Goal: Task Accomplishment & Management: Manage account settings

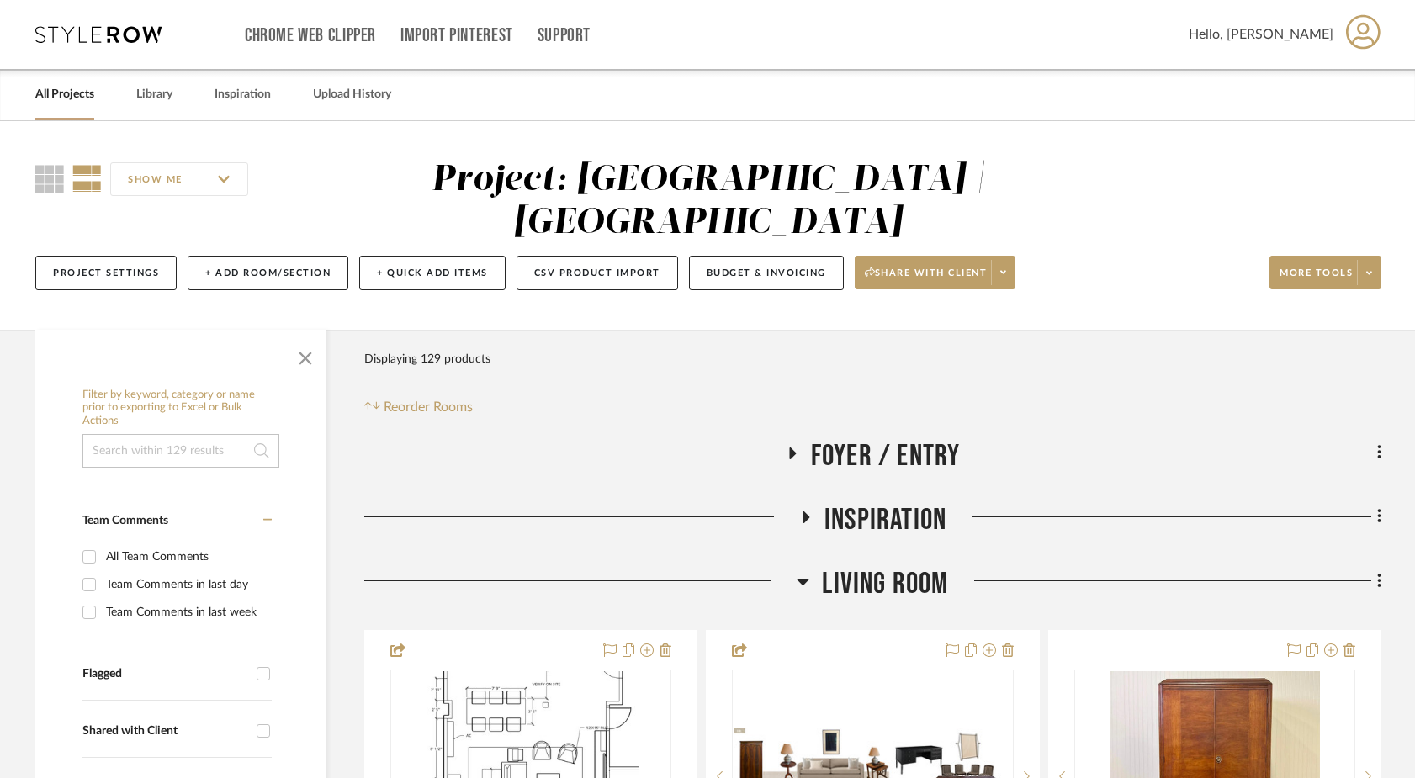
click at [791, 447] on icon at bounding box center [792, 453] width 7 height 12
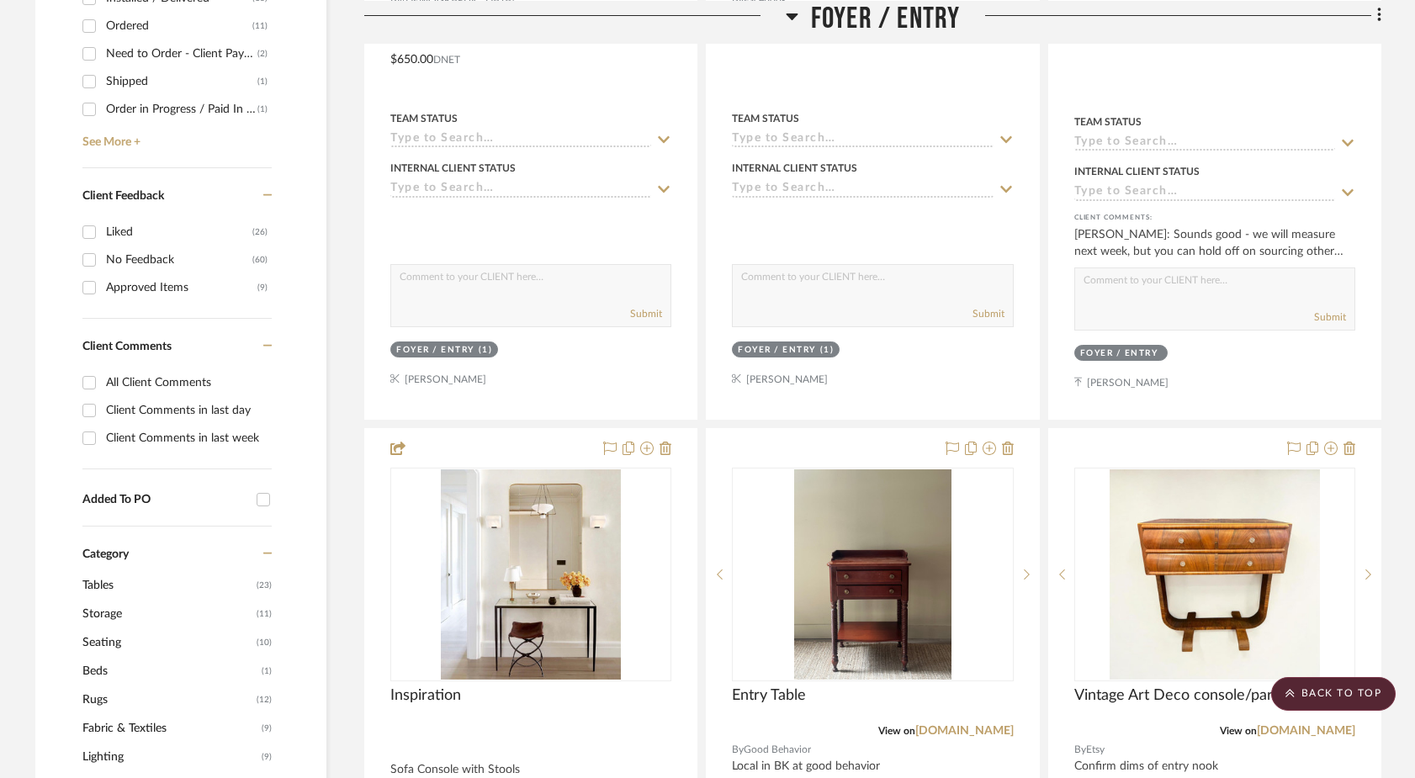
scroll to position [824, 0]
click at [915, 724] on link "[DOMAIN_NAME]" at bounding box center [964, 730] width 98 height 12
click at [1011, 441] on icon at bounding box center [1008, 447] width 12 height 13
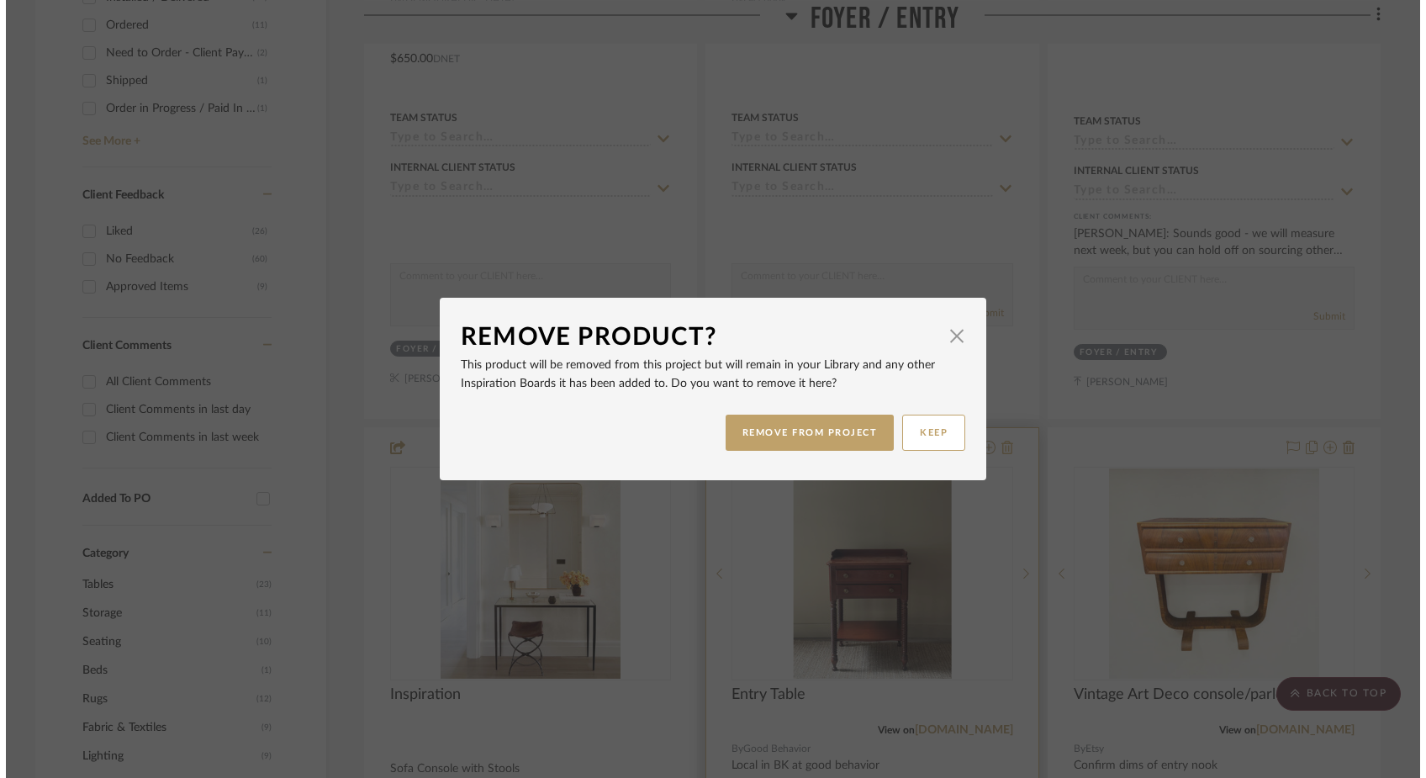
scroll to position [0, 0]
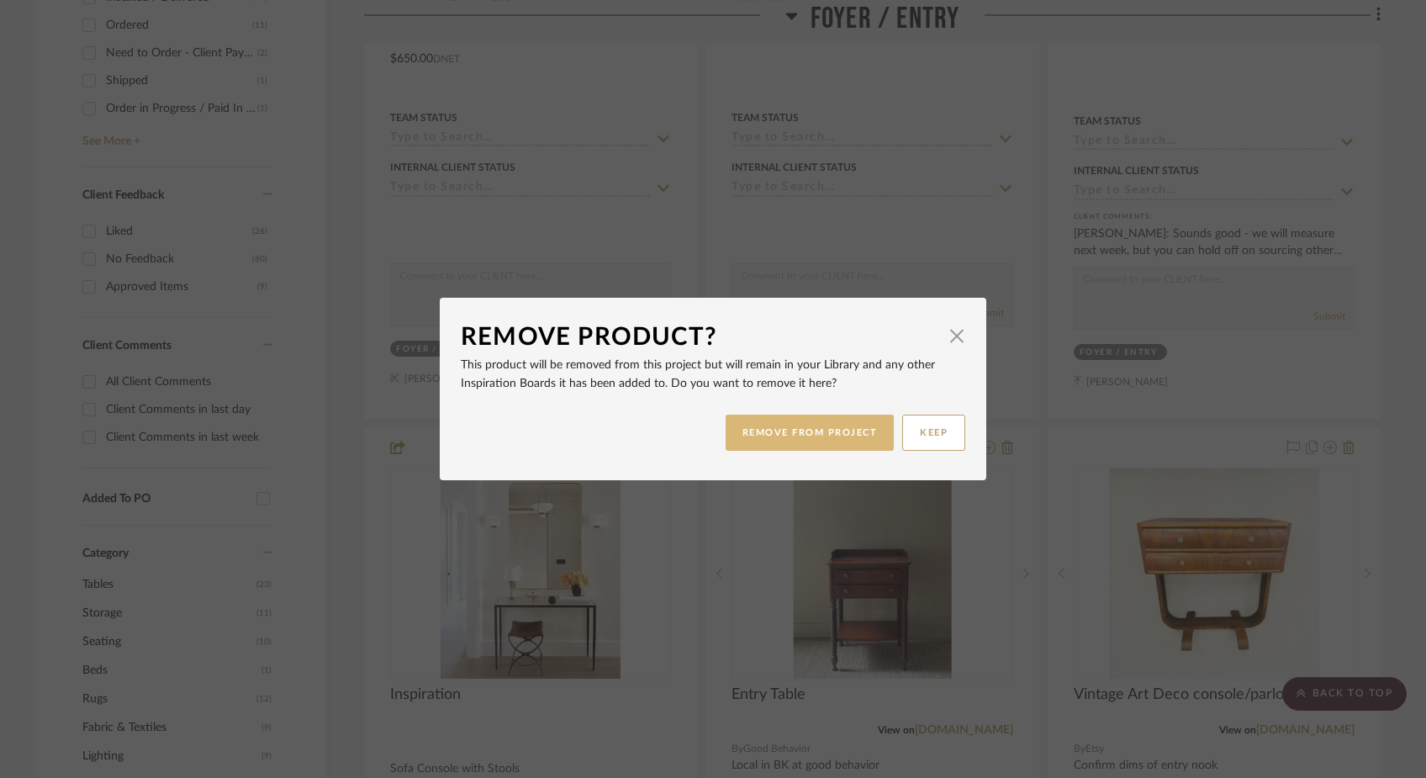
click at [811, 422] on button "REMOVE FROM PROJECT" at bounding box center [810, 433] width 169 height 36
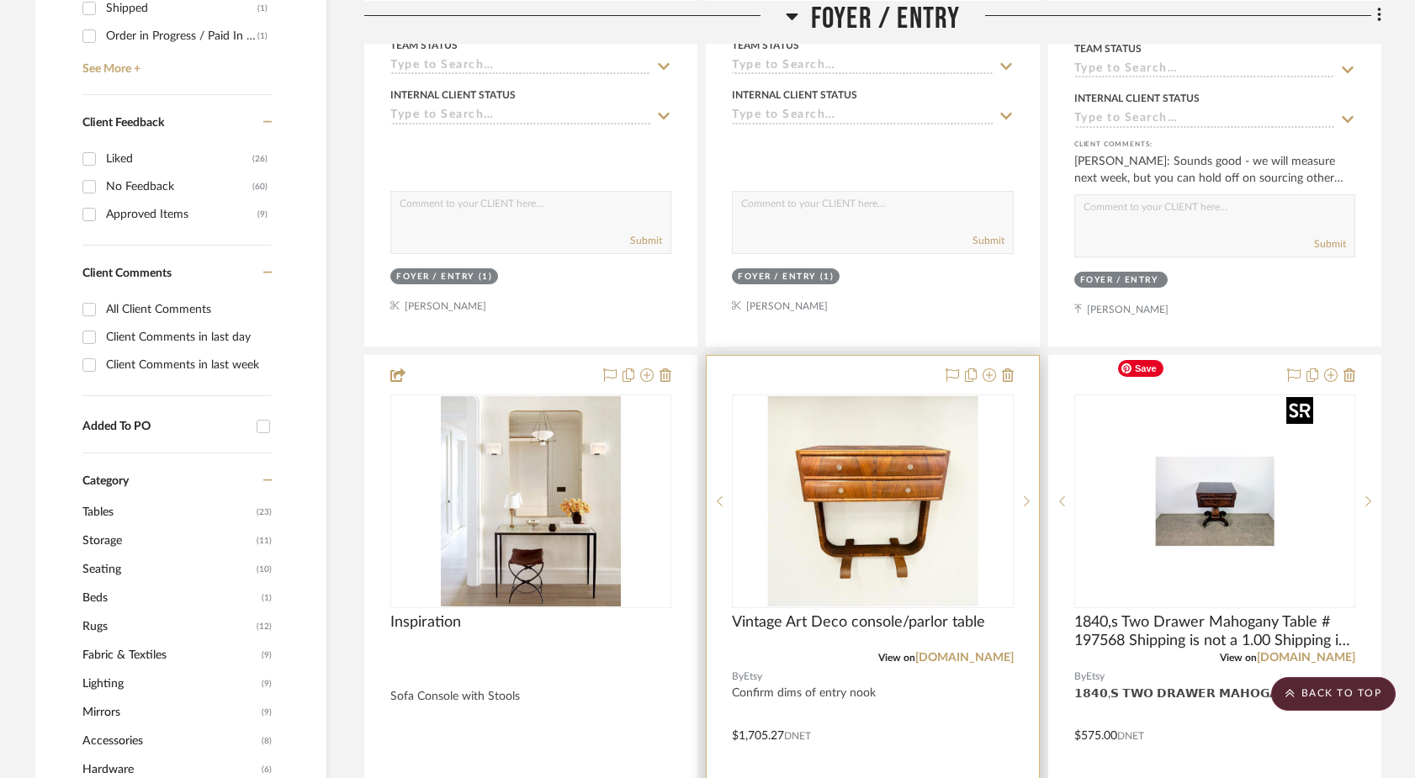
scroll to position [913, 0]
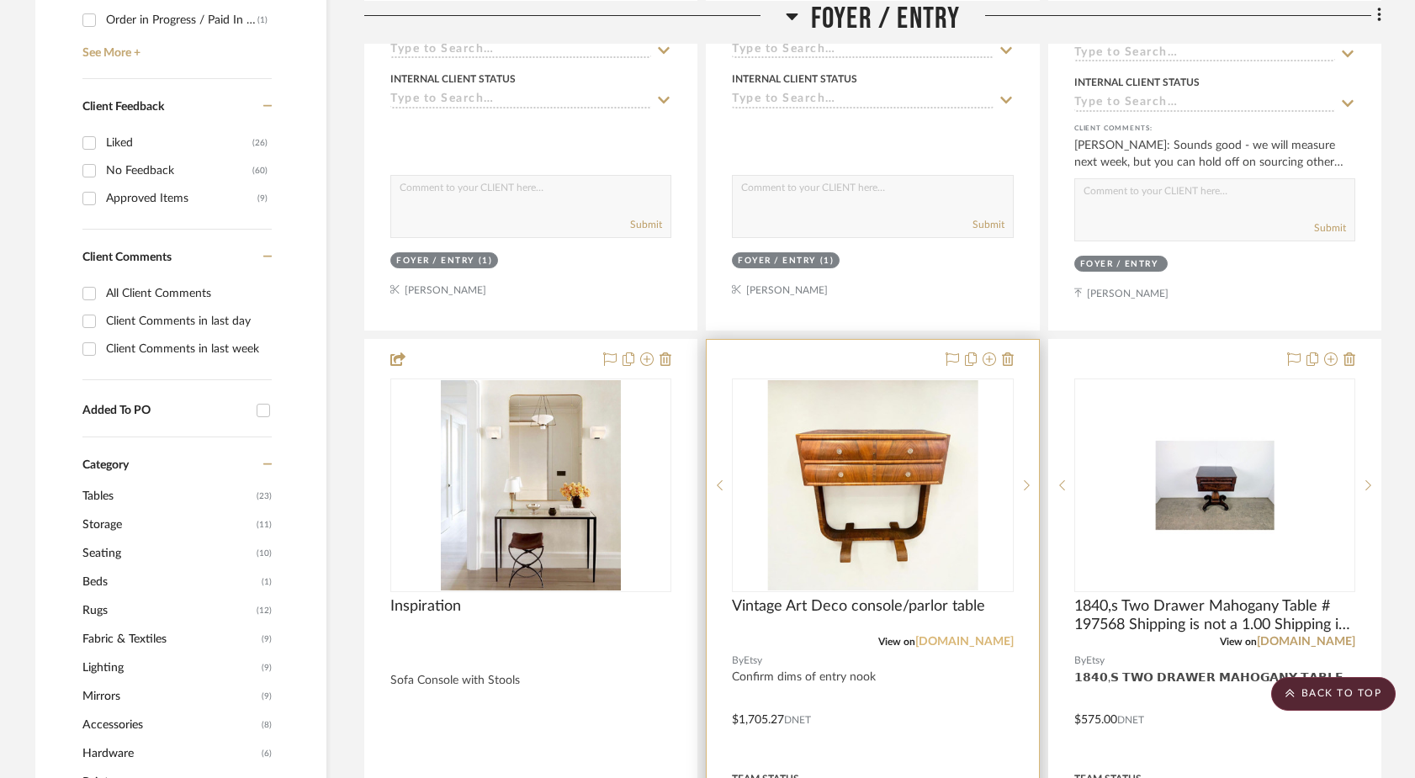
click at [981, 636] on link "[DOMAIN_NAME]" at bounding box center [964, 642] width 98 height 12
click at [990, 636] on link "[DOMAIN_NAME]" at bounding box center [964, 642] width 98 height 12
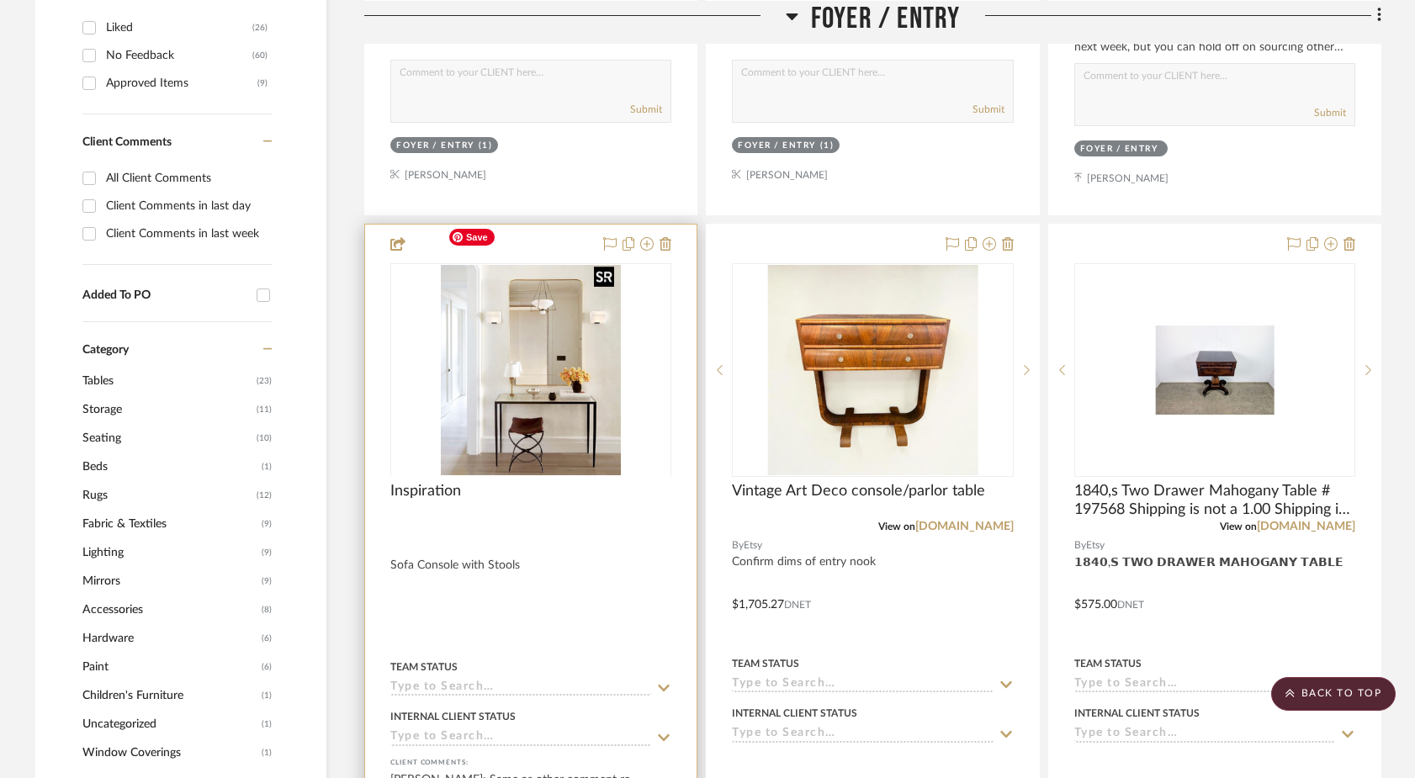
scroll to position [1066, 0]
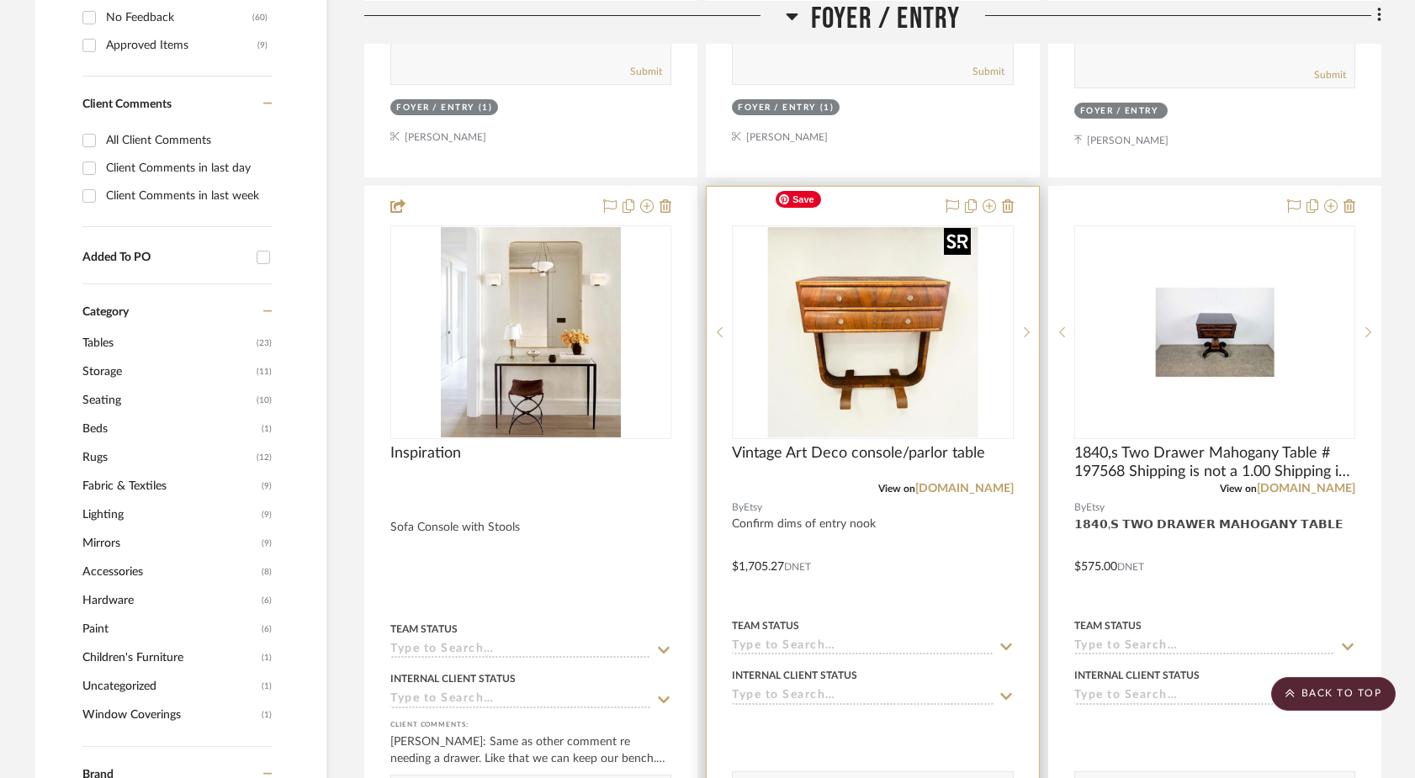
click at [888, 273] on img "0" at bounding box center [872, 332] width 210 height 210
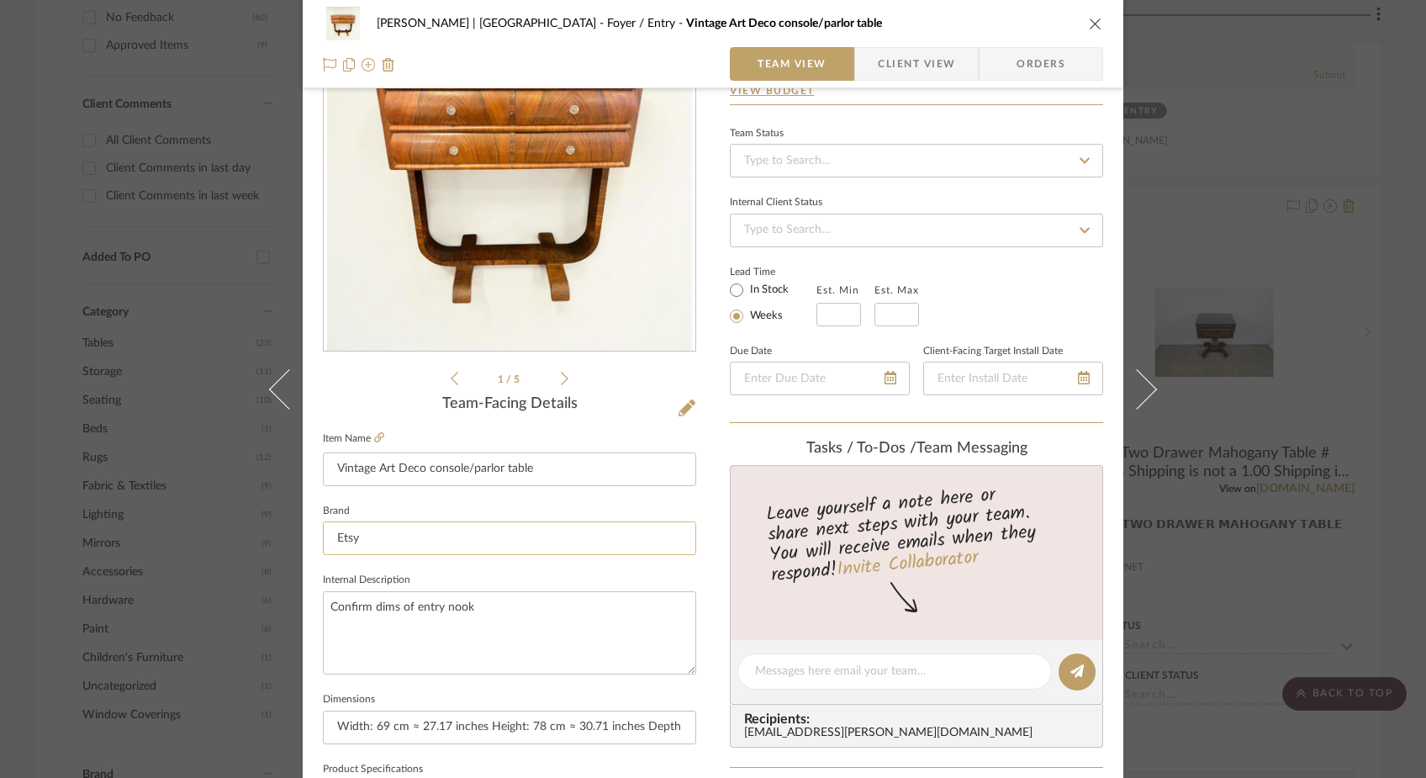
scroll to position [135, 0]
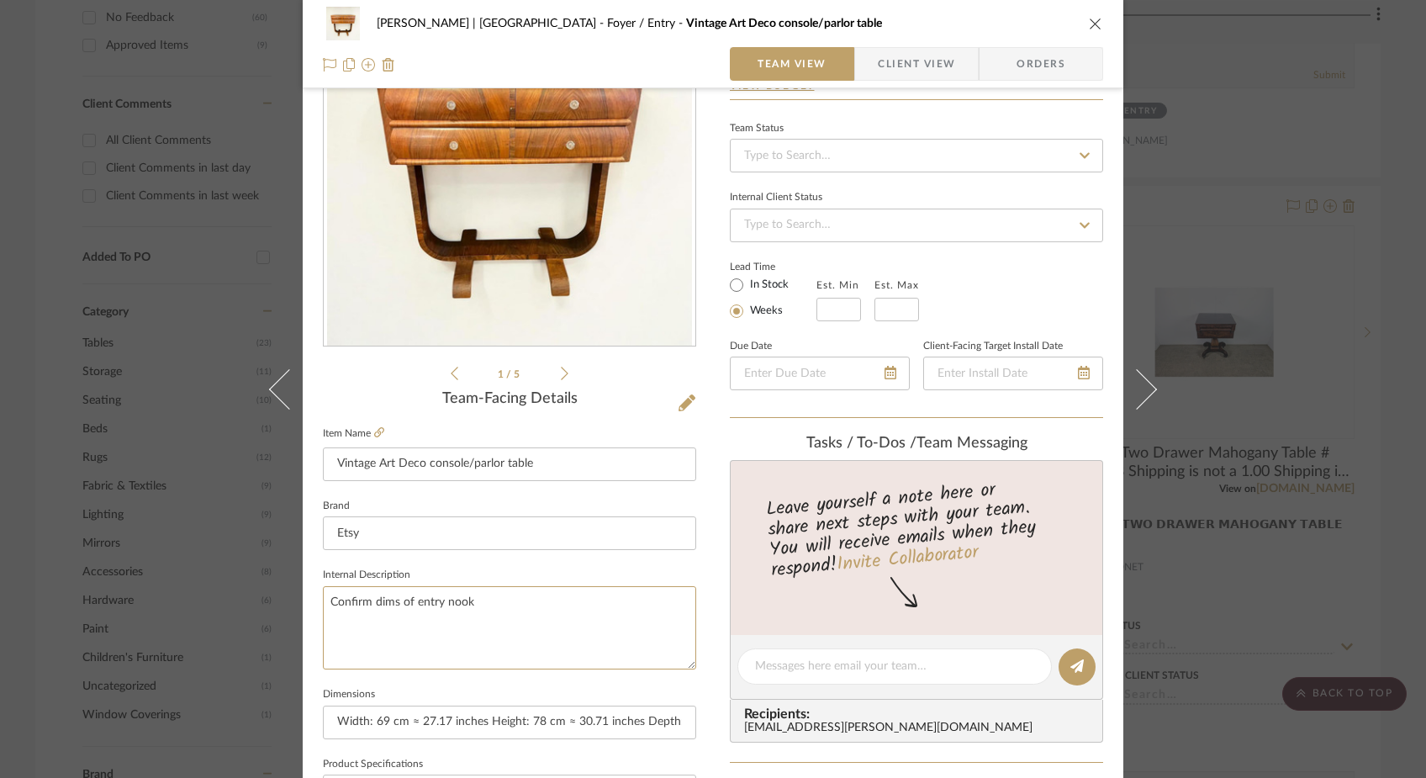
drag, startPoint x: 484, startPoint y: 603, endPoint x: 302, endPoint y: 590, distance: 183.0
click at [304, 589] on div "[PERSON_NAME] | [GEOGRAPHIC_DATA] Foyer / Entry Vintage Art Deco console/parlor…" at bounding box center [713, 654] width 821 height 1553
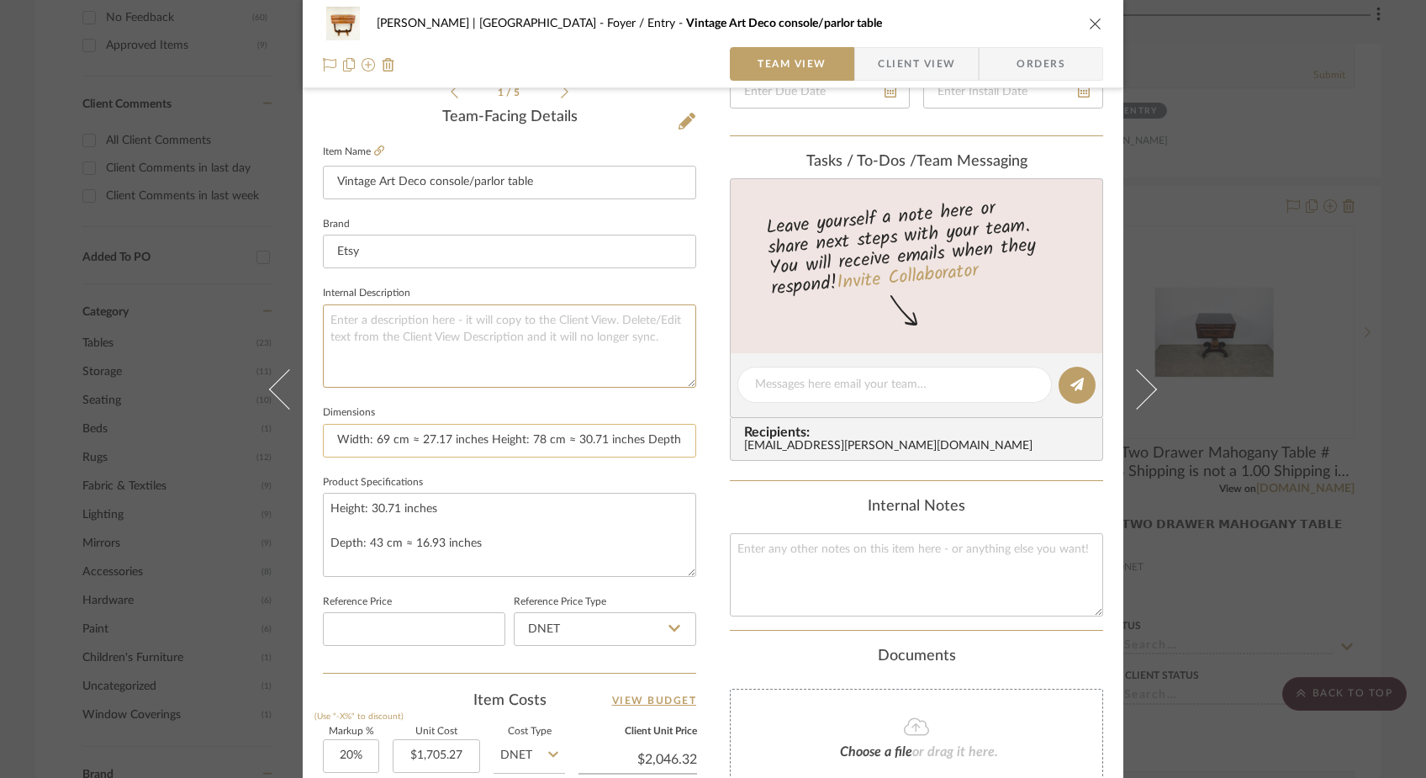
scroll to position [431, 0]
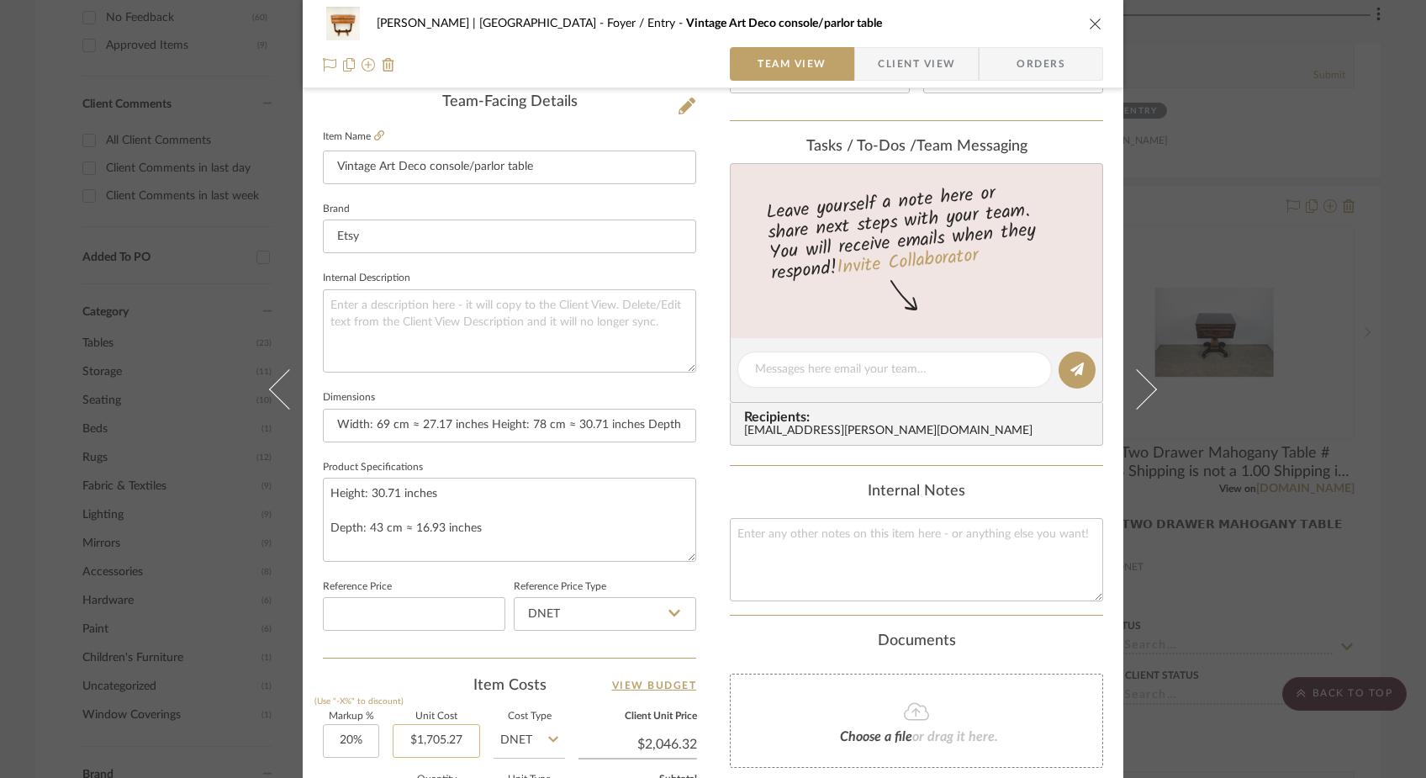
type input "1705.27"
click at [462, 742] on input "1705.27" at bounding box center [436, 741] width 87 height 34
paste input "695.15"
type input "$695.15"
click at [437, 680] on div "Item Costs View Budget" at bounding box center [509, 685] width 373 height 20
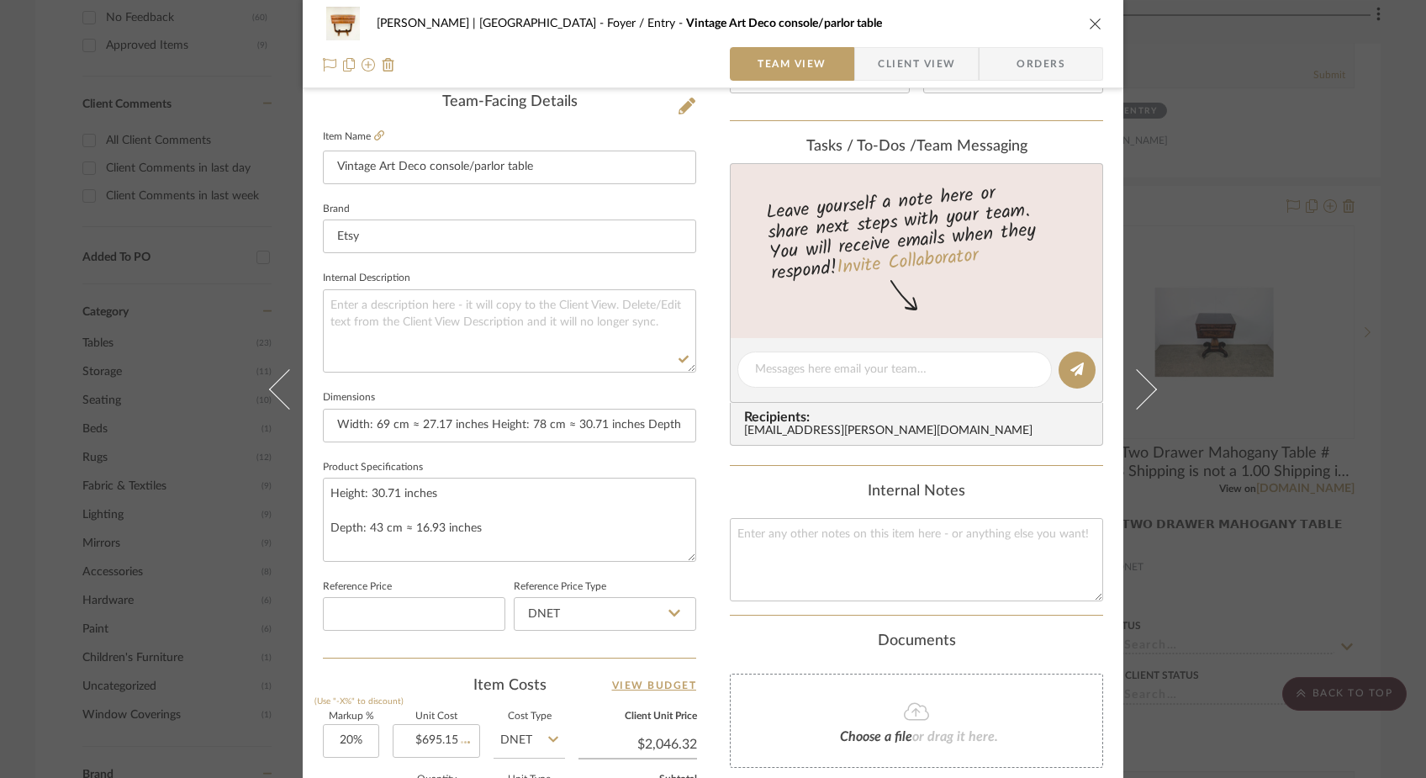
type input "$834.18"
type input "$83.42"
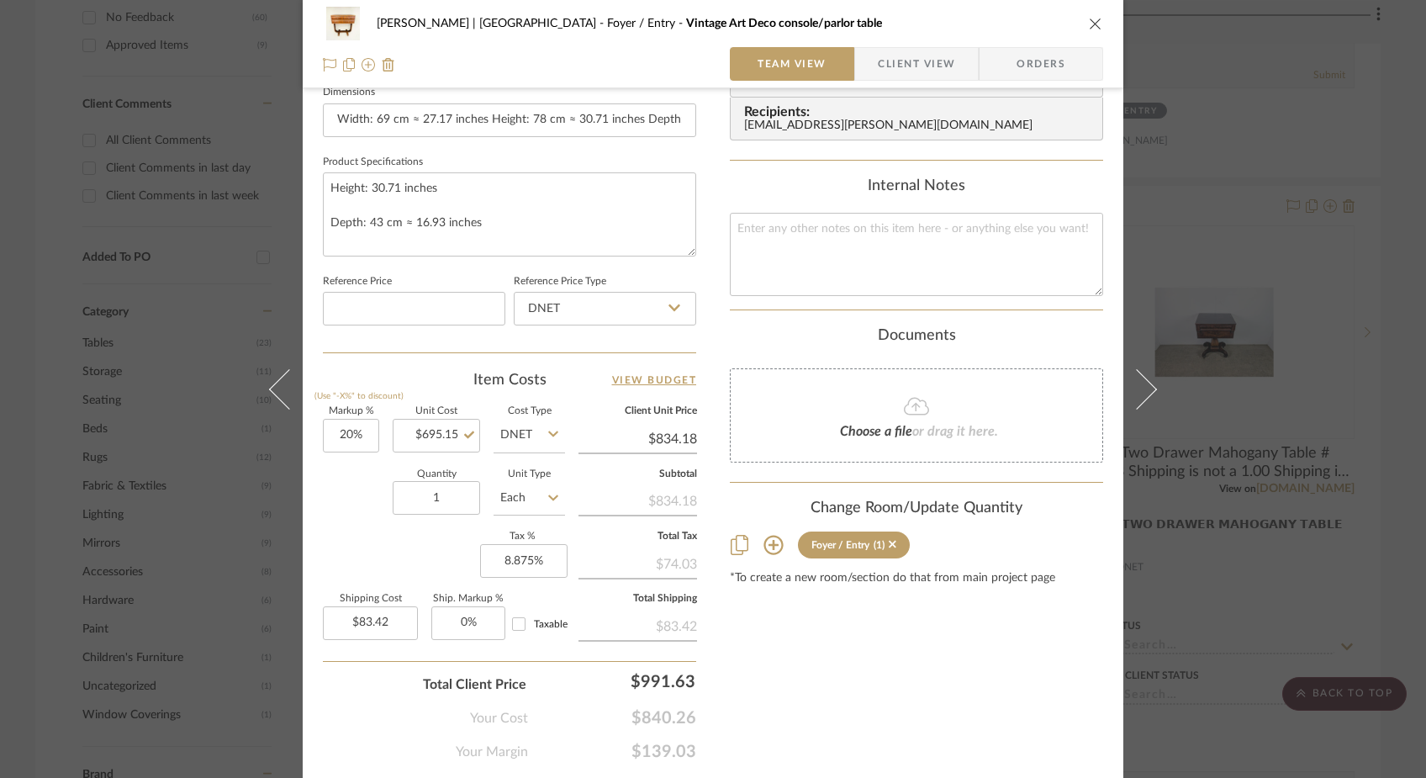
scroll to position [738, 0]
click at [403, 617] on input "83.42" at bounding box center [370, 623] width 95 height 34
type input "$3.00"
type input "3.00"
type input "$400.00"
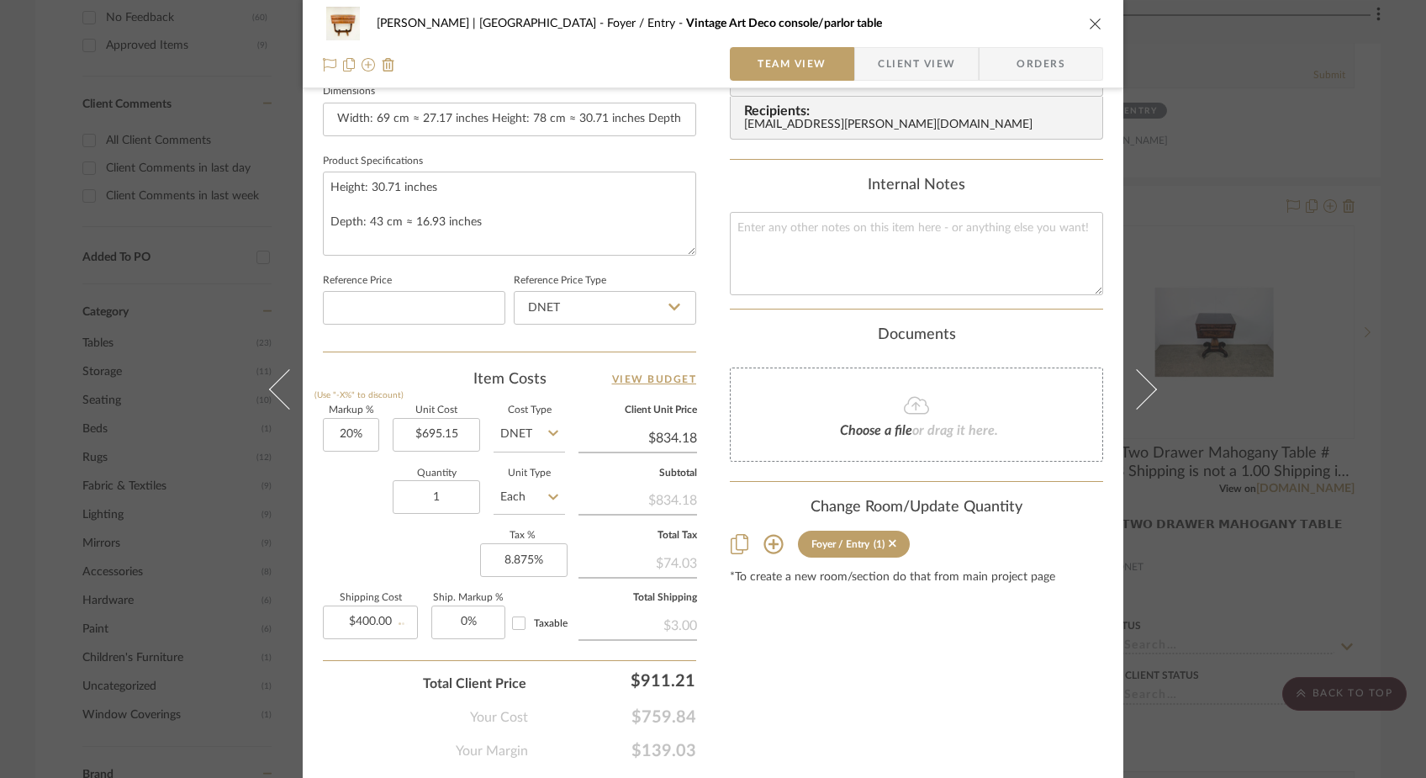
click at [366, 527] on div "Markup % (Use "-X%" to discount) 20% Unit Cost $695.15 Cost Type DNET Client Un…" at bounding box center [509, 529] width 373 height 246
click at [1089, 24] on icon "close" at bounding box center [1095, 23] width 13 height 13
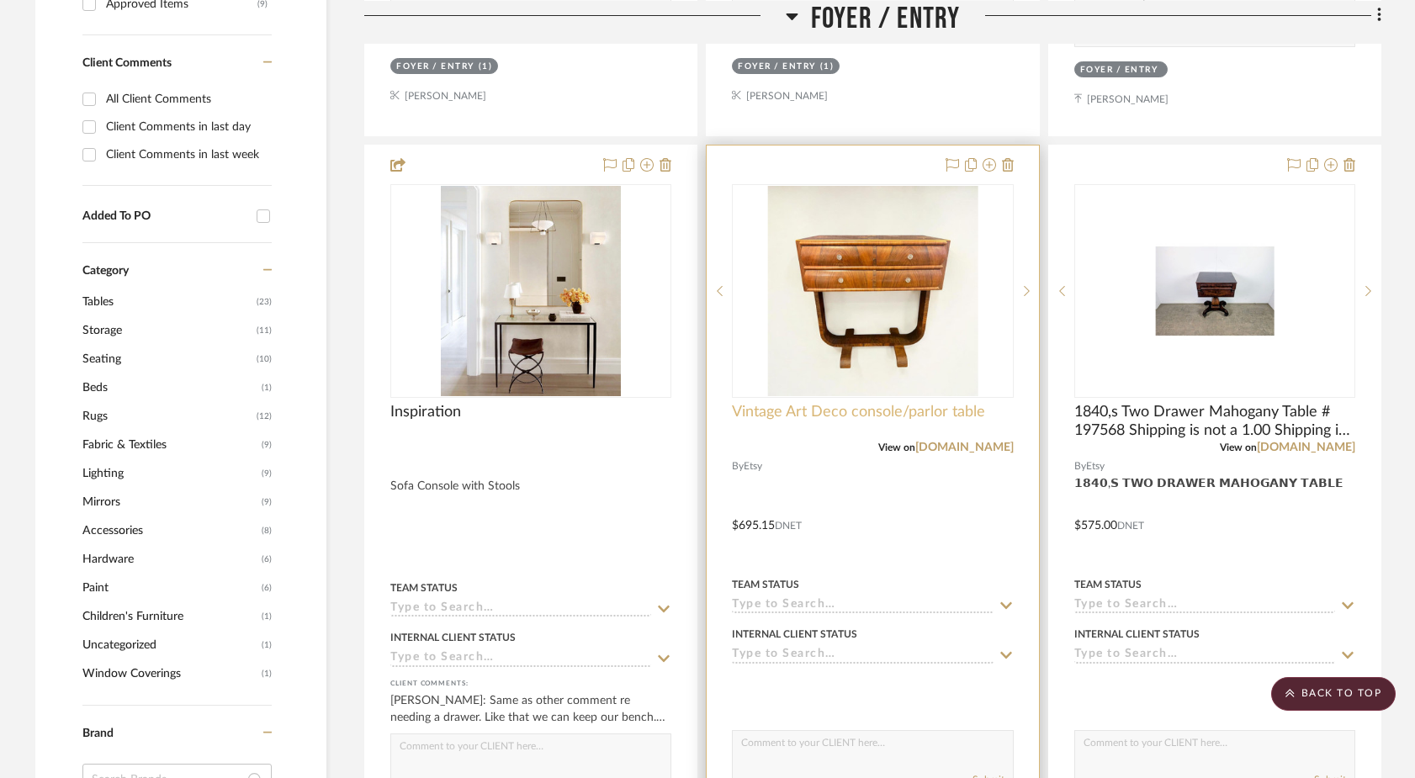
scroll to position [1112, 0]
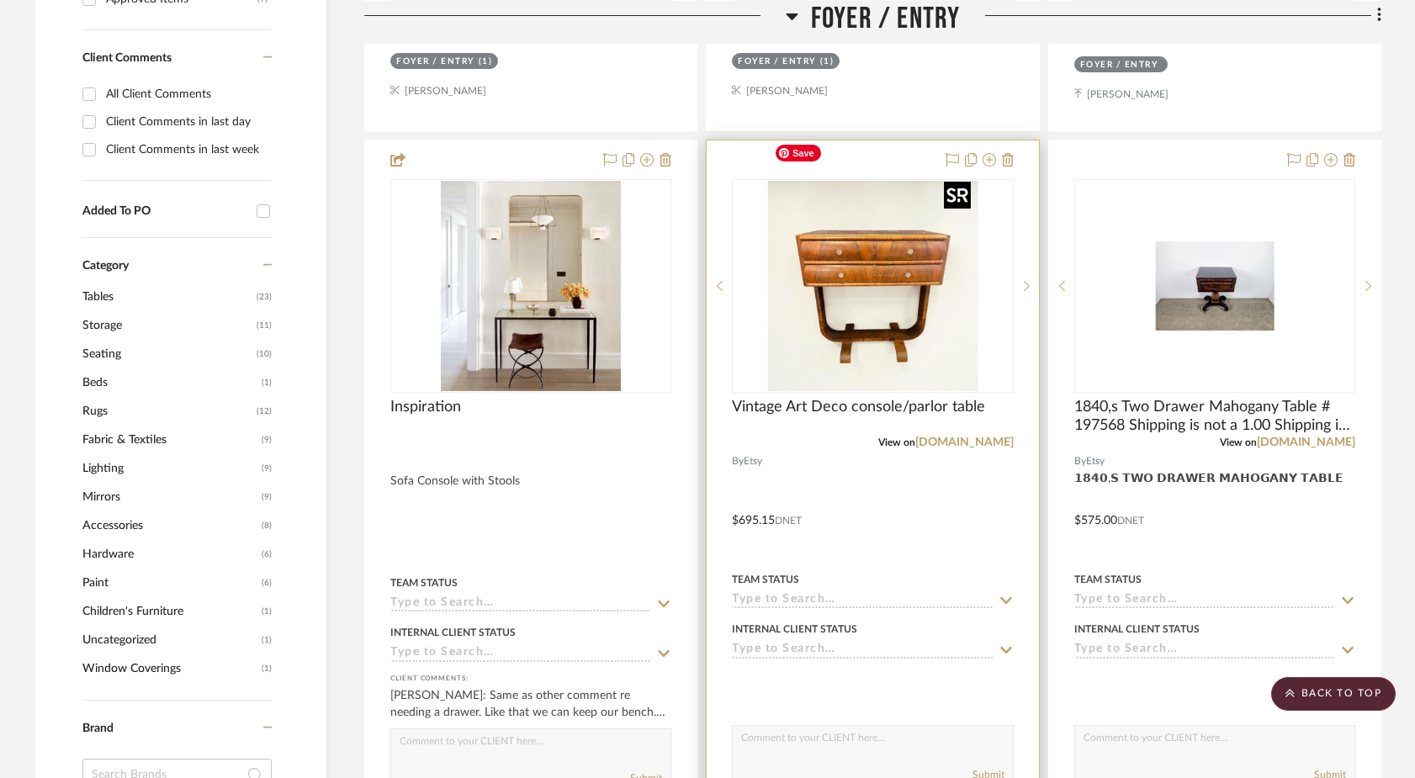
click at [897, 257] on img "0" at bounding box center [872, 286] width 210 height 210
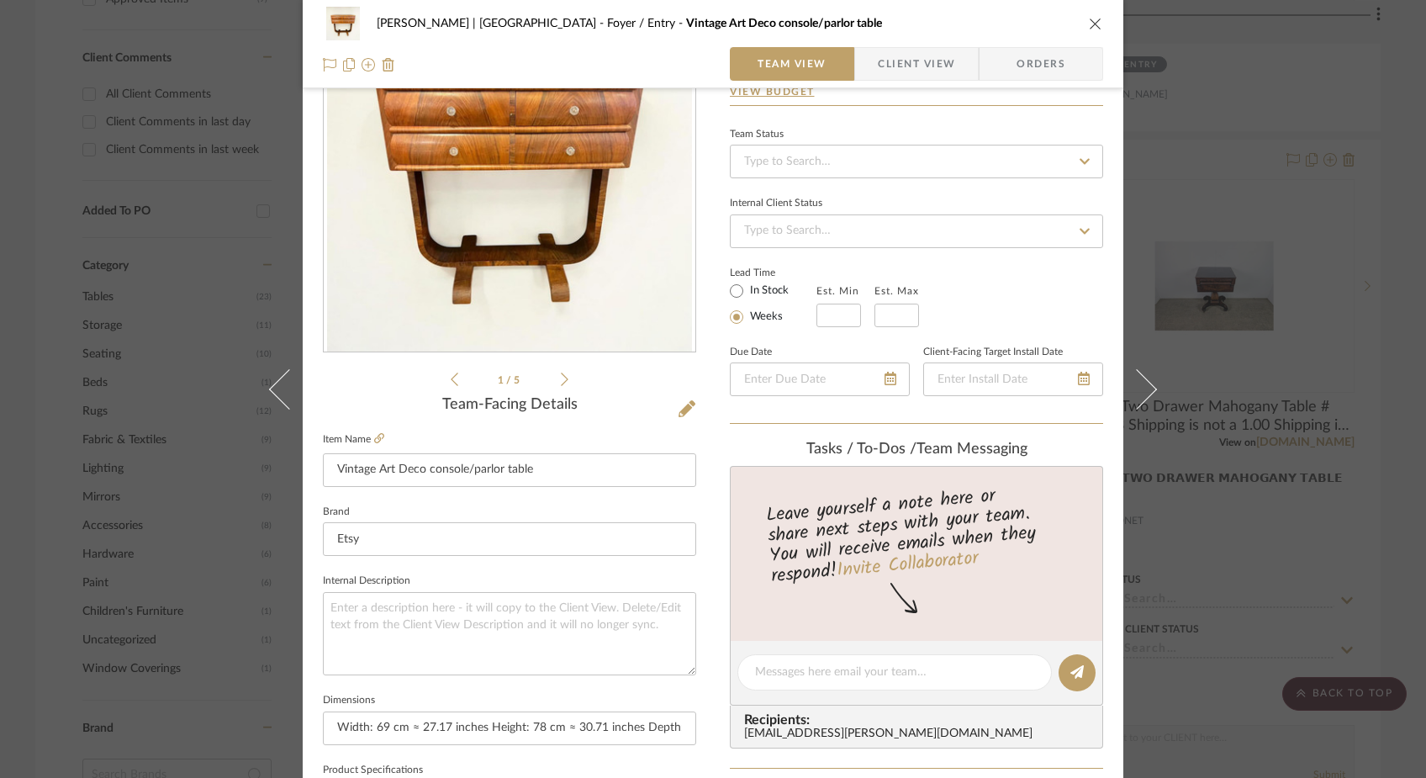
scroll to position [149, 0]
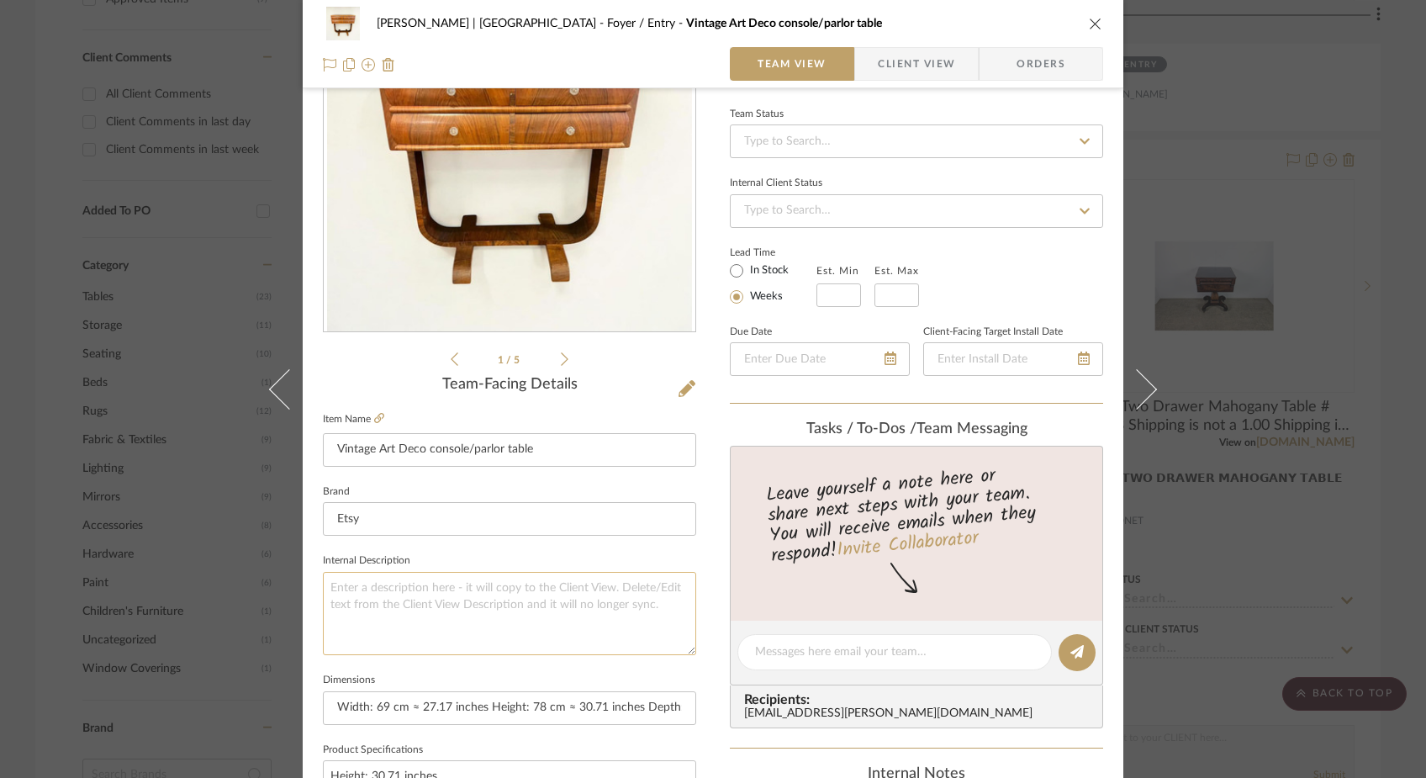
click at [477, 597] on textarea at bounding box center [509, 613] width 373 height 83
type textarea "Ships from [GEOGRAPHIC_DATA] cost tbd"
click at [550, 675] on fieldset "Dimensions Width: 69 cm ≈ 27.17 inches Height: 78 cm ≈ 30.71 inches Depth: 43 c…" at bounding box center [509, 697] width 373 height 56
click at [1089, 20] on icon "close" at bounding box center [1095, 23] width 13 height 13
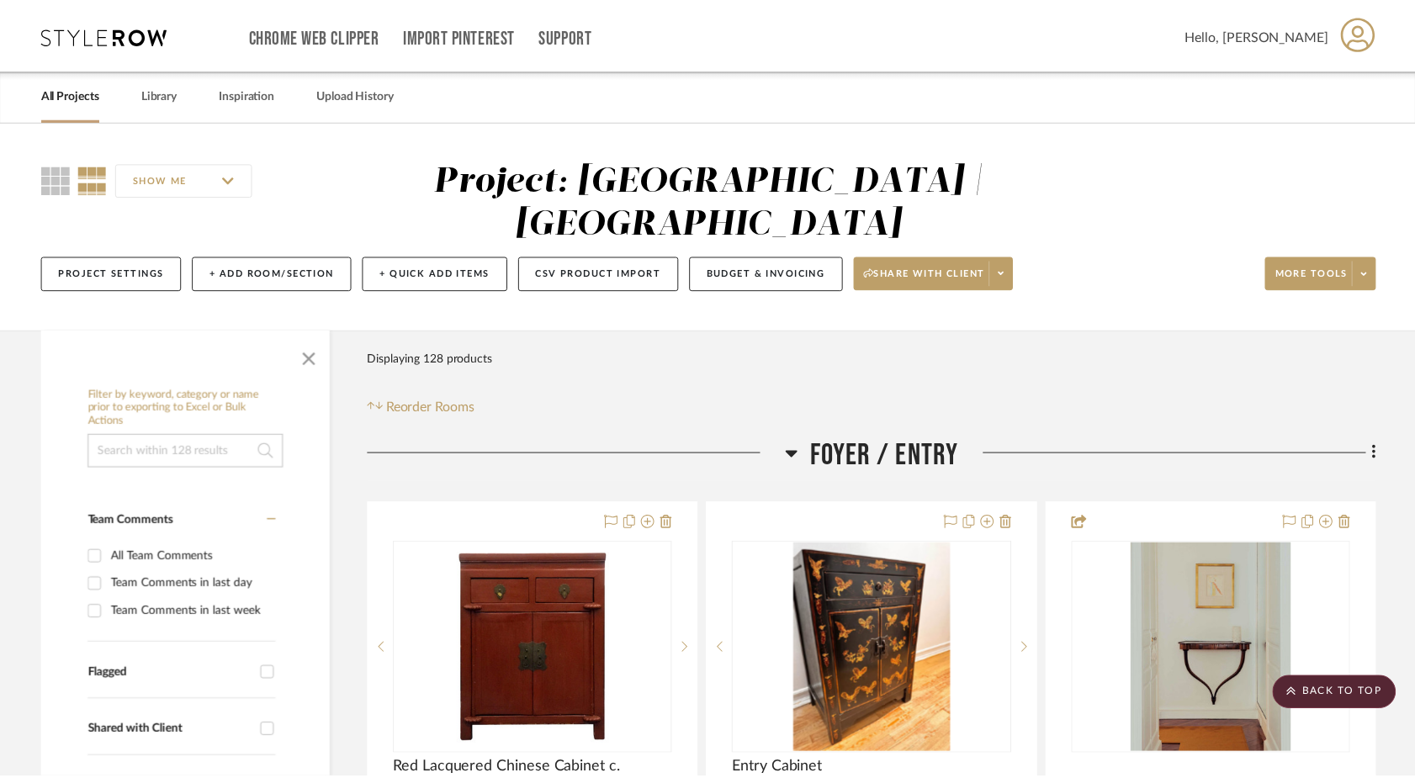
scroll to position [1112, 0]
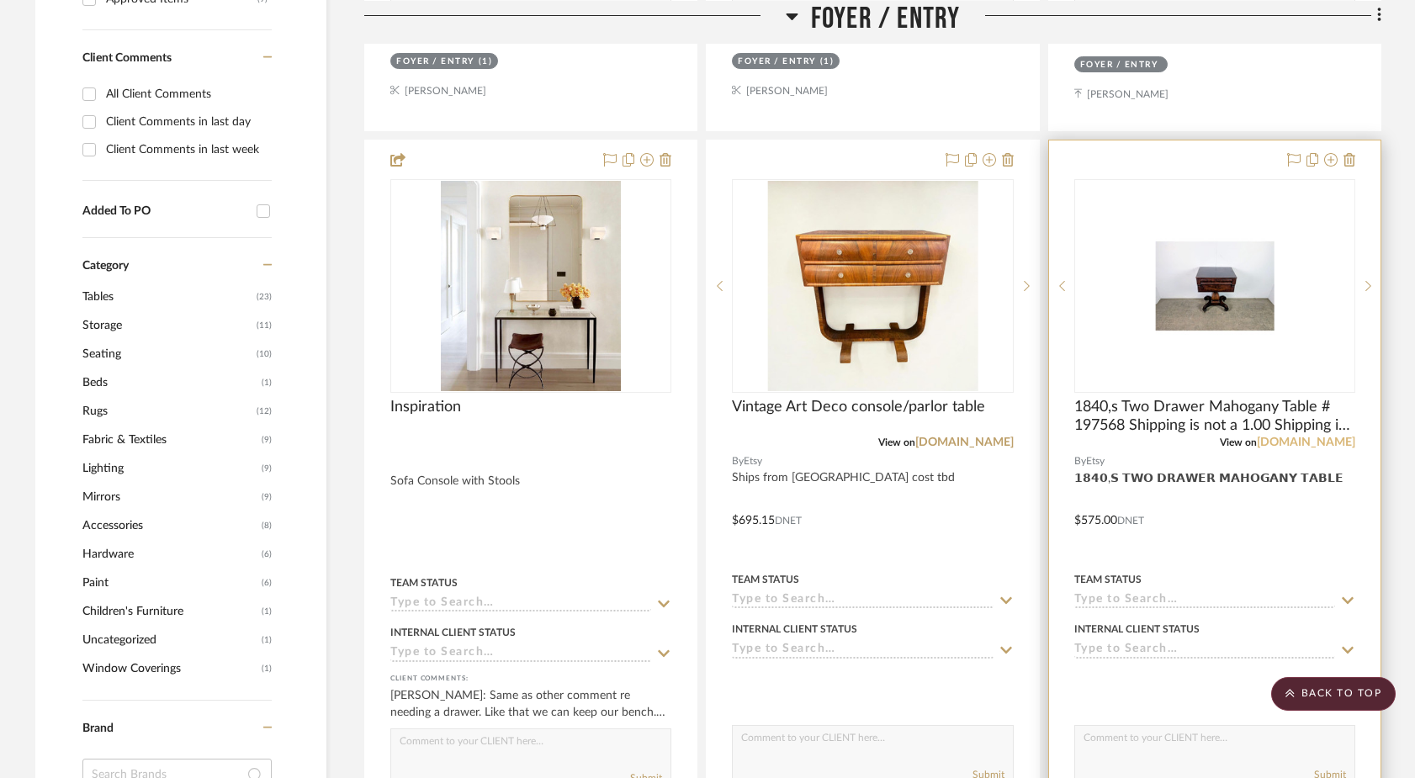
click at [1107, 437] on link "[DOMAIN_NAME]" at bounding box center [1306, 443] width 98 height 12
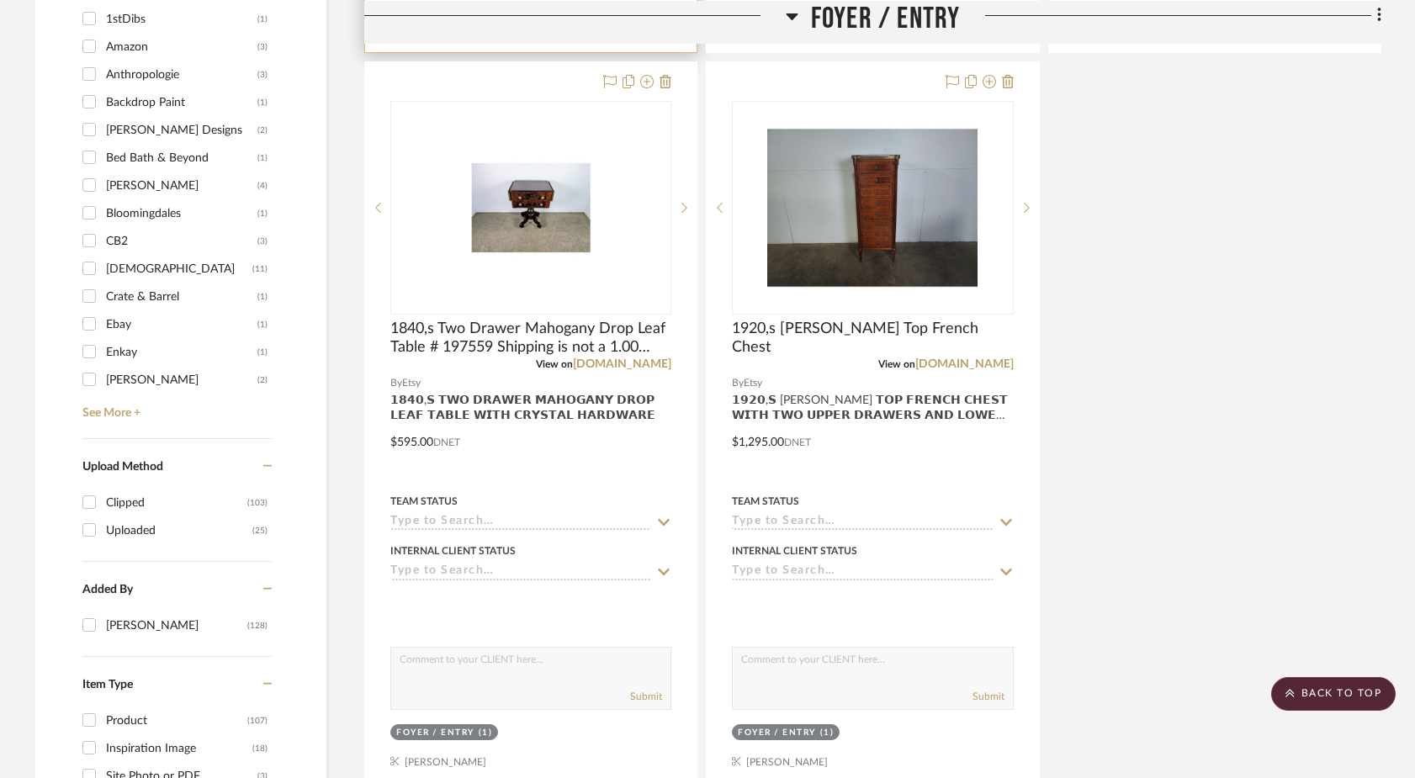
scroll to position [1970, 0]
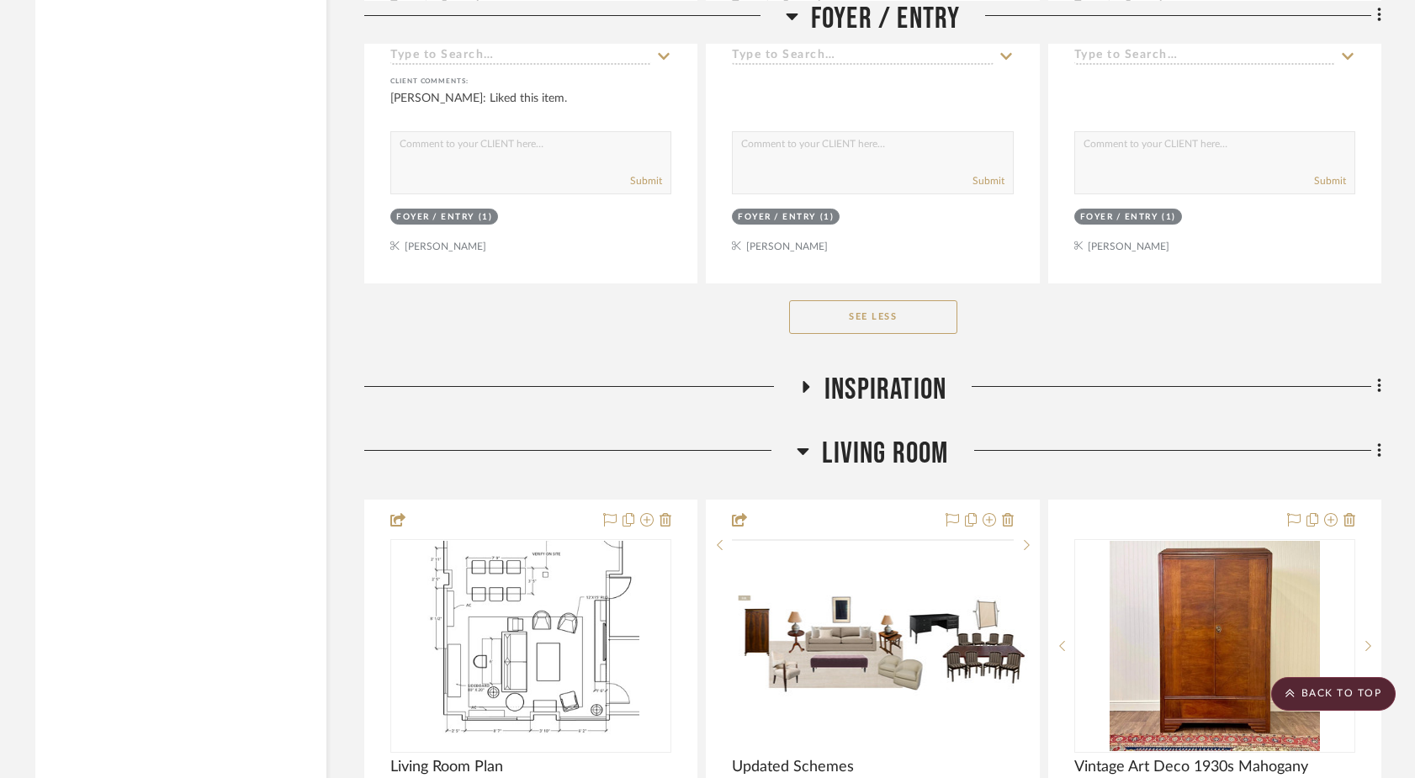
scroll to position [4015, 0]
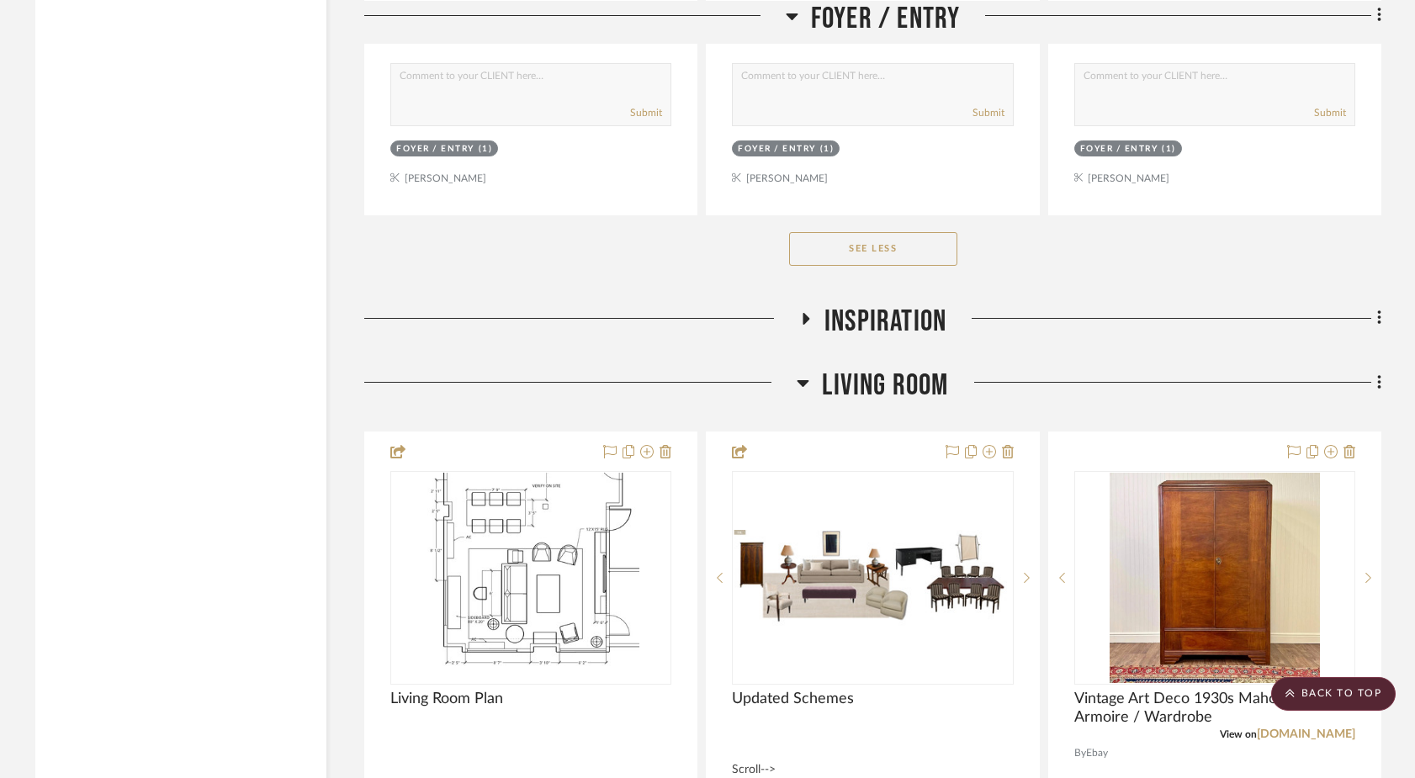
click at [803, 313] on icon at bounding box center [805, 319] width 7 height 12
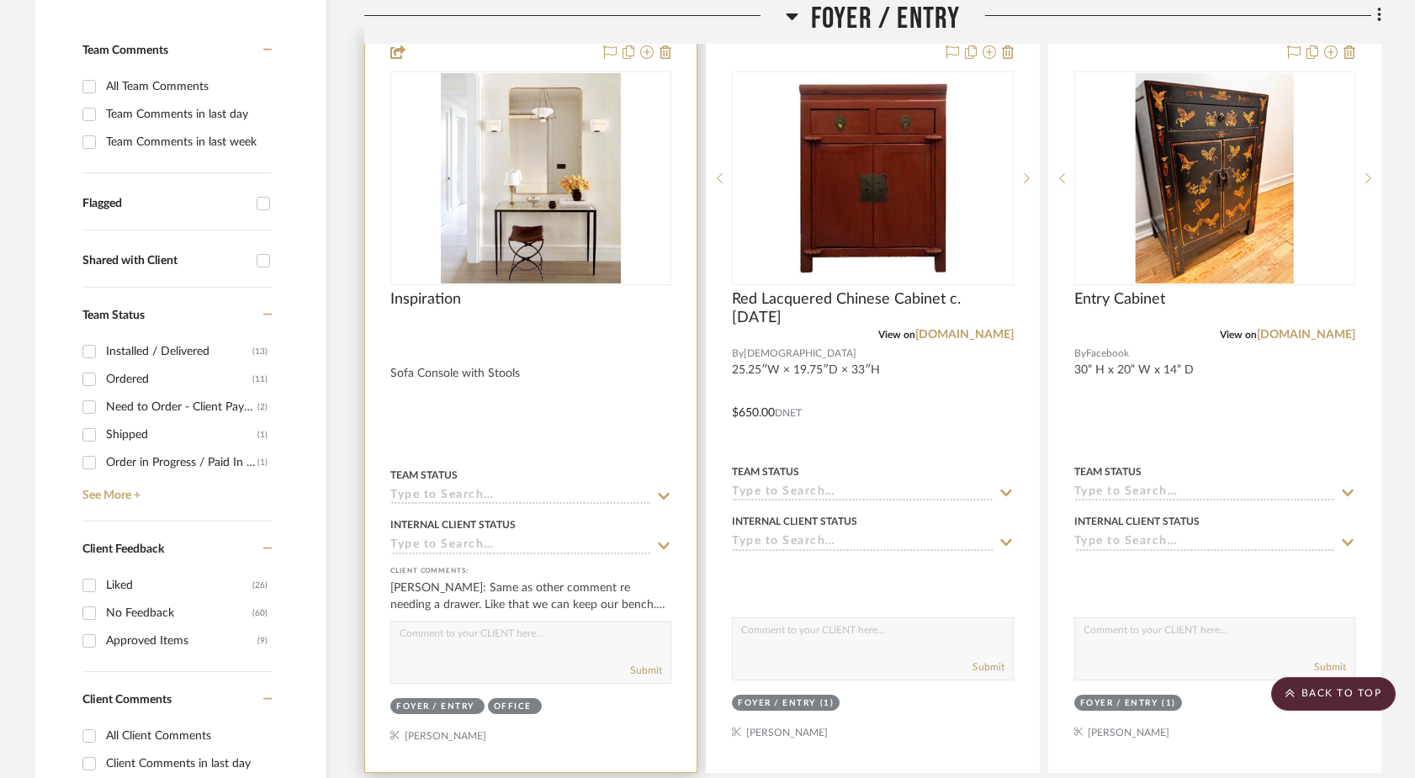
scroll to position [388, 0]
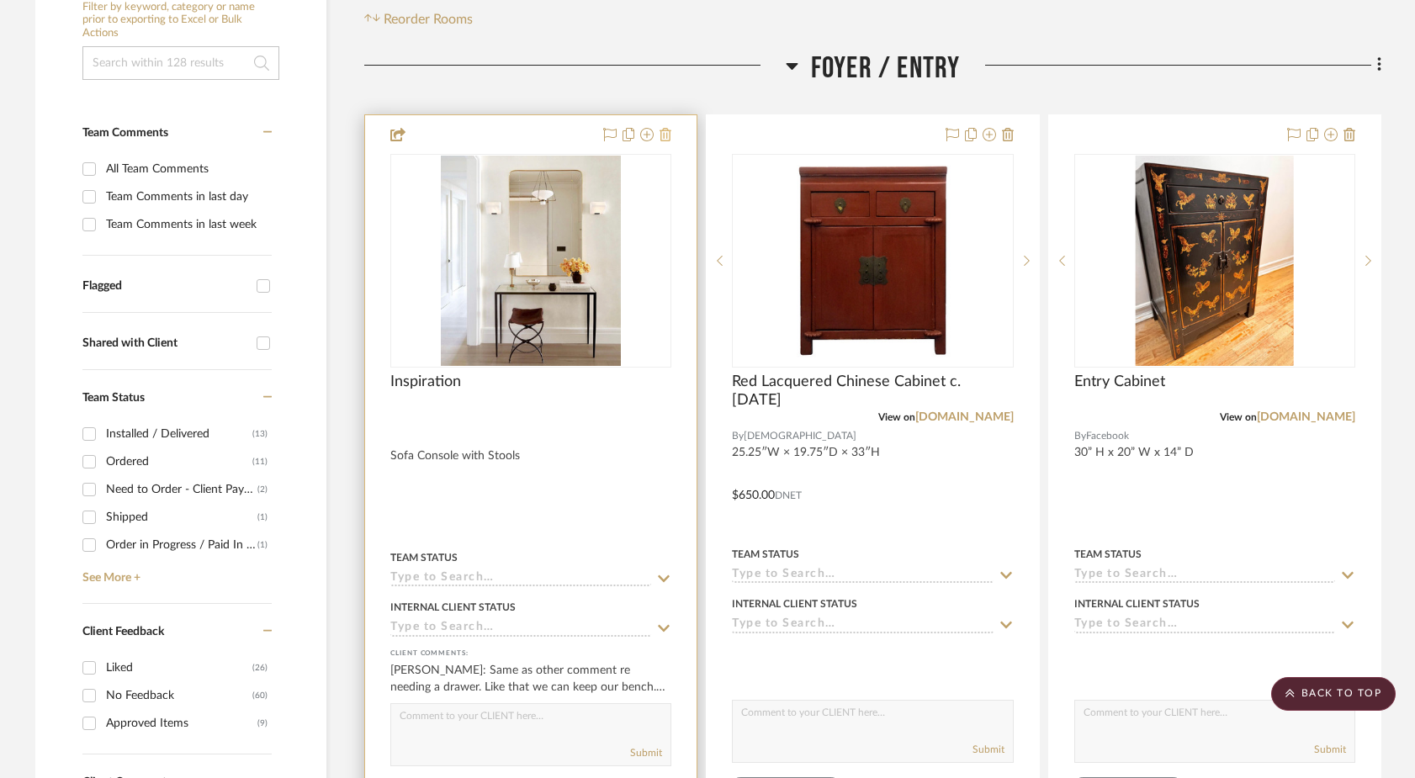
click at [665, 128] on icon at bounding box center [665, 134] width 12 height 13
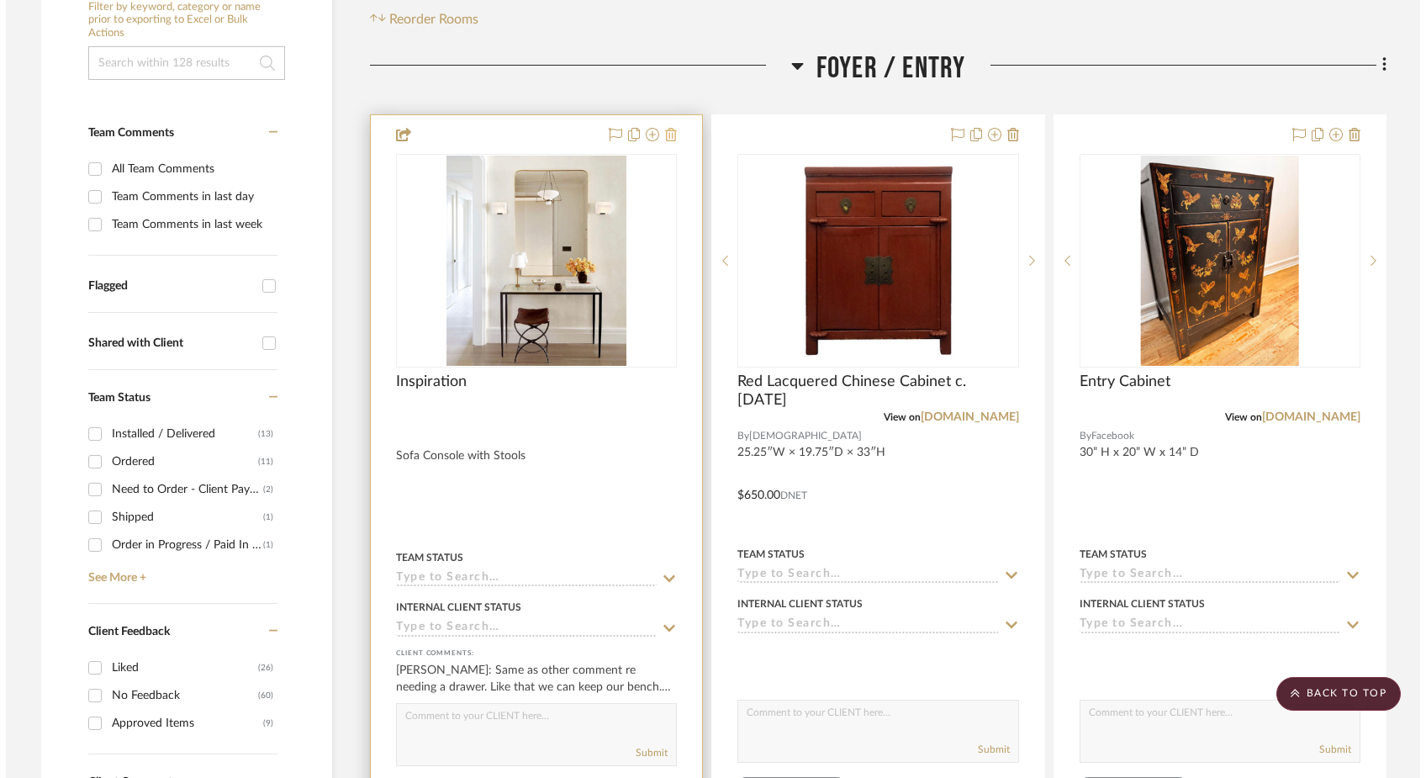
scroll to position [0, 0]
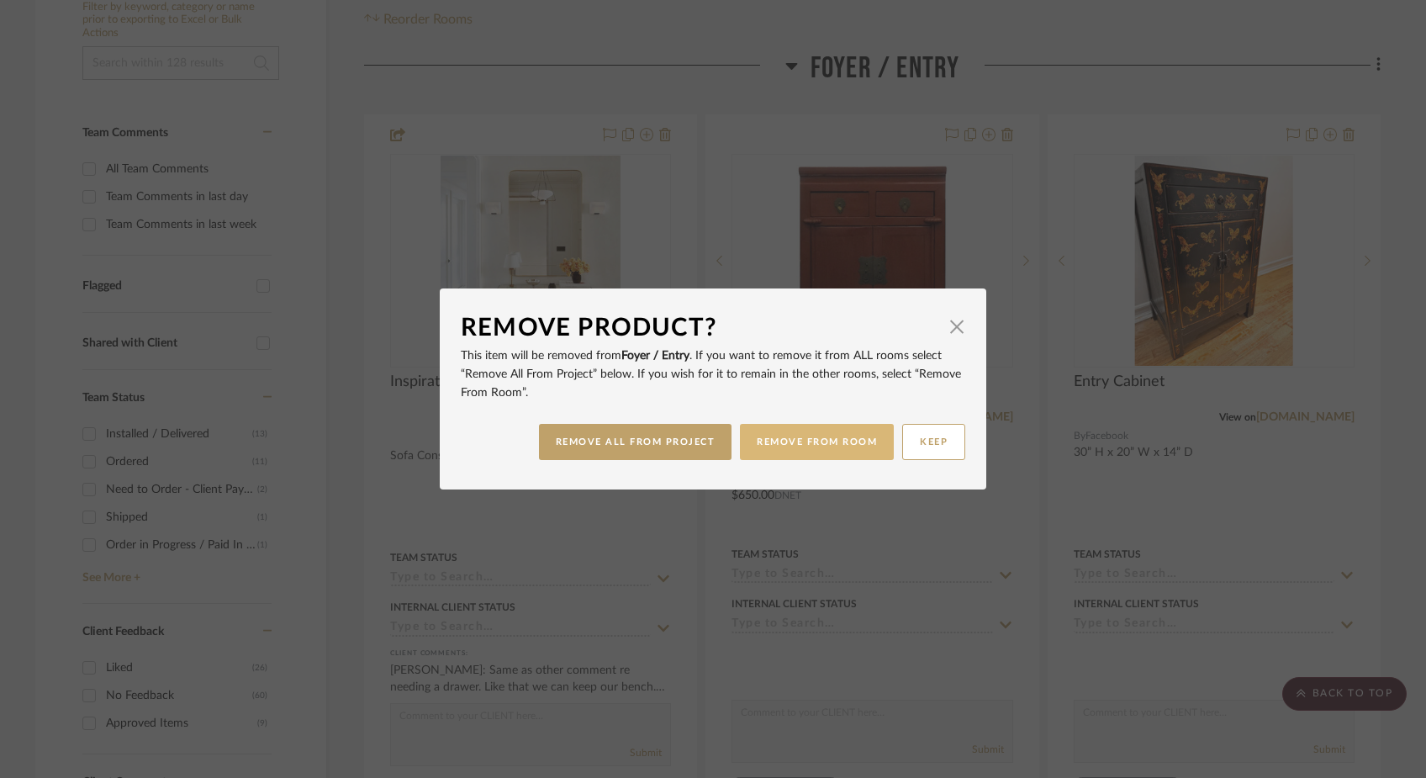
click at [775, 449] on button "REMOVE FROM ROOM" at bounding box center [817, 442] width 154 height 36
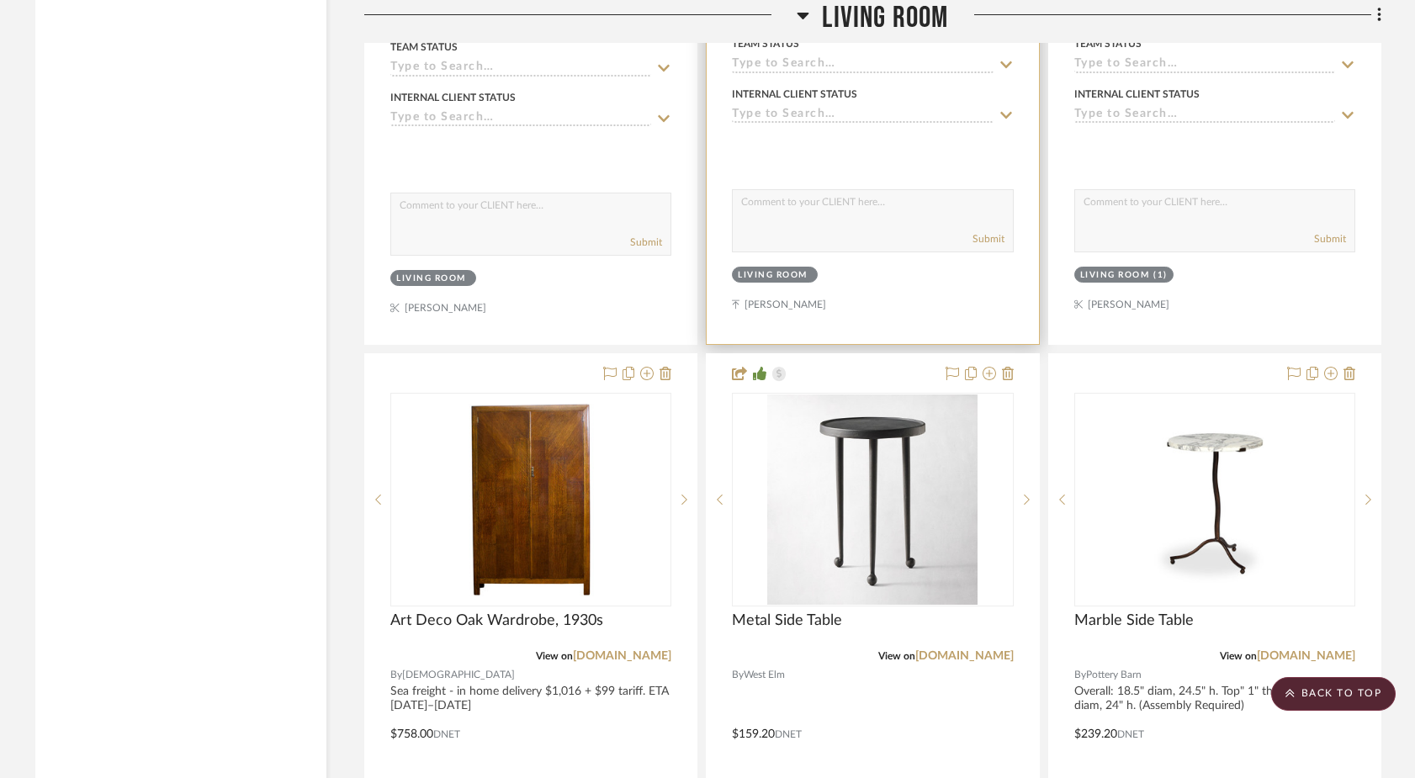
scroll to position [7316, 0]
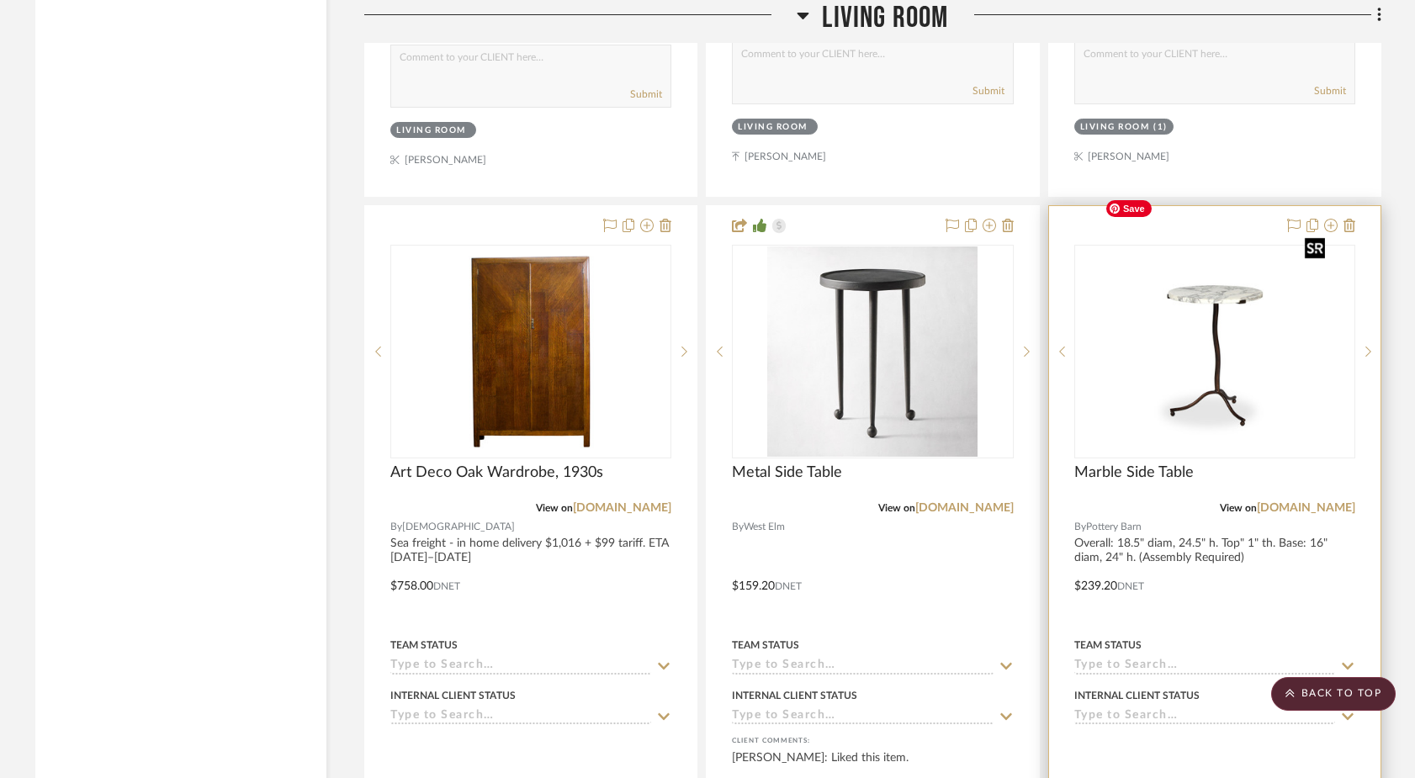
click at [1107, 321] on img "0" at bounding box center [1227, 351] width 234 height 210
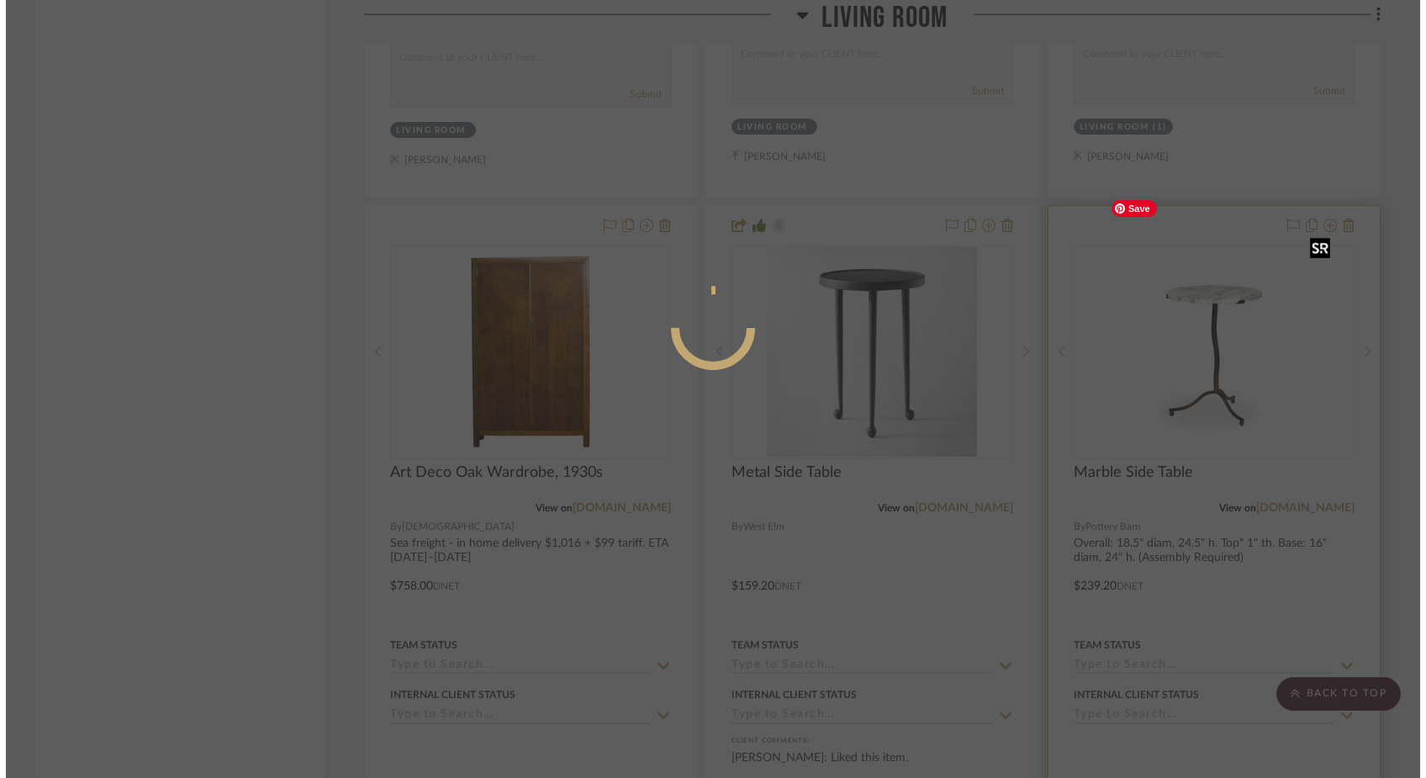
scroll to position [0, 0]
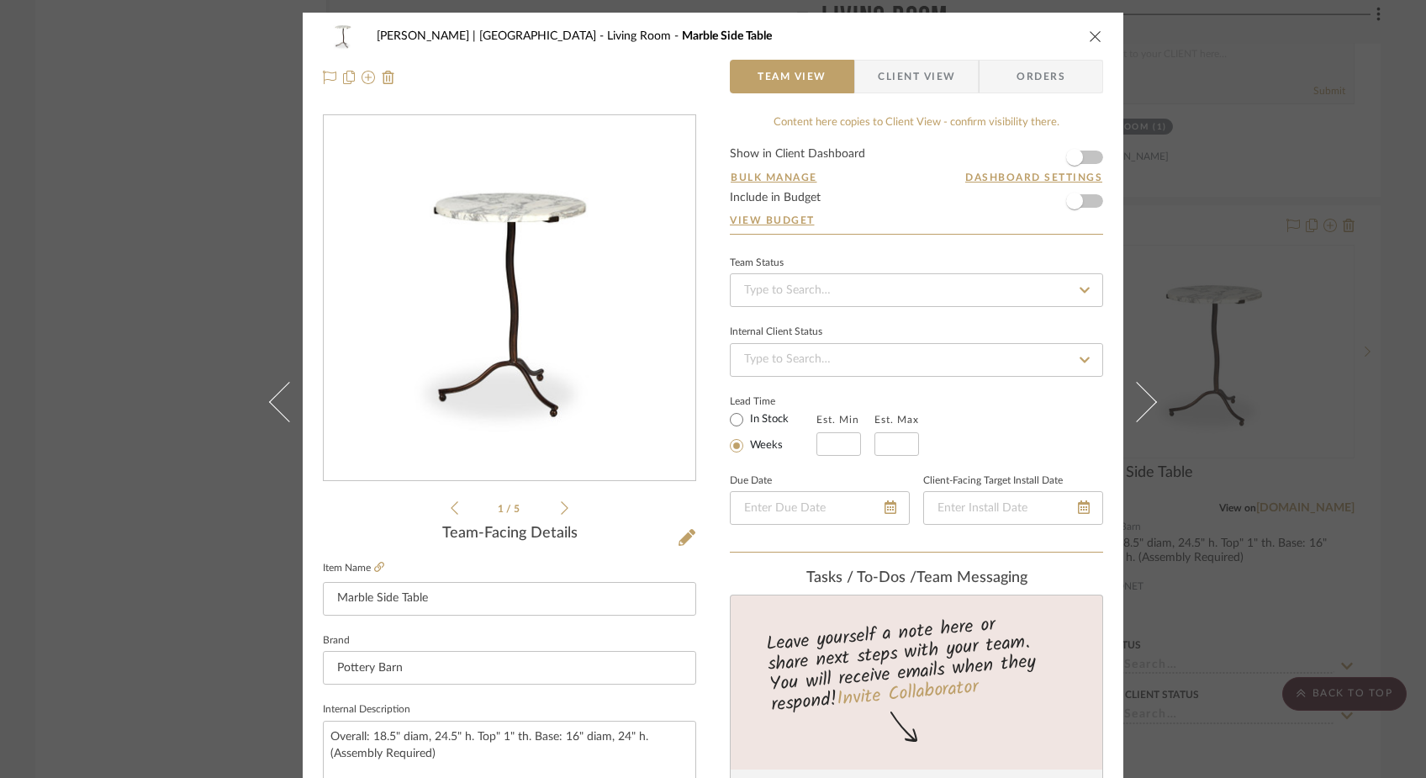
click at [187, 294] on div "[PERSON_NAME] | [GEOGRAPHIC_DATA] Living Room Marble Side Table Team View Clien…" at bounding box center [713, 389] width 1426 height 778
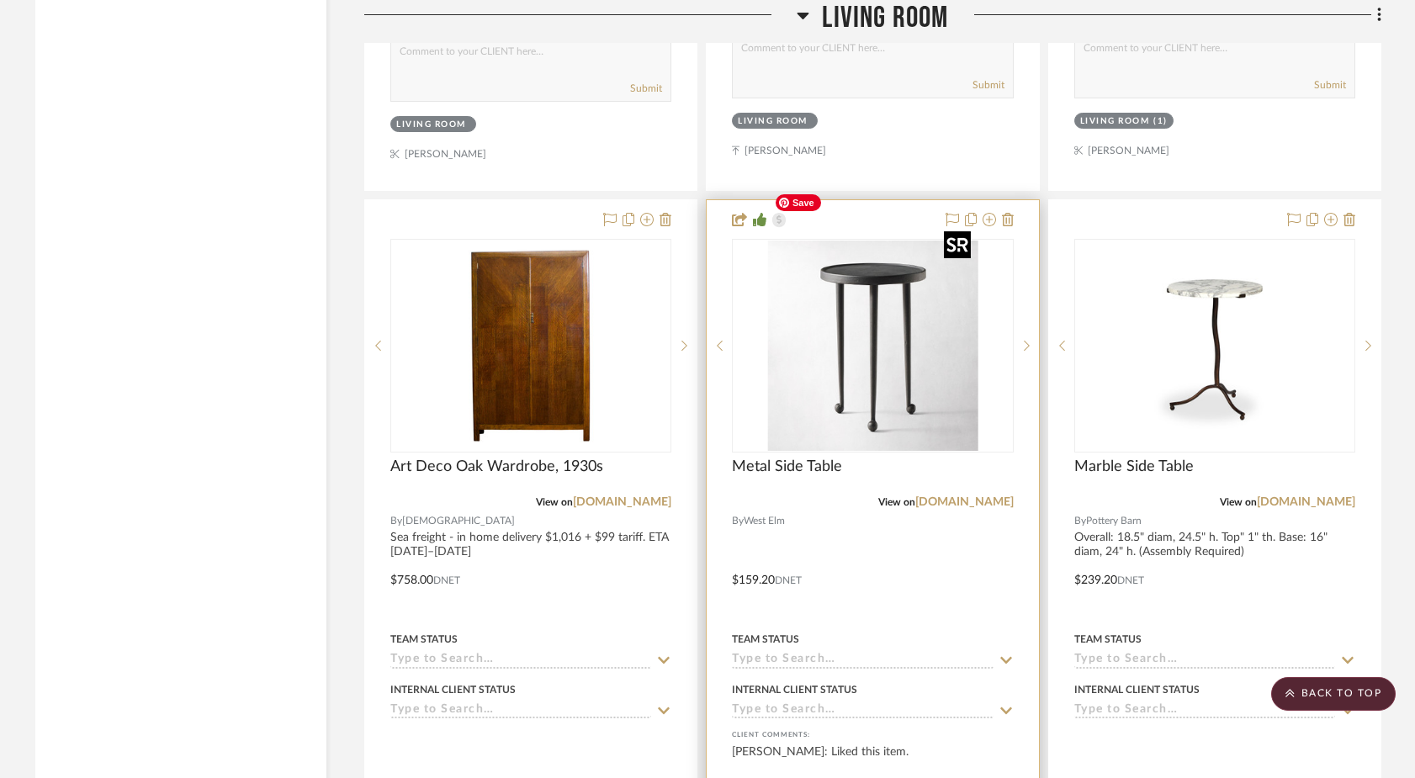
scroll to position [7300, 0]
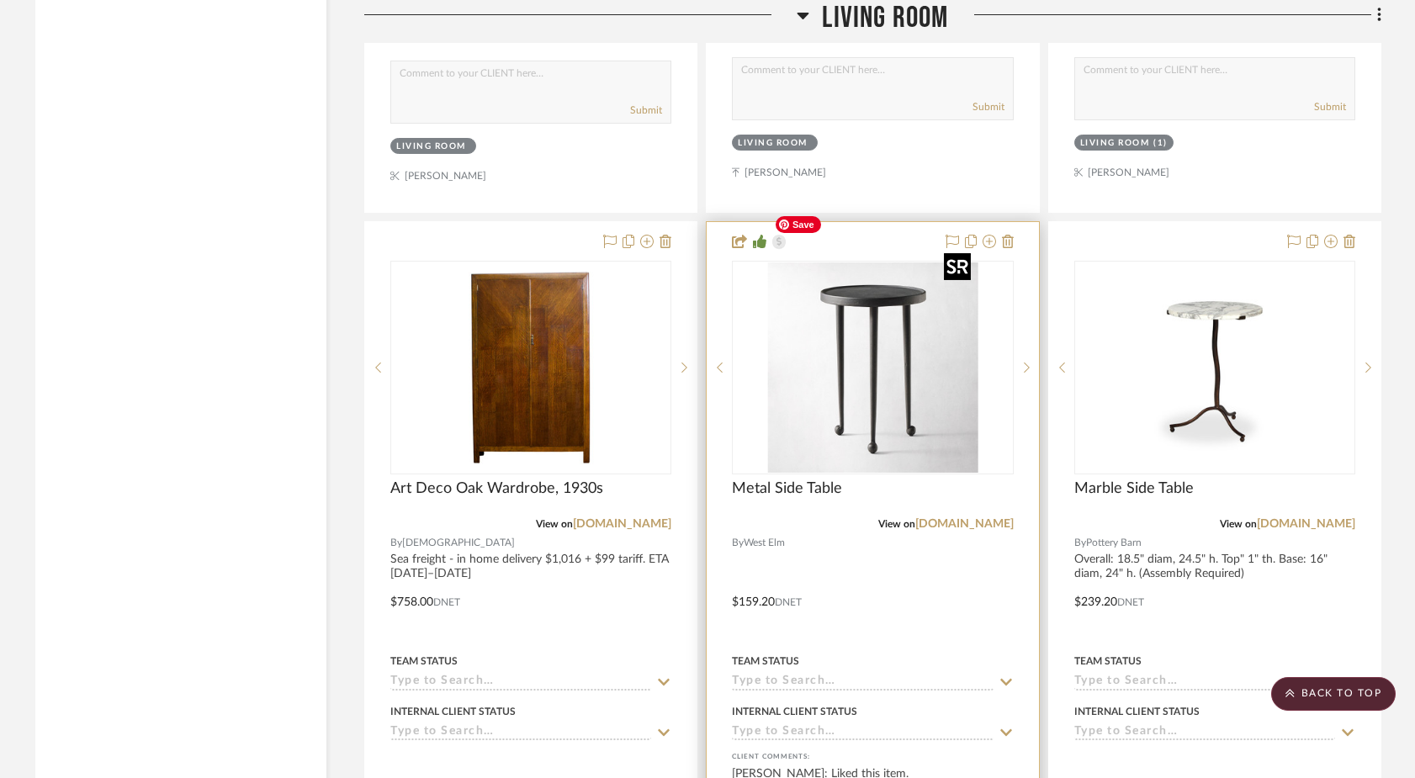
click at [902, 357] on img "0" at bounding box center [872, 367] width 210 height 210
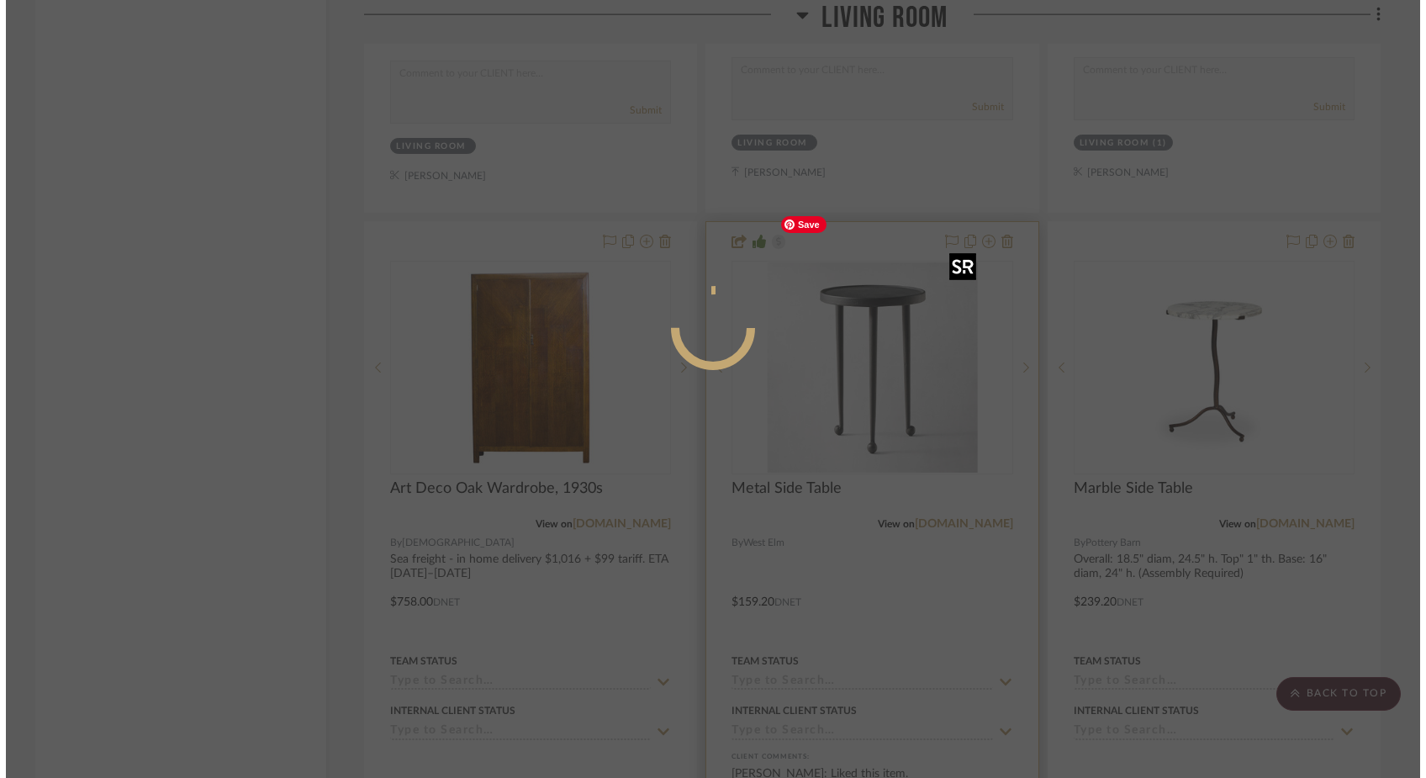
scroll to position [0, 0]
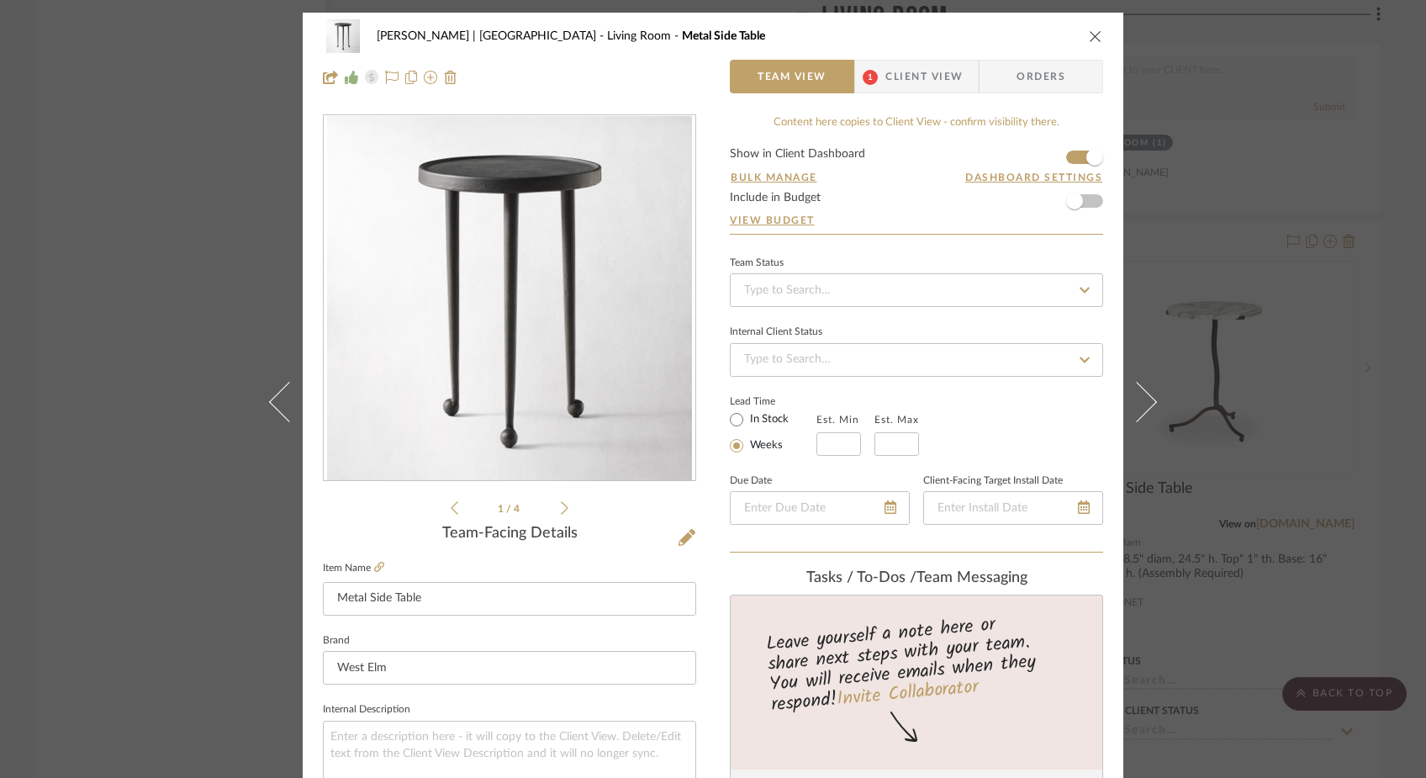
click at [1089, 40] on icon "close" at bounding box center [1095, 35] width 13 height 13
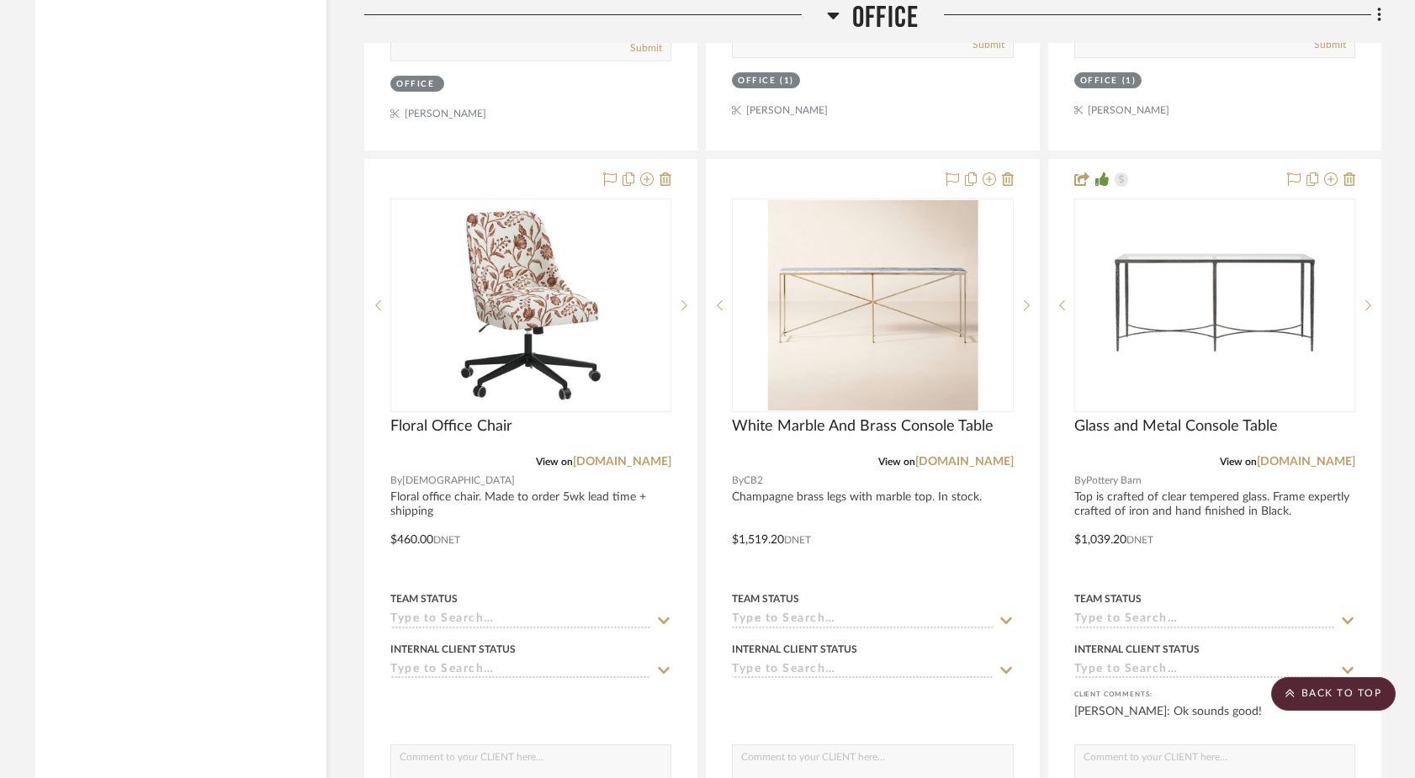
scroll to position [9748, 0]
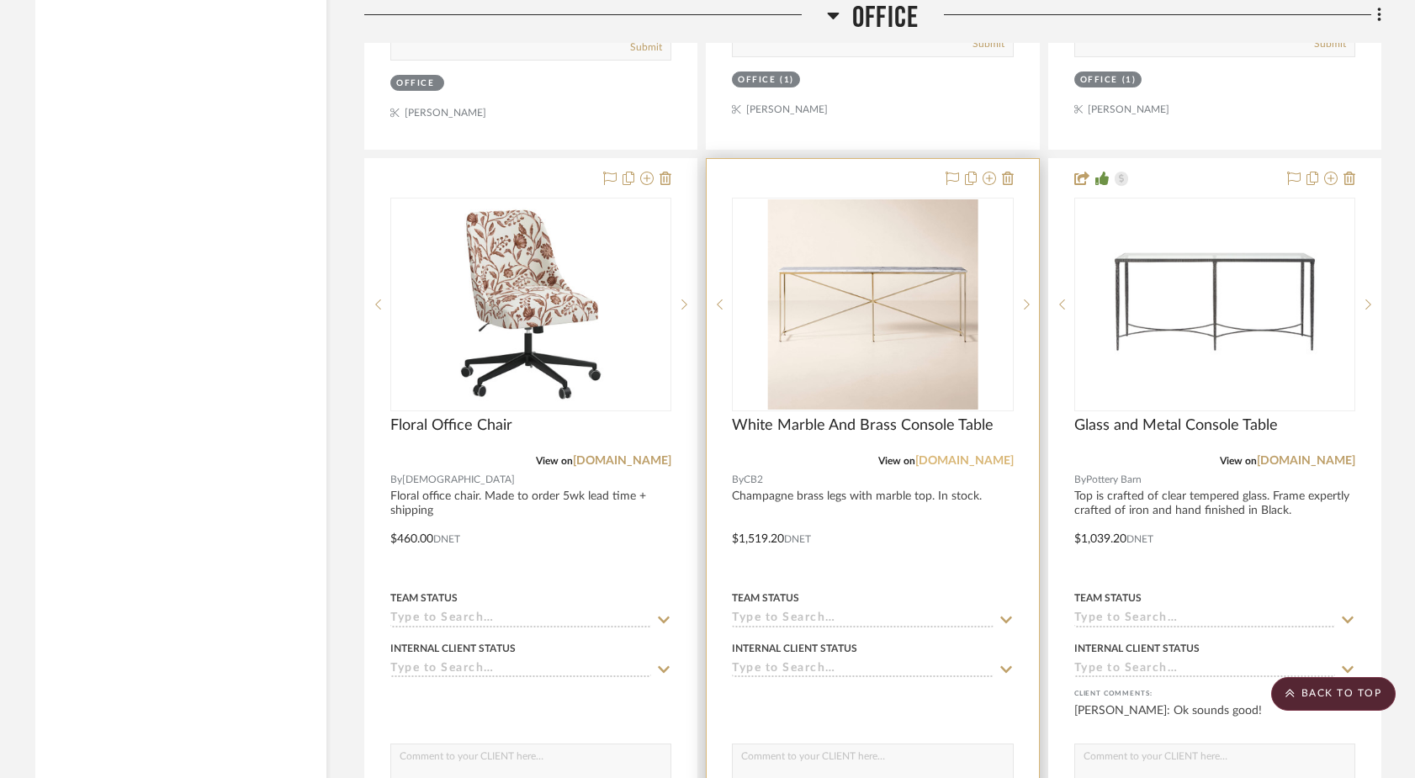
click at [987, 455] on link "[DOMAIN_NAME]" at bounding box center [964, 461] width 98 height 12
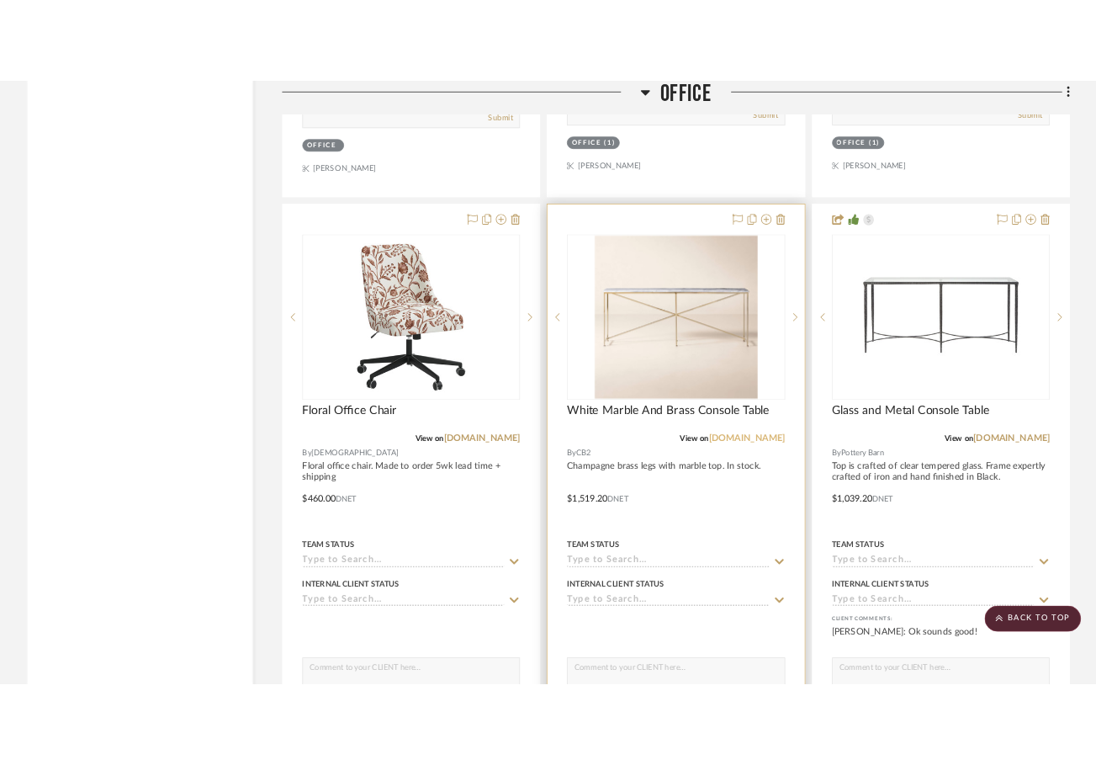
scroll to position [9791, 0]
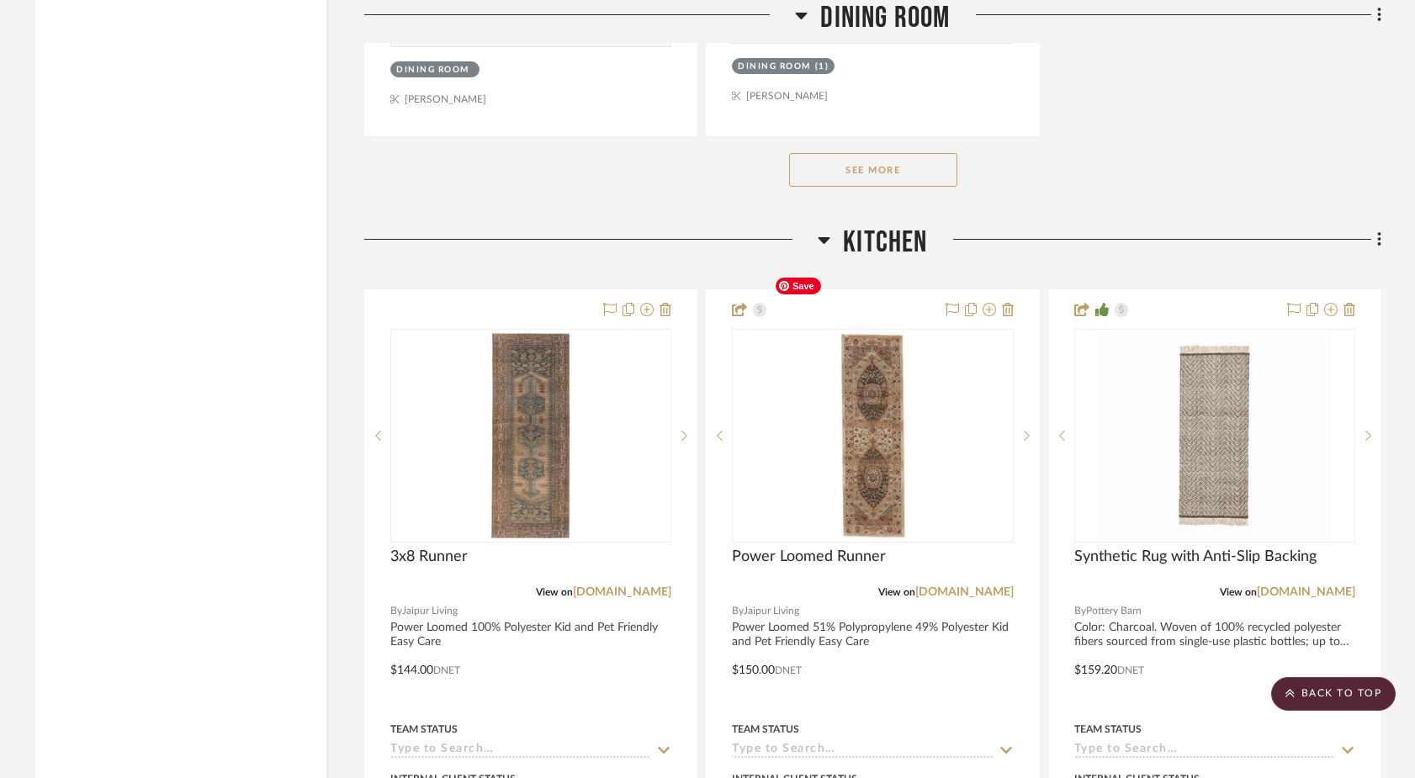
scroll to position [12099, 0]
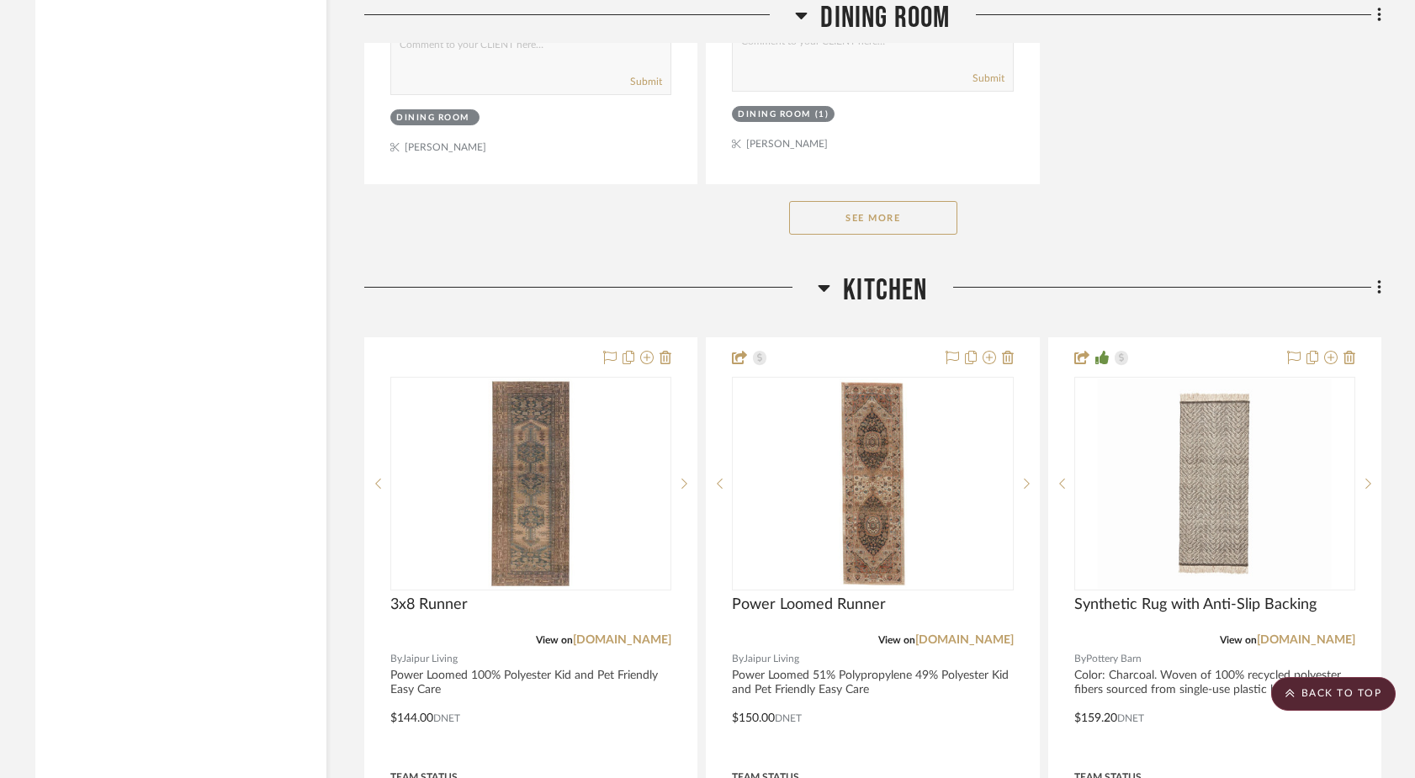
click at [1107, 281] on icon at bounding box center [1378, 288] width 3 height 14
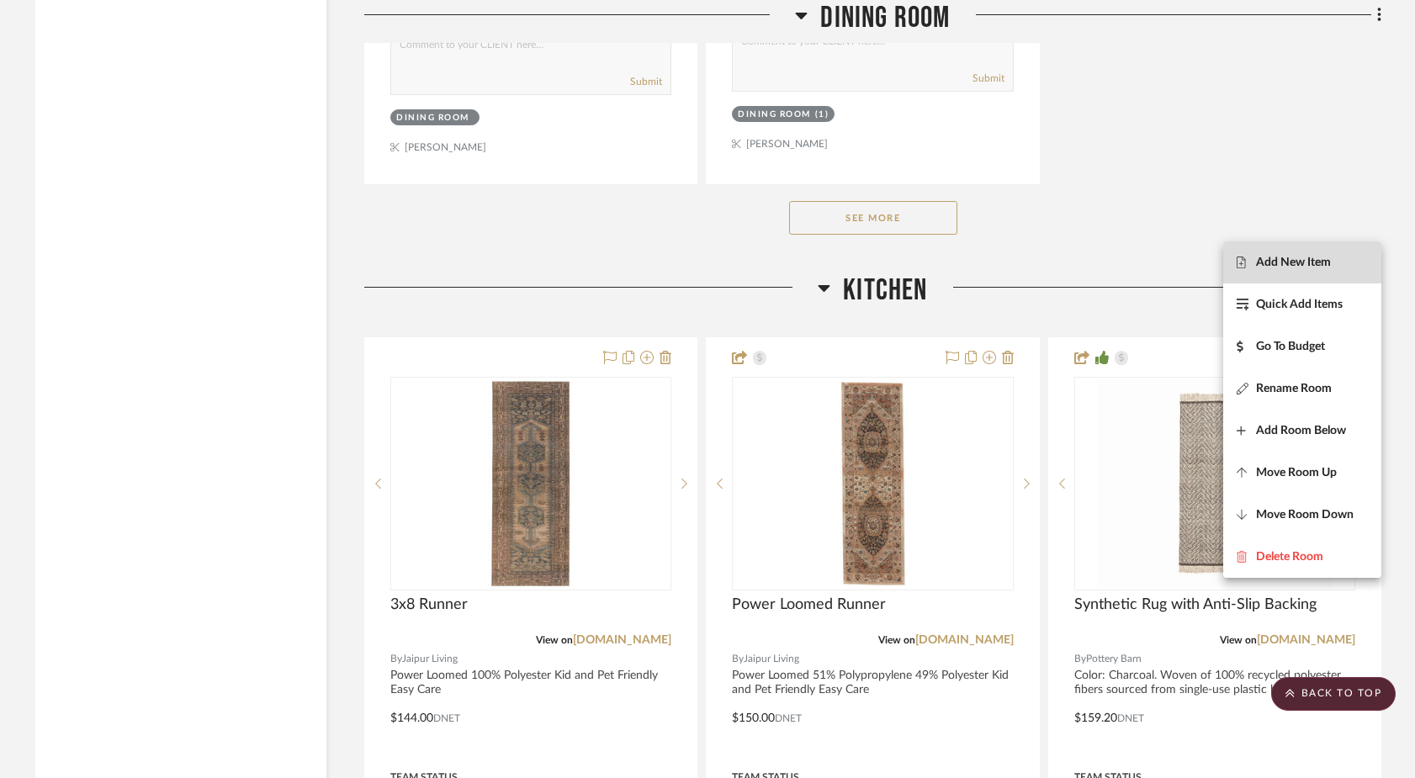
click at [1107, 253] on button "Add New Item" at bounding box center [1302, 262] width 158 height 42
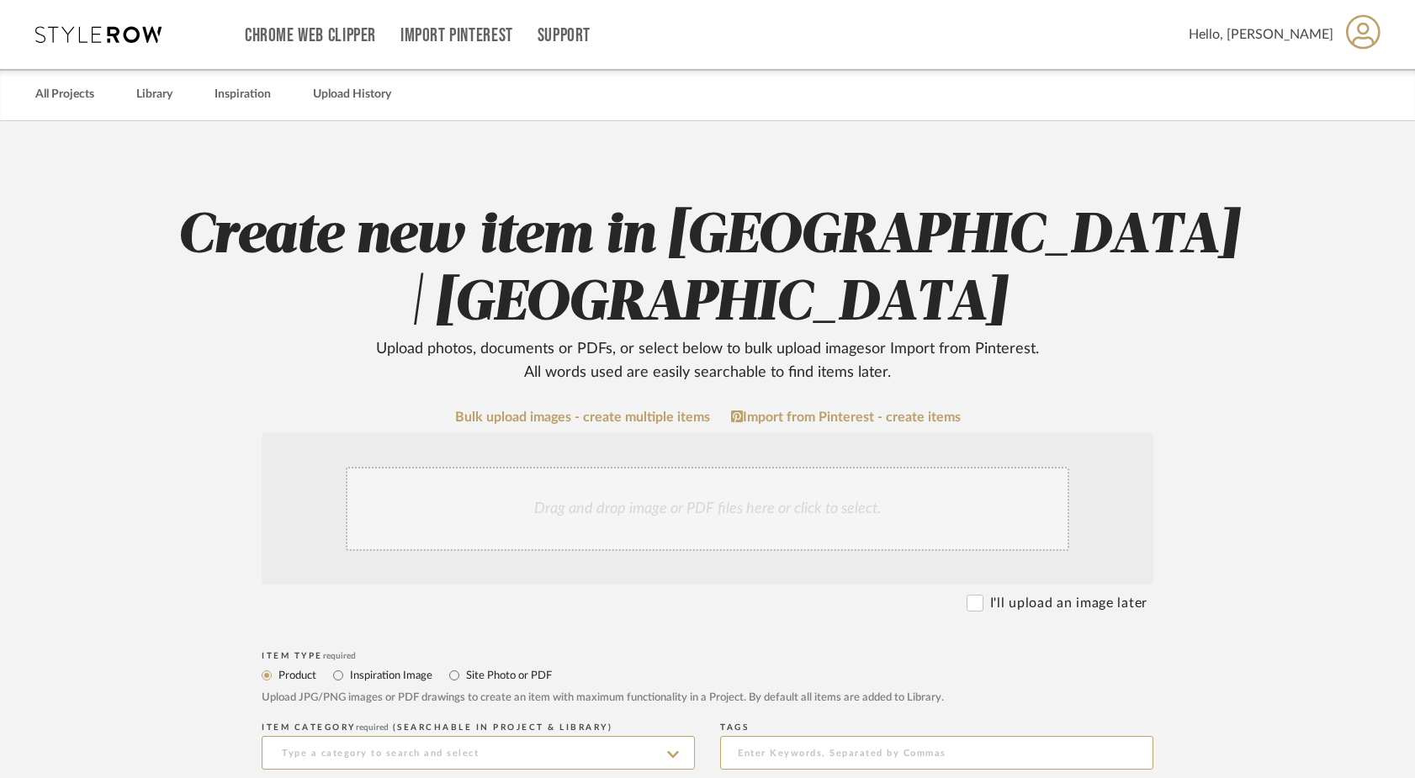
click at [550, 505] on div "Drag and drop image or PDF files here or click to select." at bounding box center [707, 509] width 723 height 84
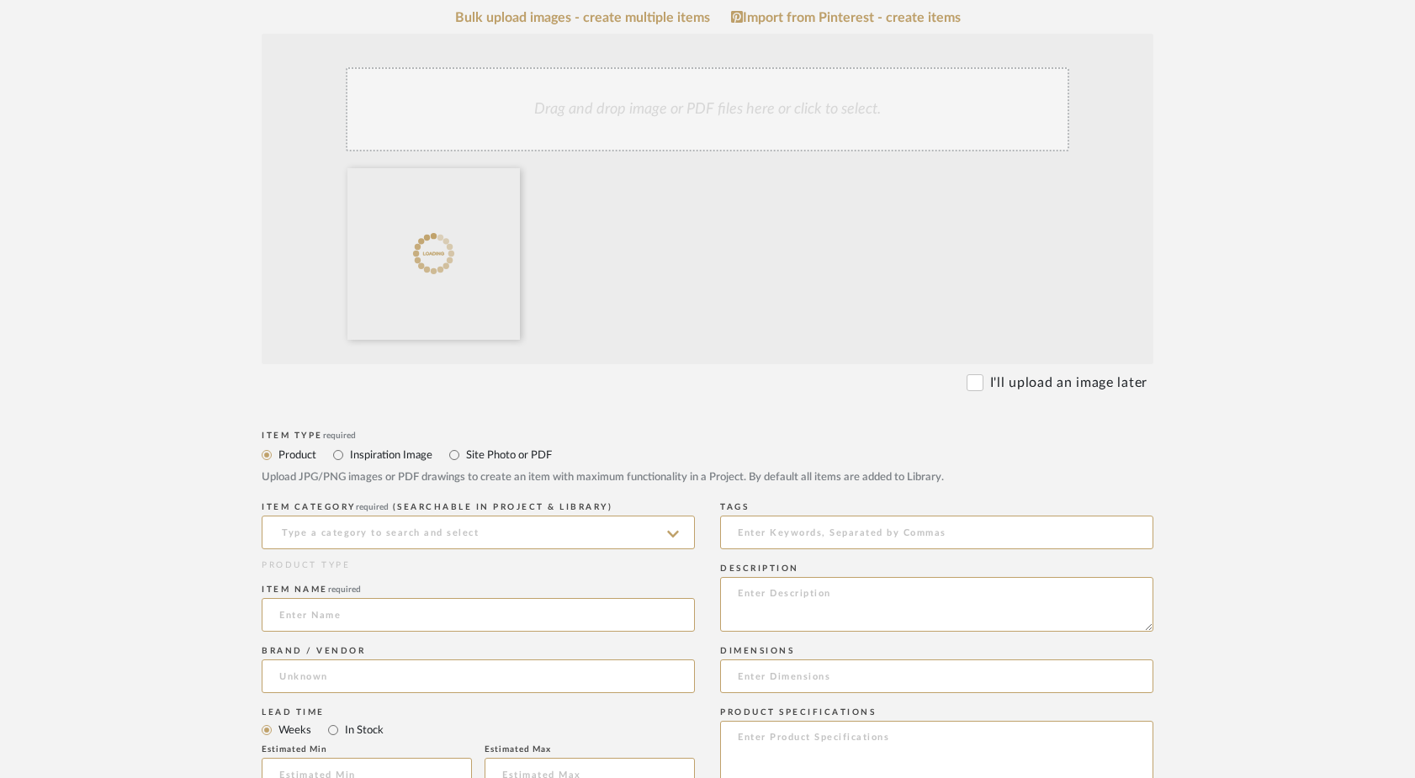
scroll to position [427, 0]
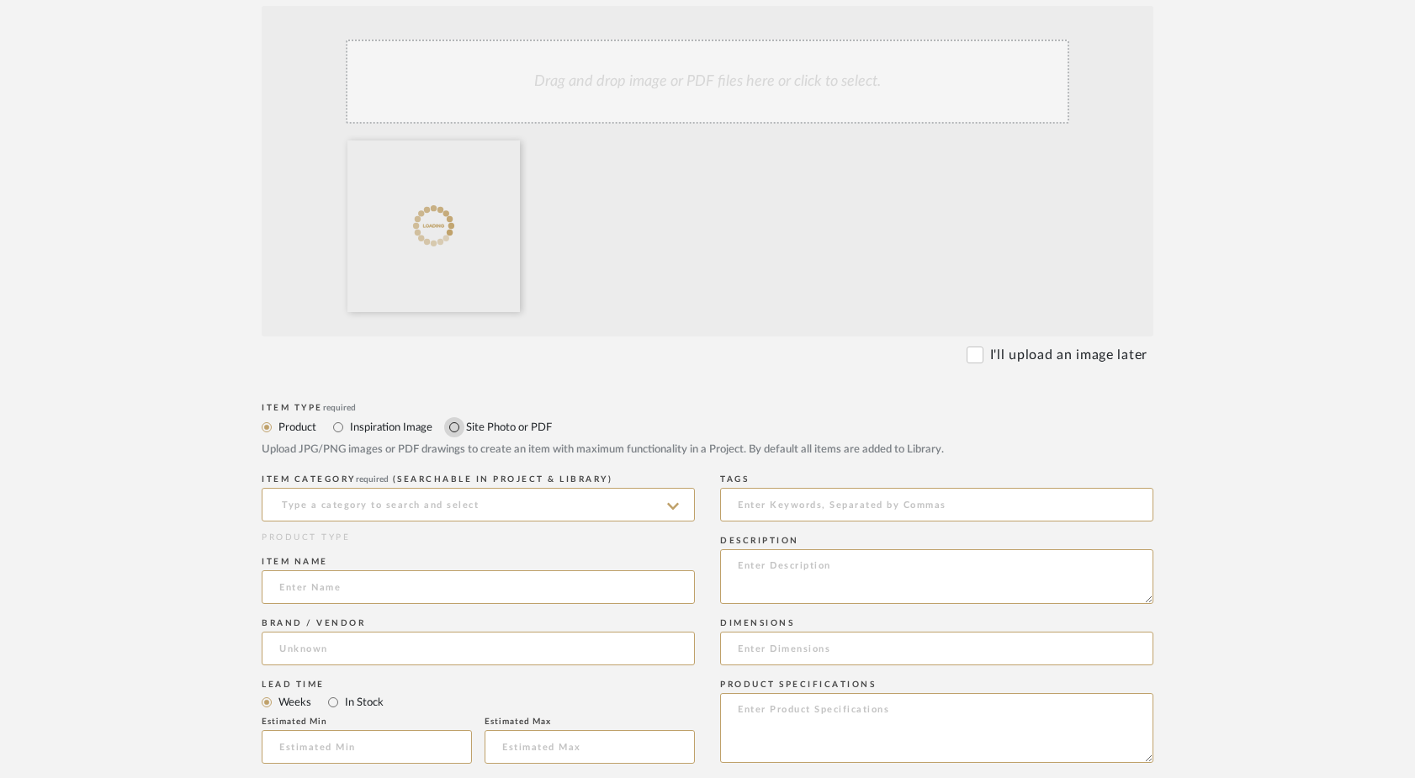
click at [454, 428] on input "Site Photo or PDF" at bounding box center [454, 427] width 20 height 20
radio input "true"
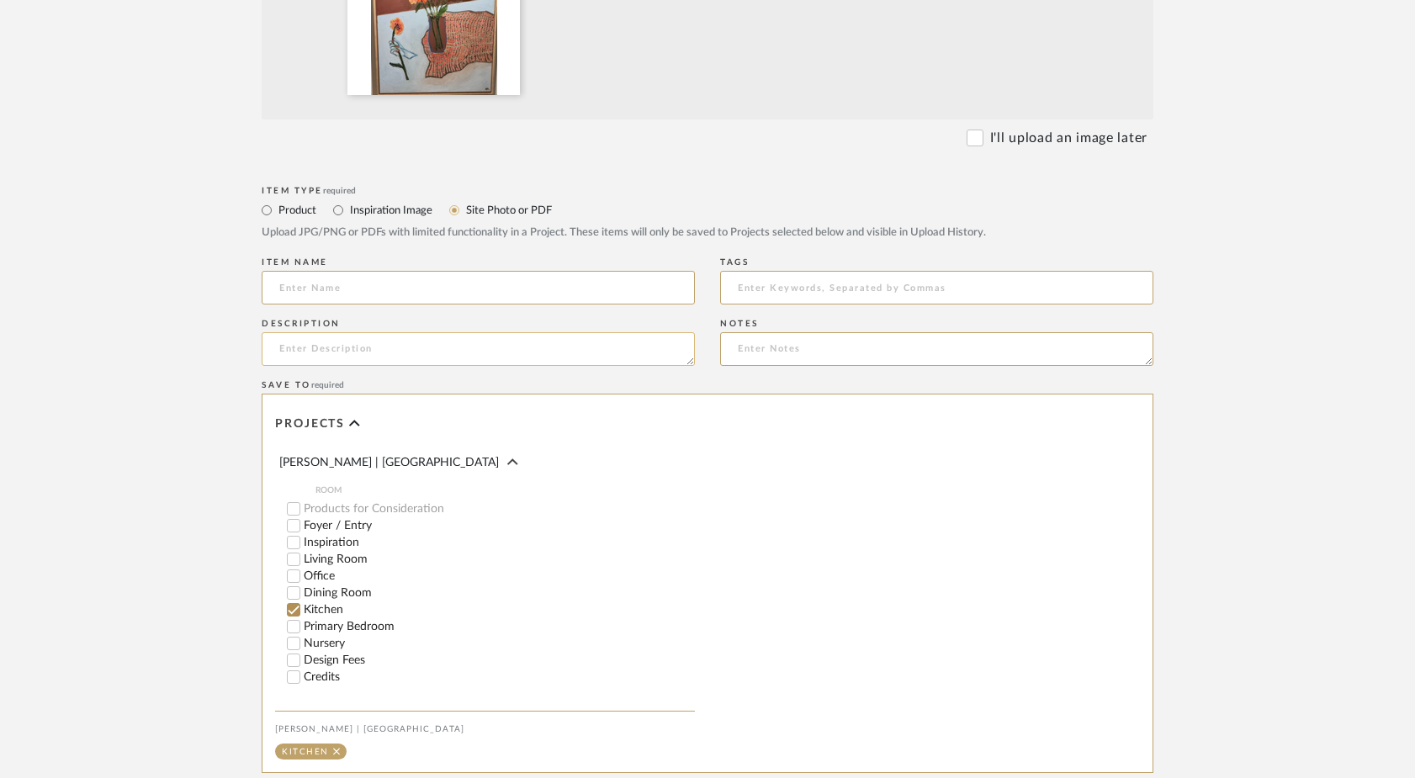
scroll to position [645, 0]
click at [325, 276] on input at bounding box center [478, 287] width 433 height 34
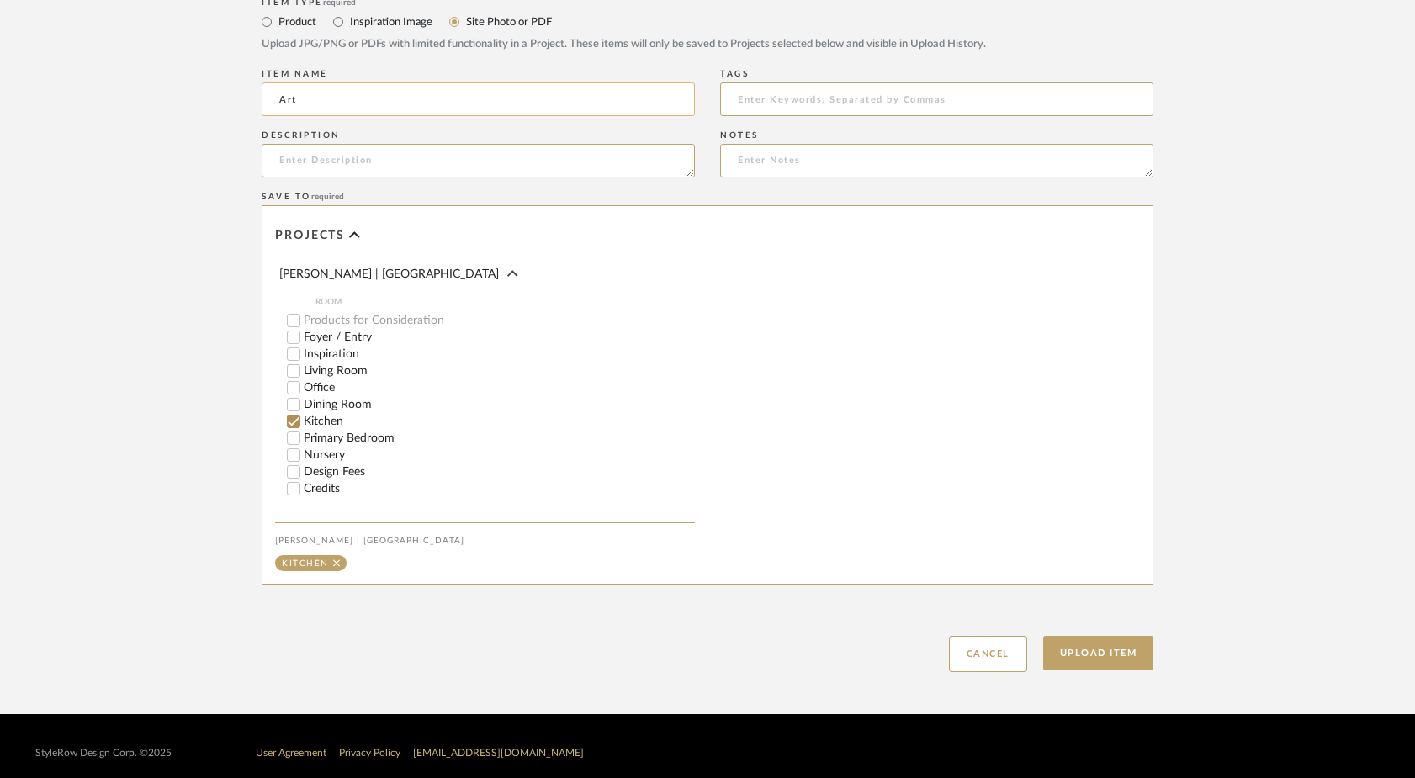
scroll to position [846, 0]
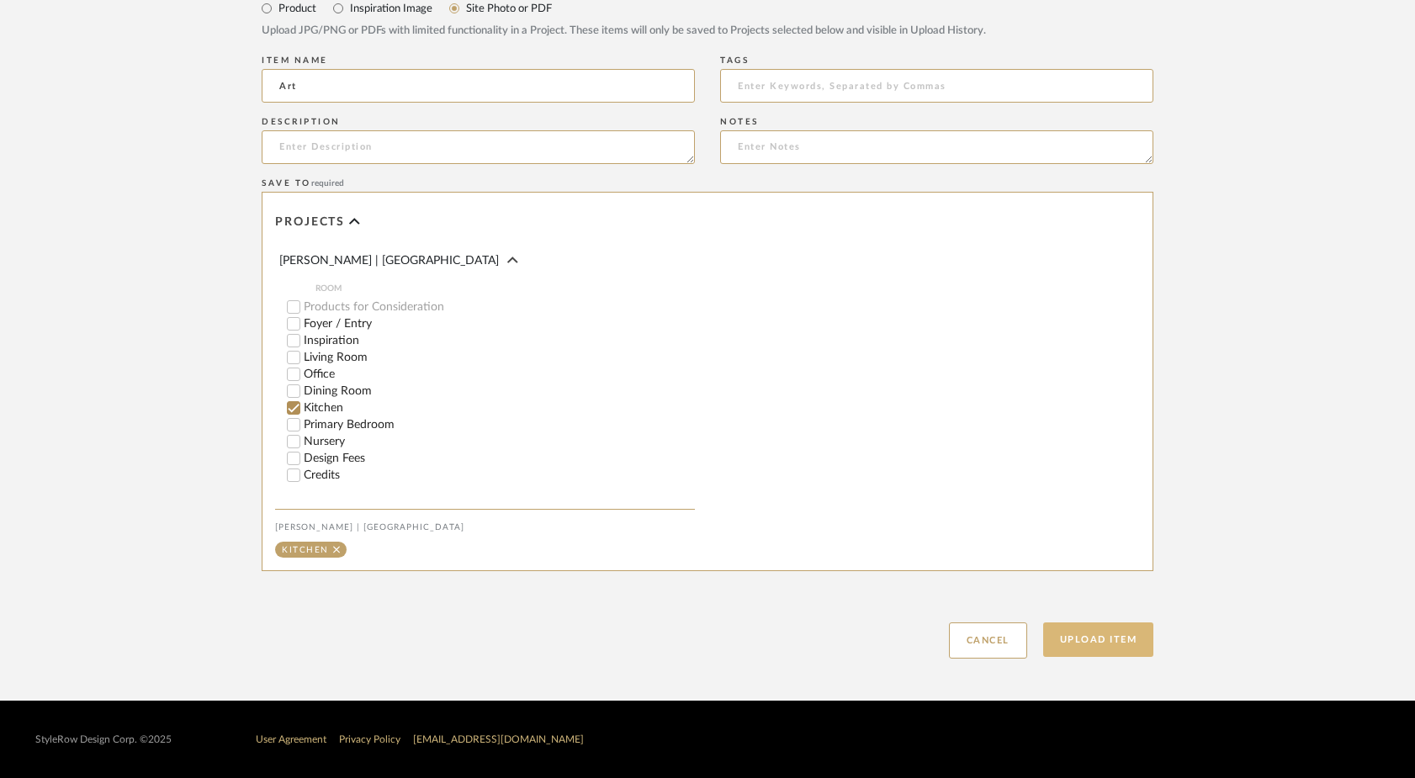
type input "Art"
click at [1107, 639] on button "Upload Item" at bounding box center [1098, 639] width 111 height 34
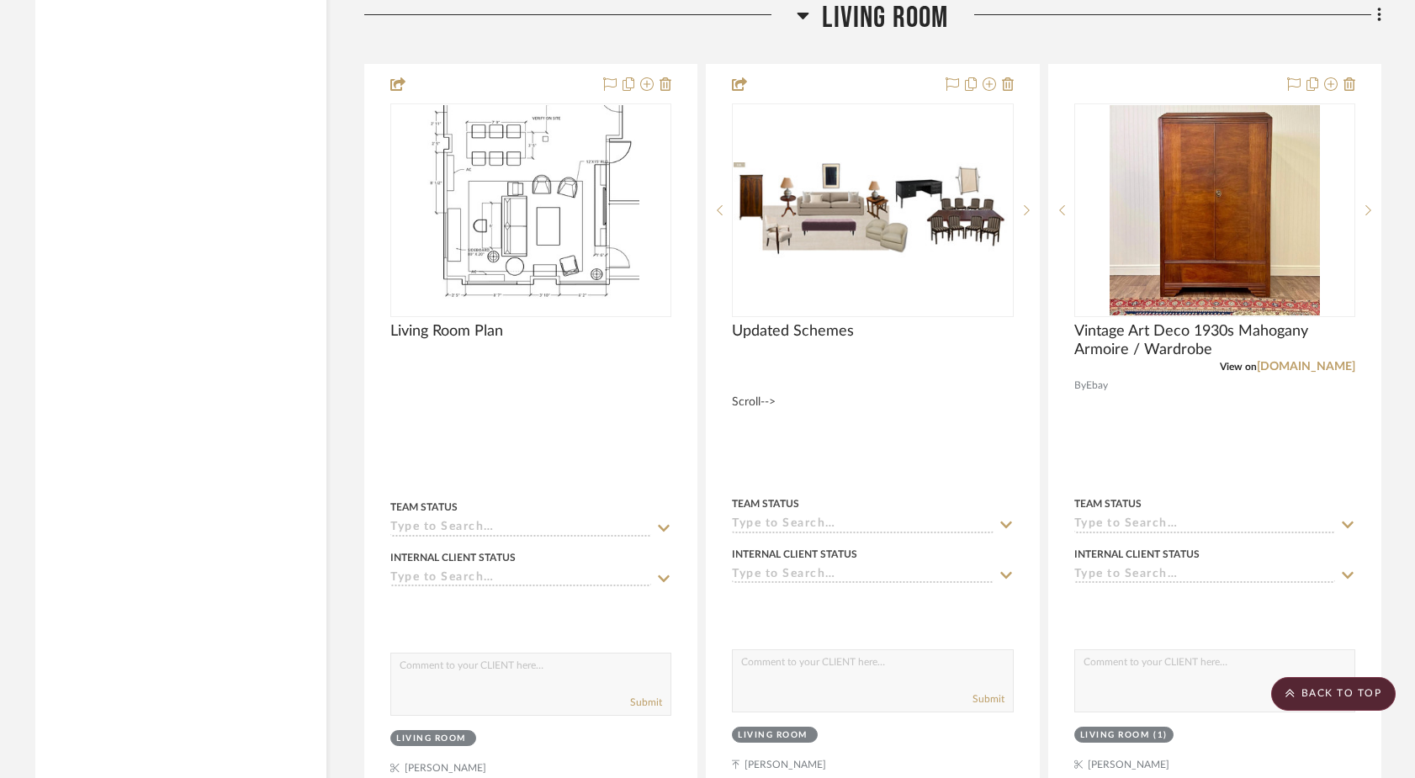
scroll to position [5307, 0]
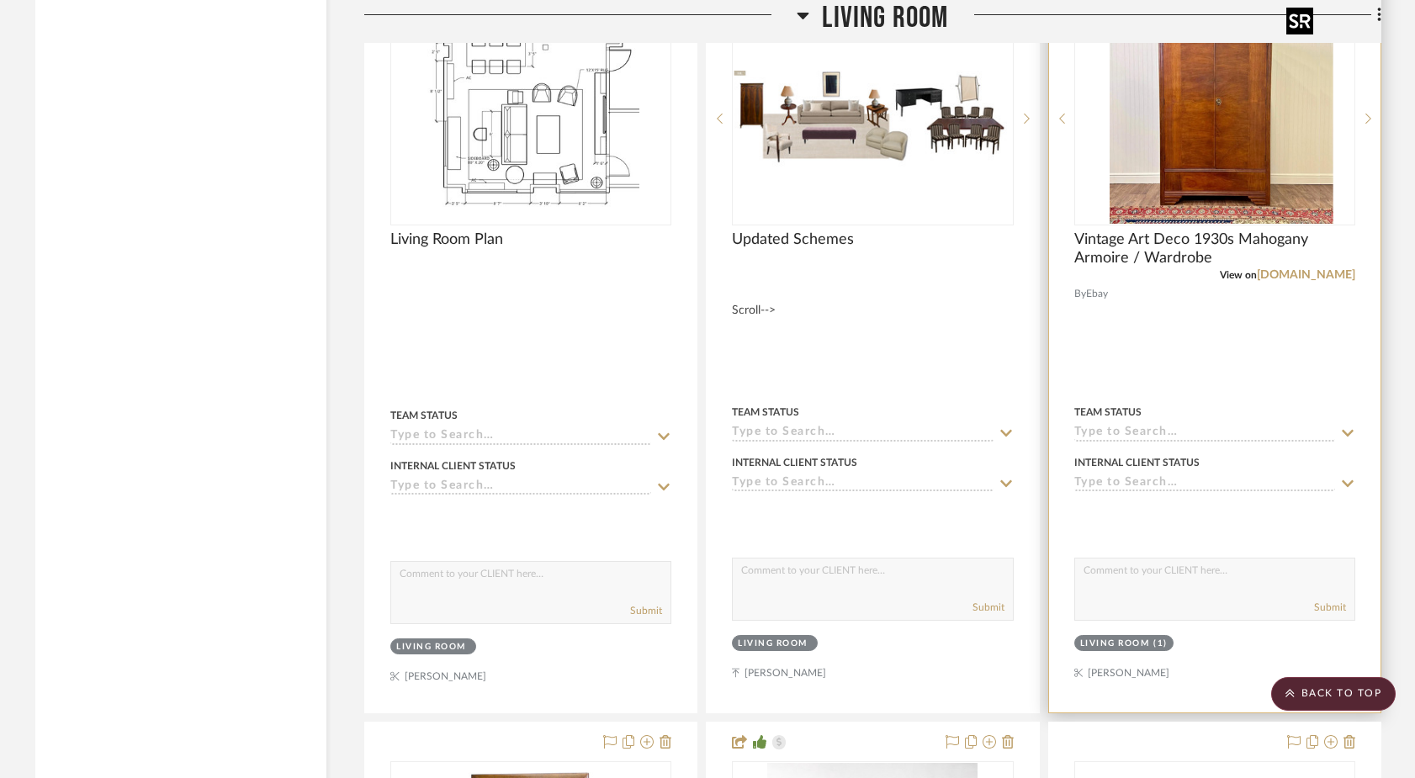
click at [1107, 123] on div at bounding box center [1214, 119] width 281 height 214
click at [1107, 128] on img "0" at bounding box center [1214, 118] width 210 height 210
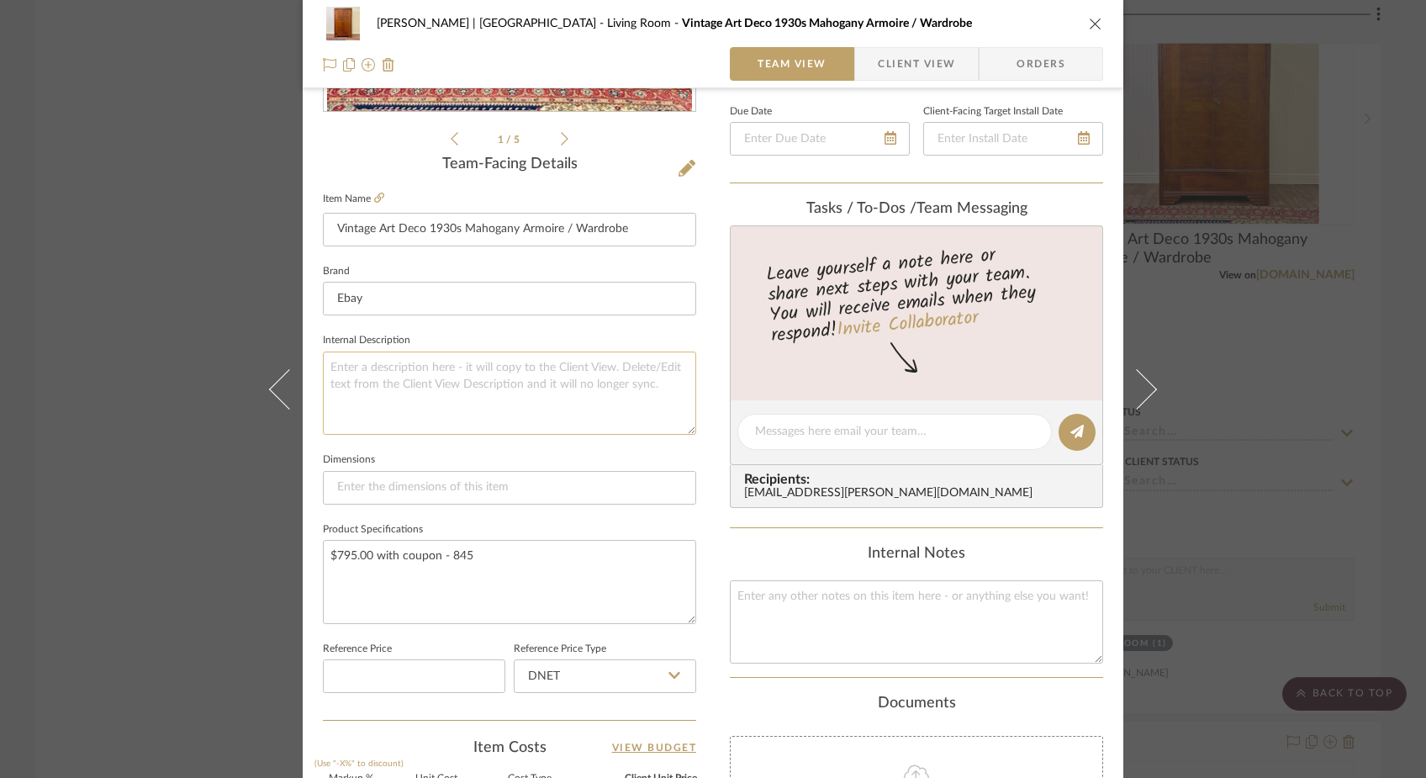
scroll to position [484, 0]
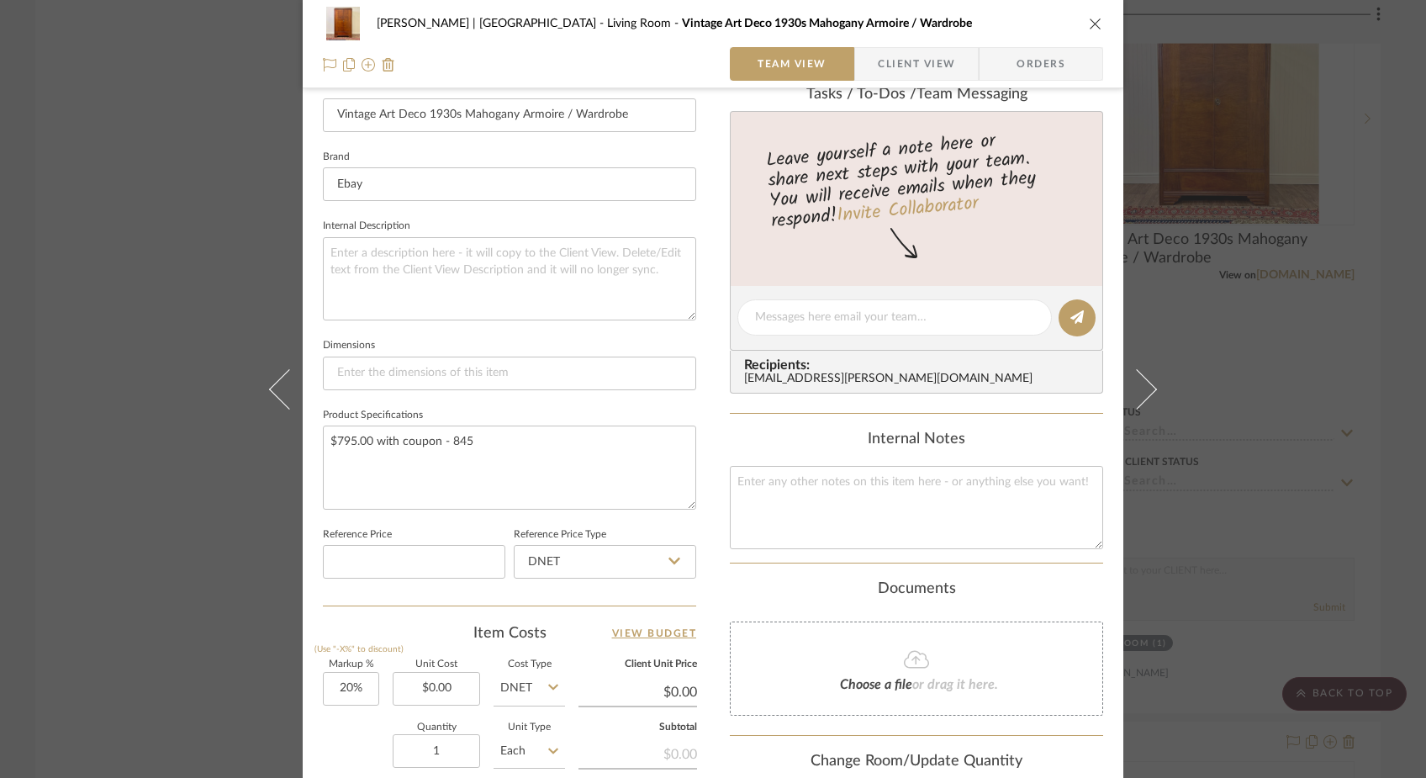
click at [210, 172] on div "Ferree | Brooklyn Heights Living Room Vintage Art Deco 1930s Mahogany Armoire /…" at bounding box center [713, 389] width 1426 height 778
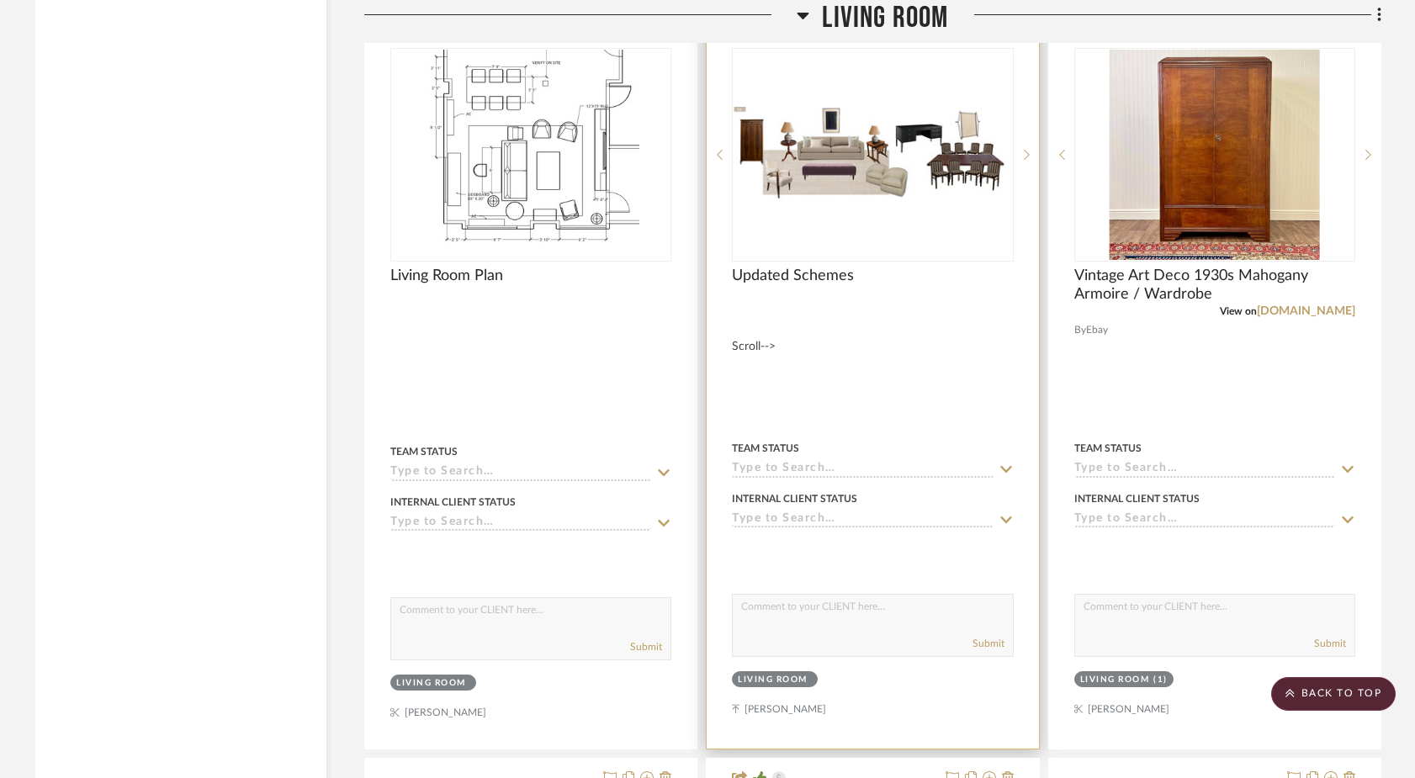
scroll to position [5274, 0]
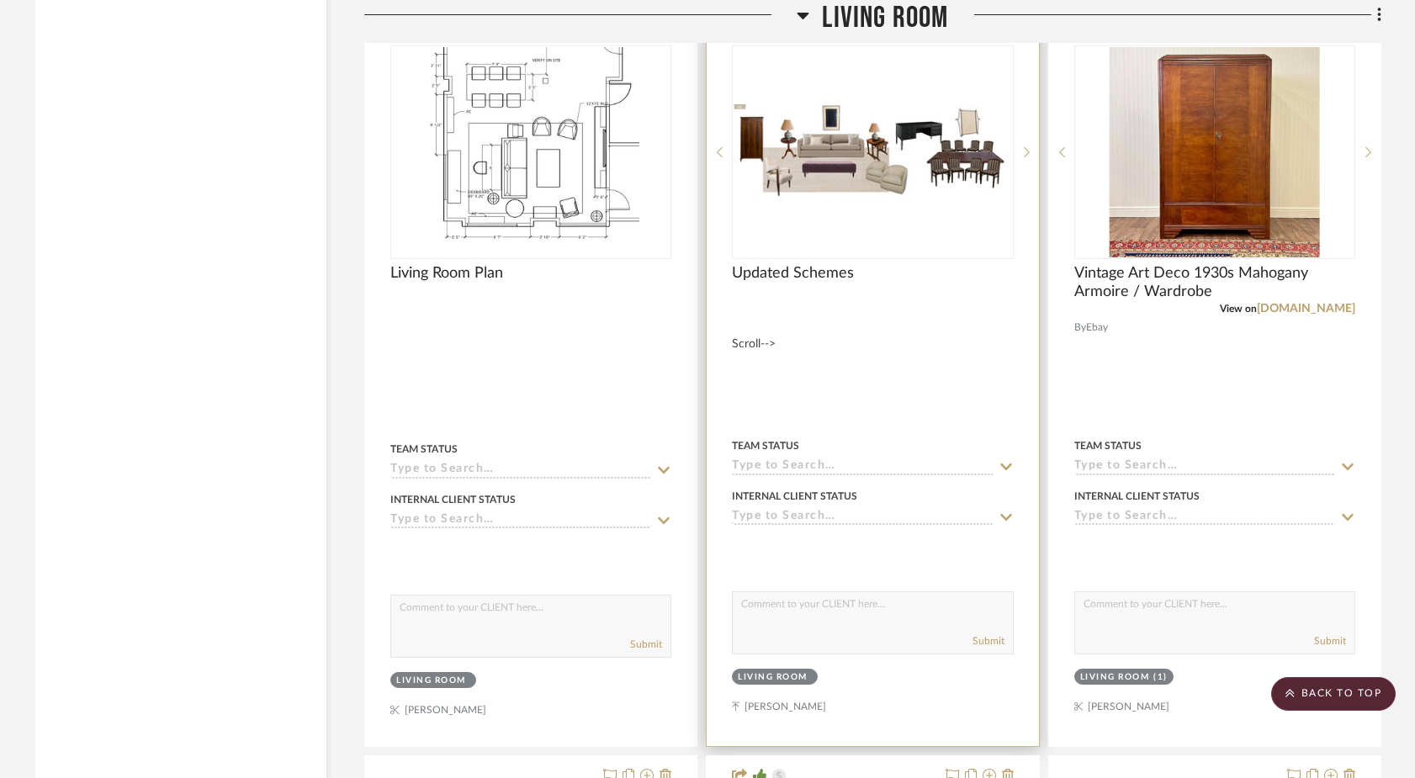
click at [960, 160] on div "0" at bounding box center [872, 152] width 279 height 212
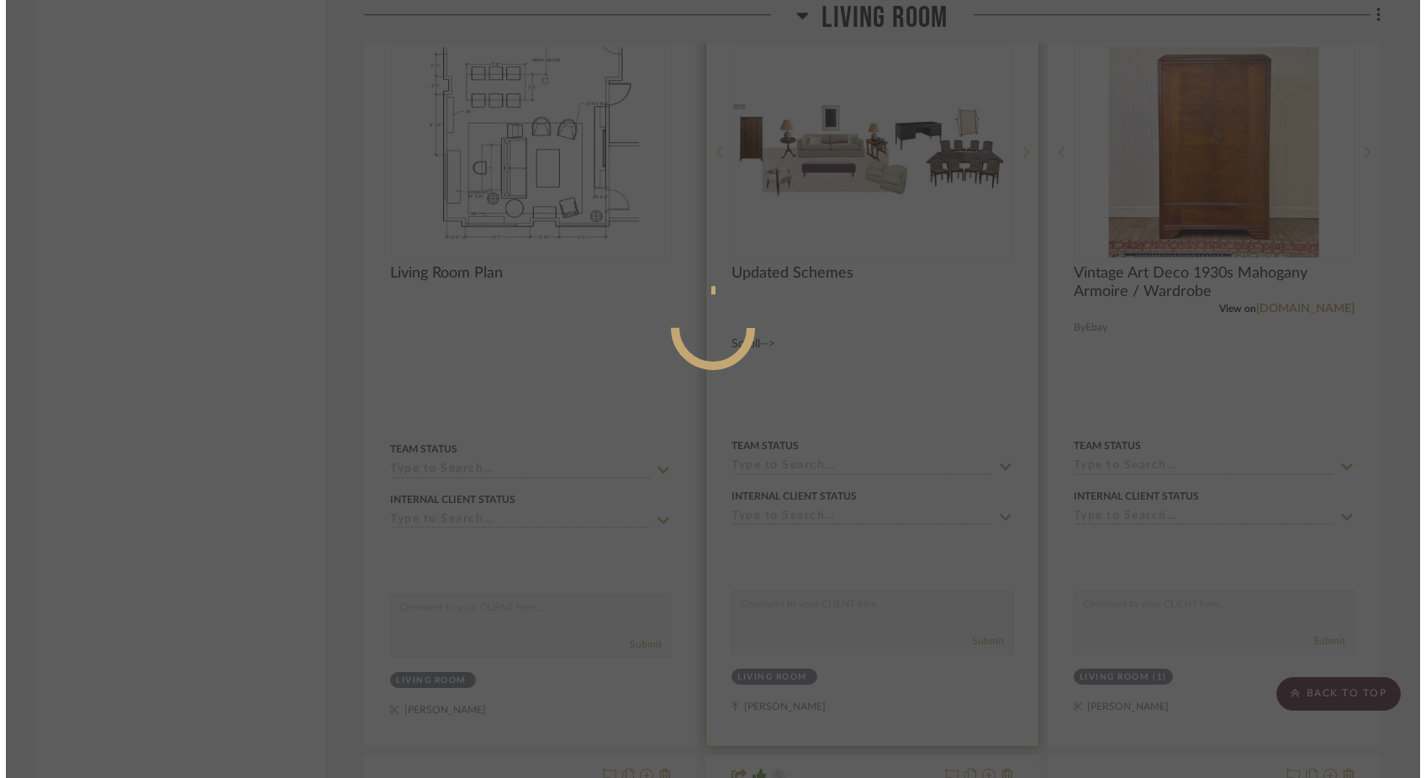
scroll to position [0, 0]
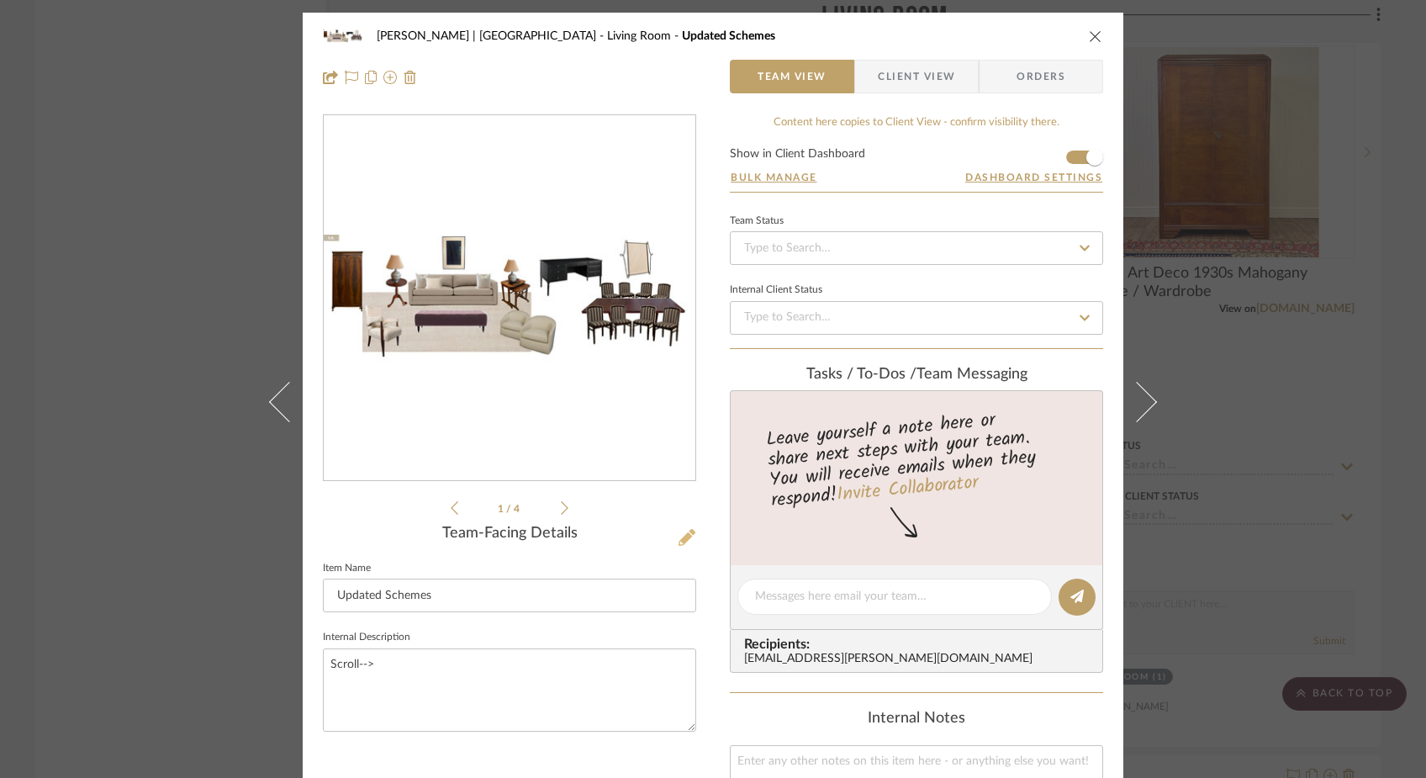
click at [679, 537] on icon at bounding box center [687, 537] width 17 height 17
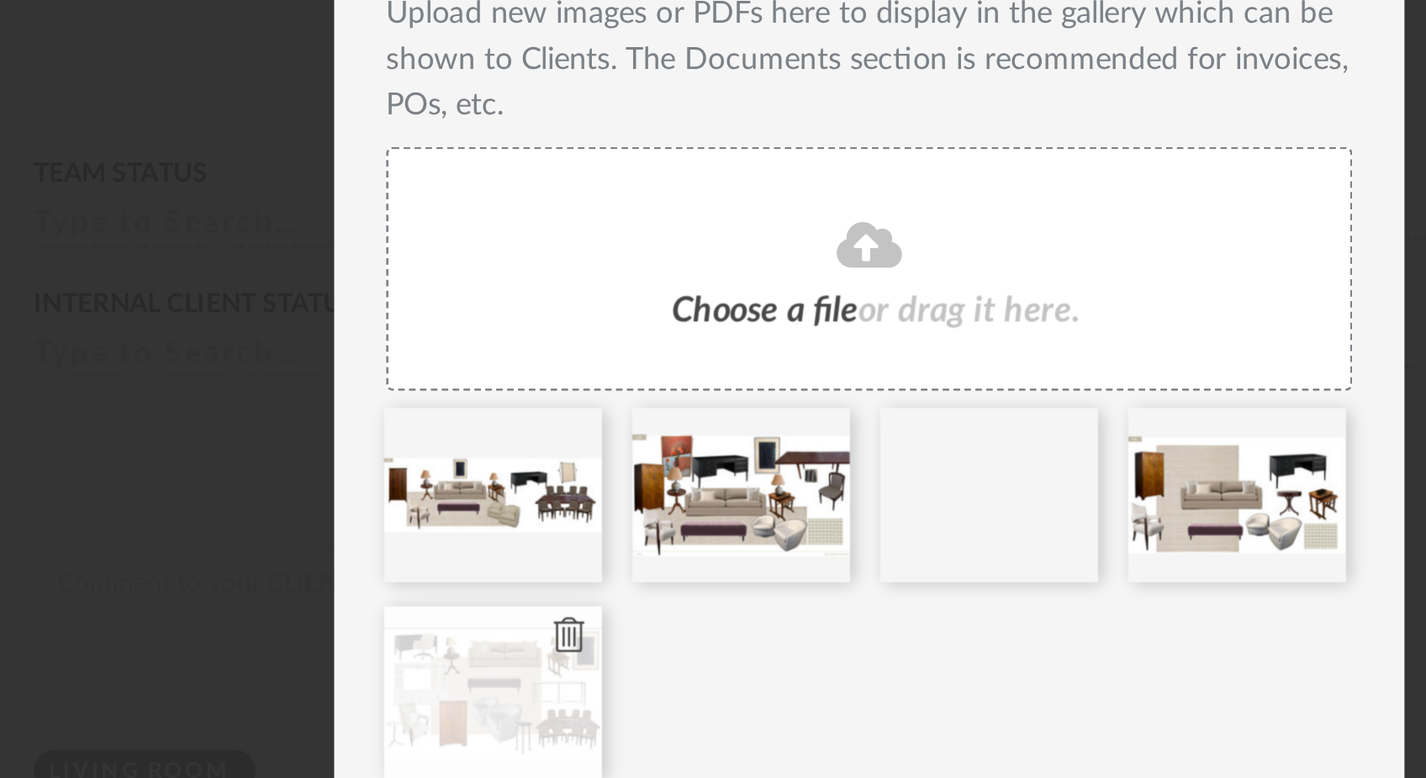
click at [591, 626] on icon at bounding box center [597, 627] width 12 height 13
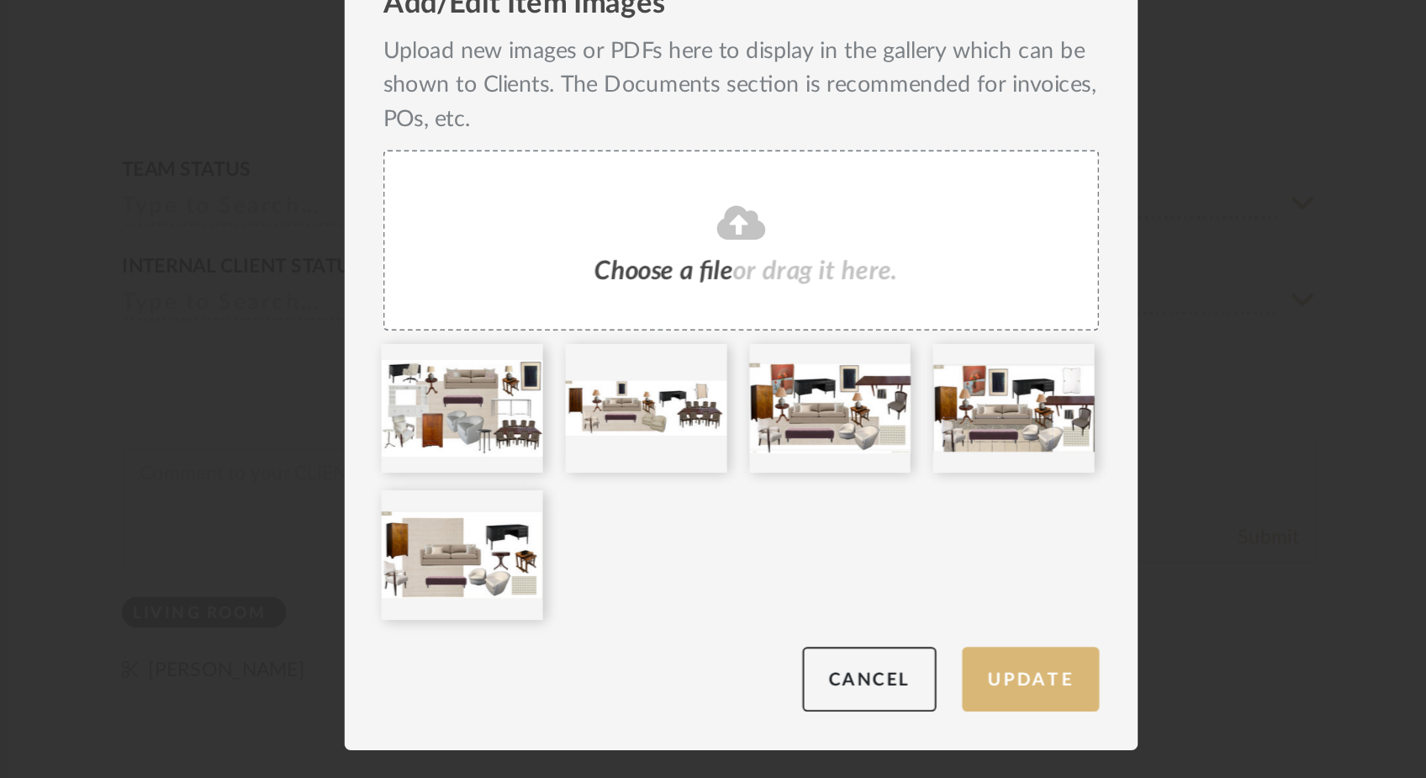
click at [850, 716] on button "Update" at bounding box center [863, 715] width 71 height 34
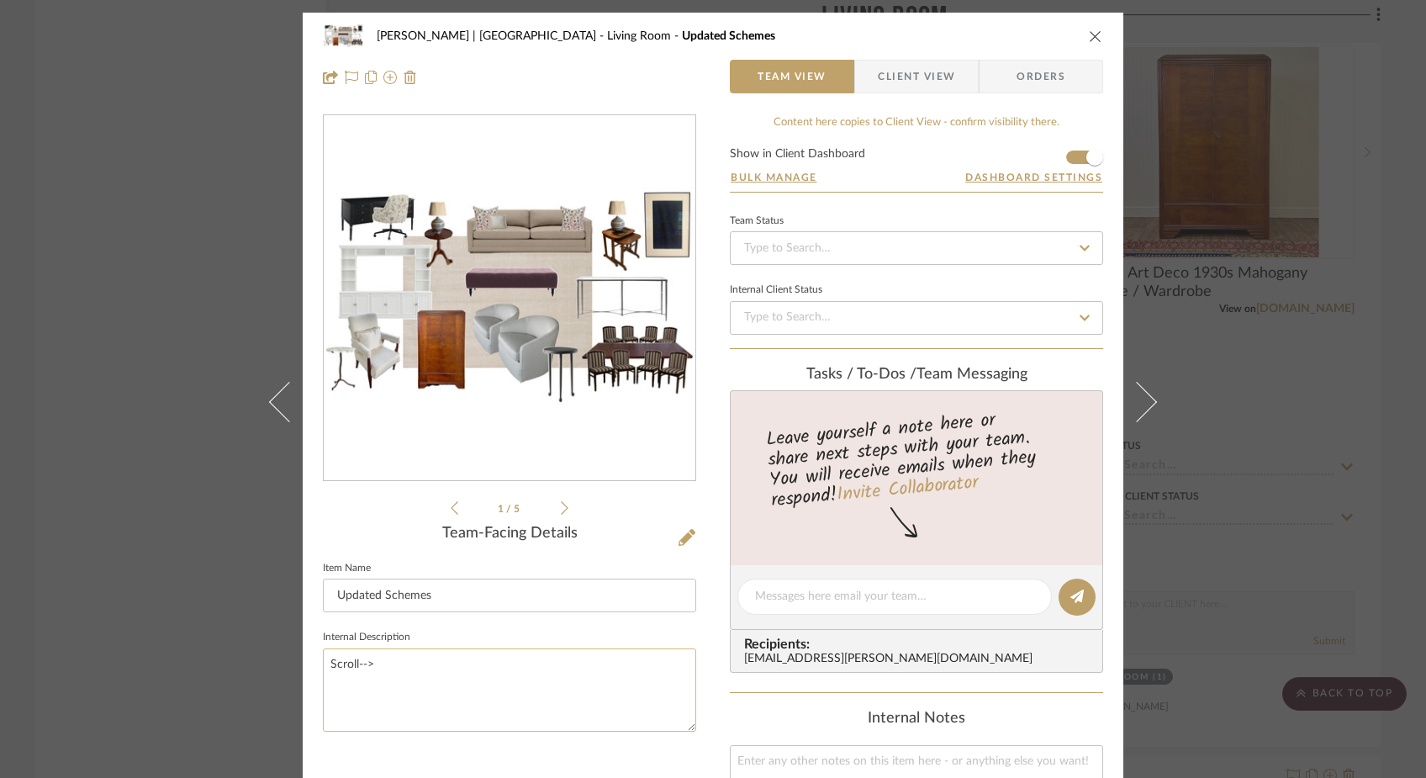
click at [363, 675] on textarea "Scroll-->" at bounding box center [509, 689] width 373 height 83
type textarea "S"
click at [443, 594] on input "Updated Schemes" at bounding box center [509, 596] width 373 height 34
type input "Updated Scheme"
click at [447, 621] on sr-form-field "Item Name Updated Scheme" at bounding box center [509, 592] width 373 height 70
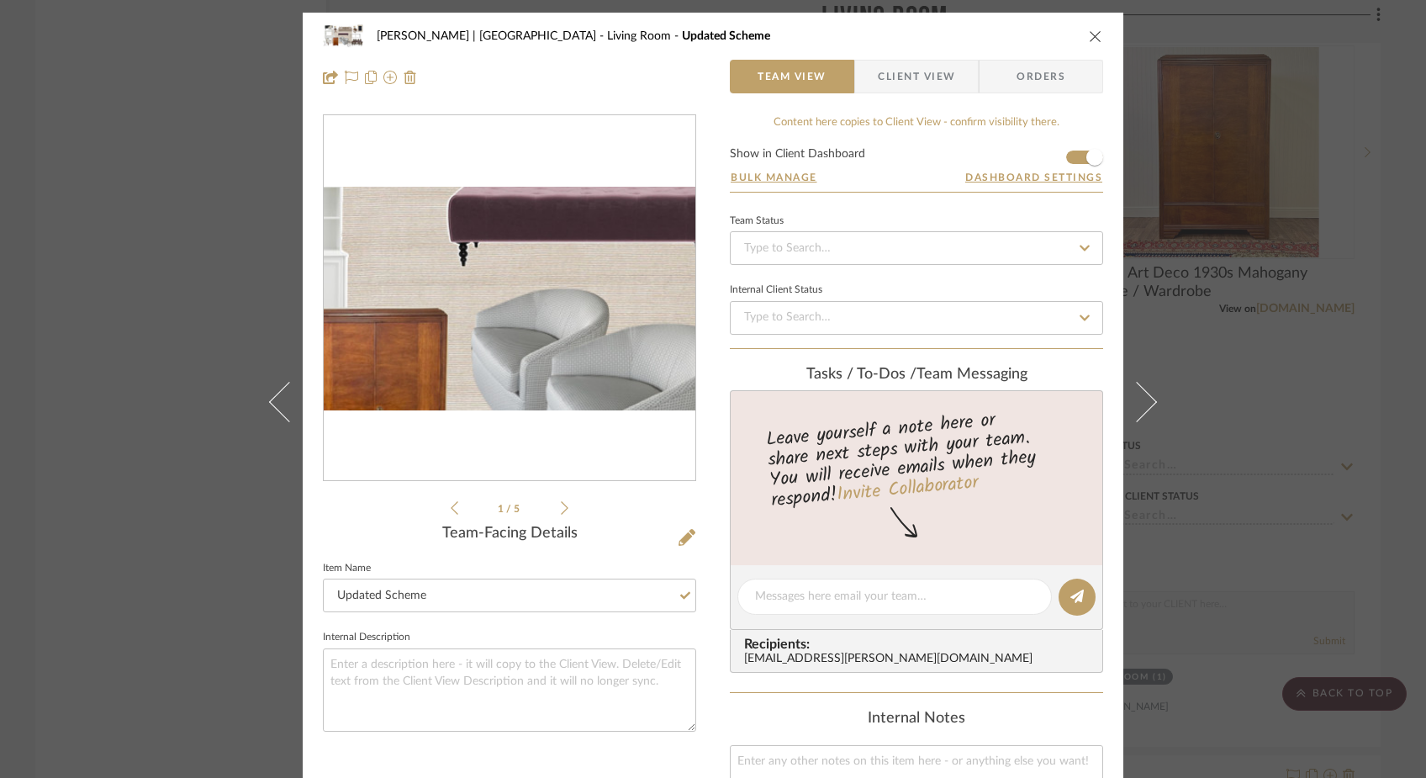
click at [480, 307] on img "0" at bounding box center [510, 299] width 372 height 224
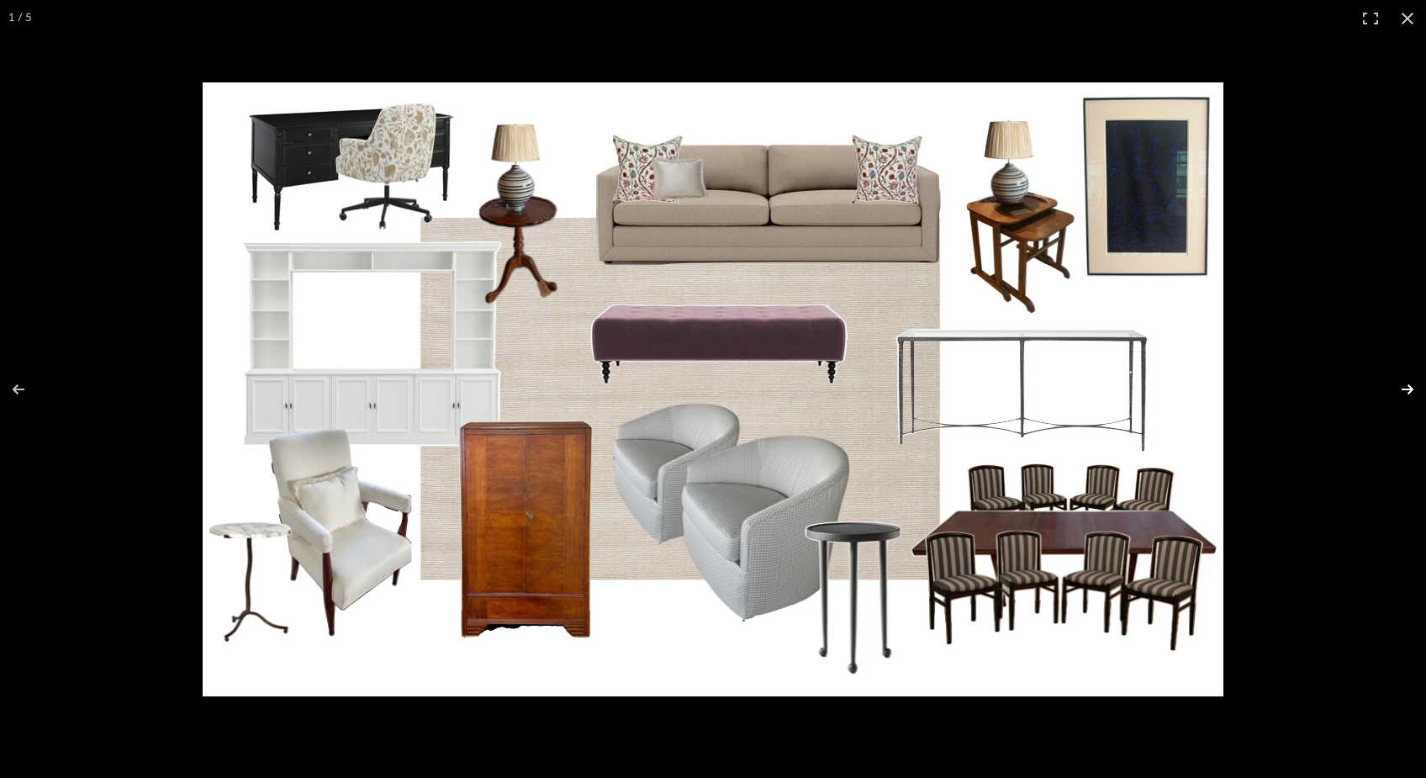
click at [1107, 390] on button at bounding box center [1397, 389] width 59 height 84
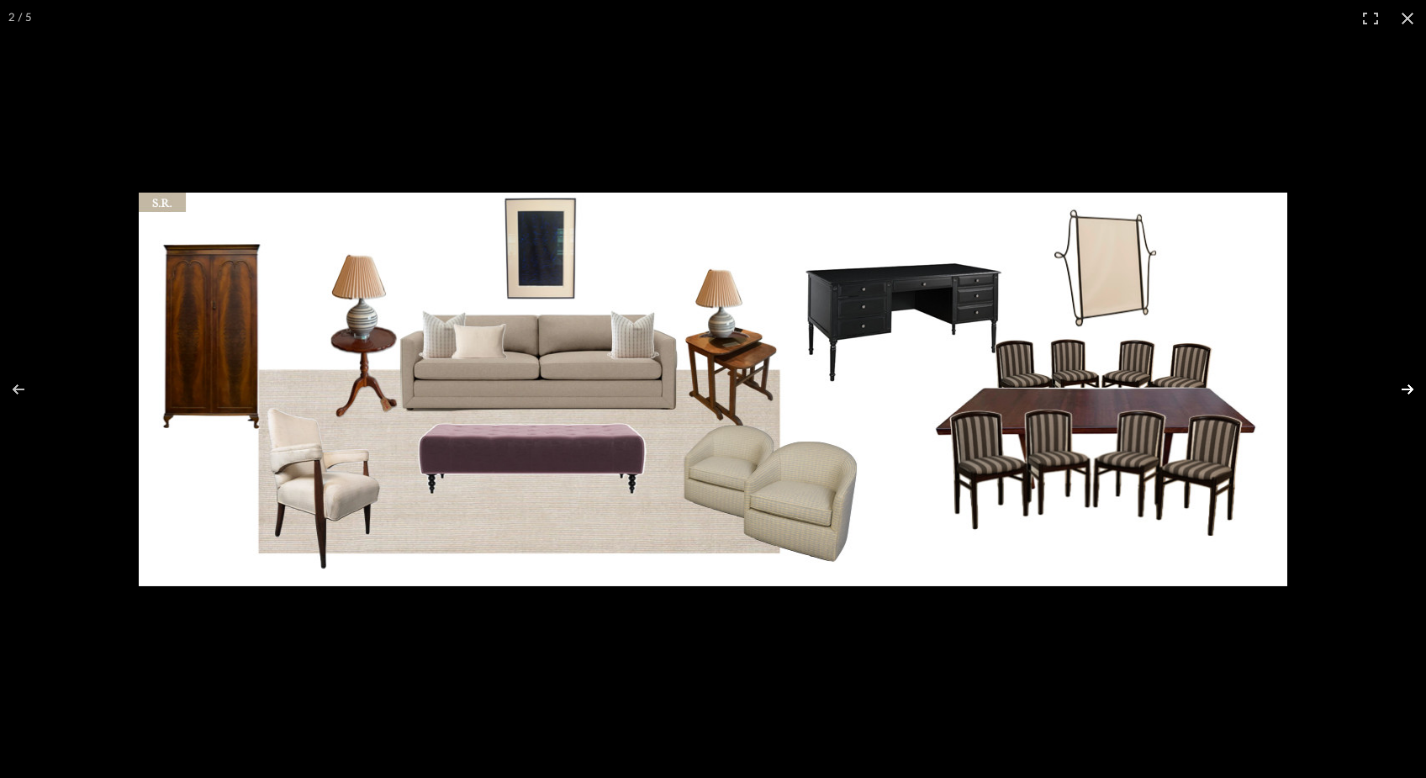
click at [1107, 390] on button at bounding box center [1397, 389] width 59 height 84
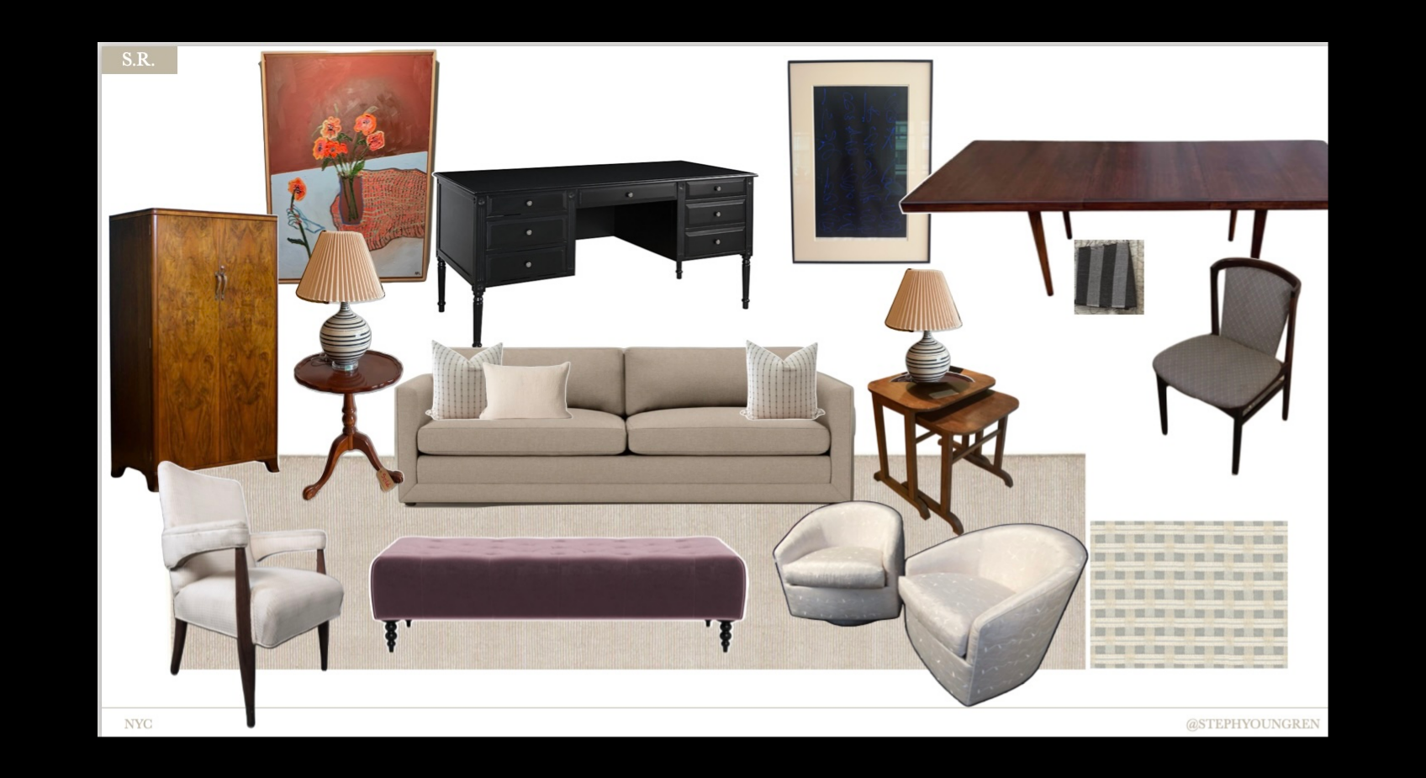
click at [1107, 390] on button at bounding box center [1397, 389] width 59 height 84
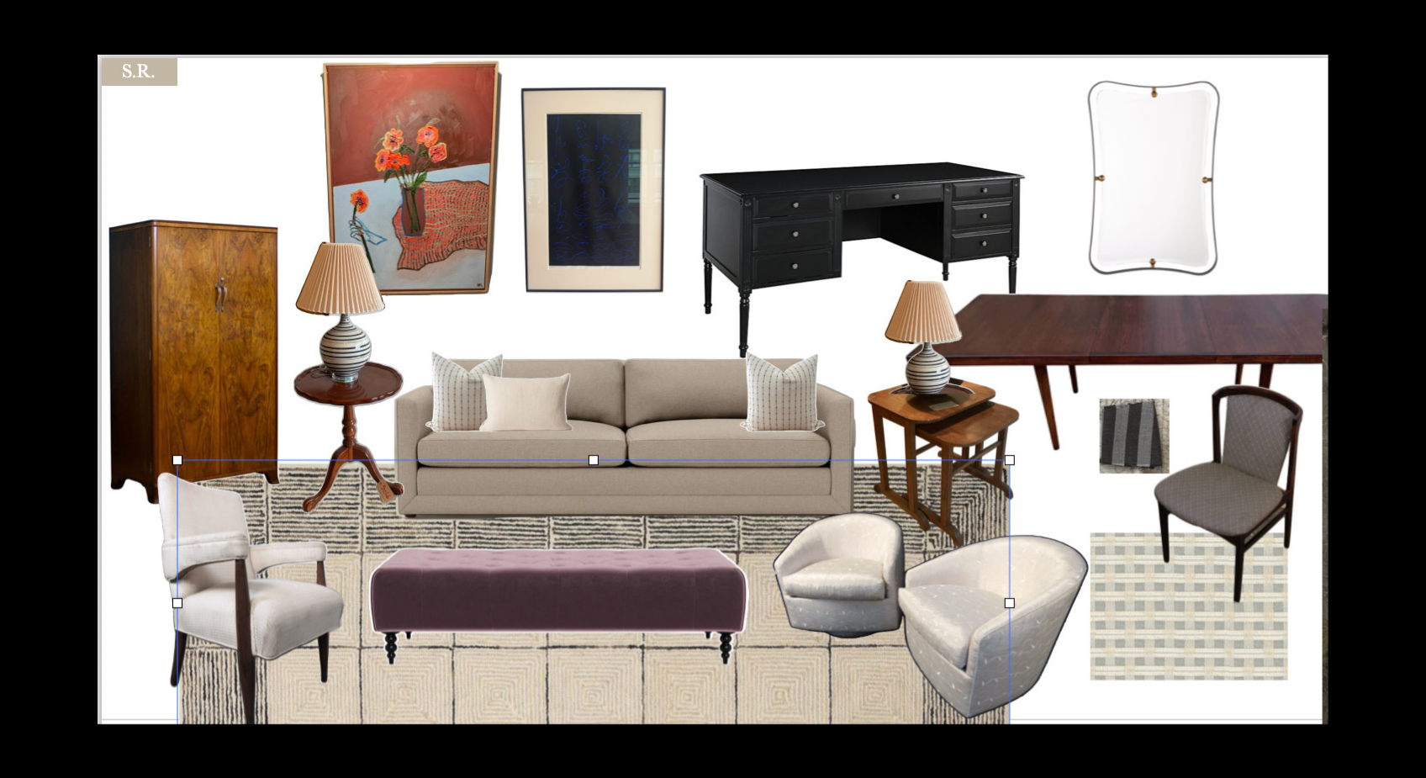
click at [1107, 390] on button at bounding box center [1397, 389] width 59 height 84
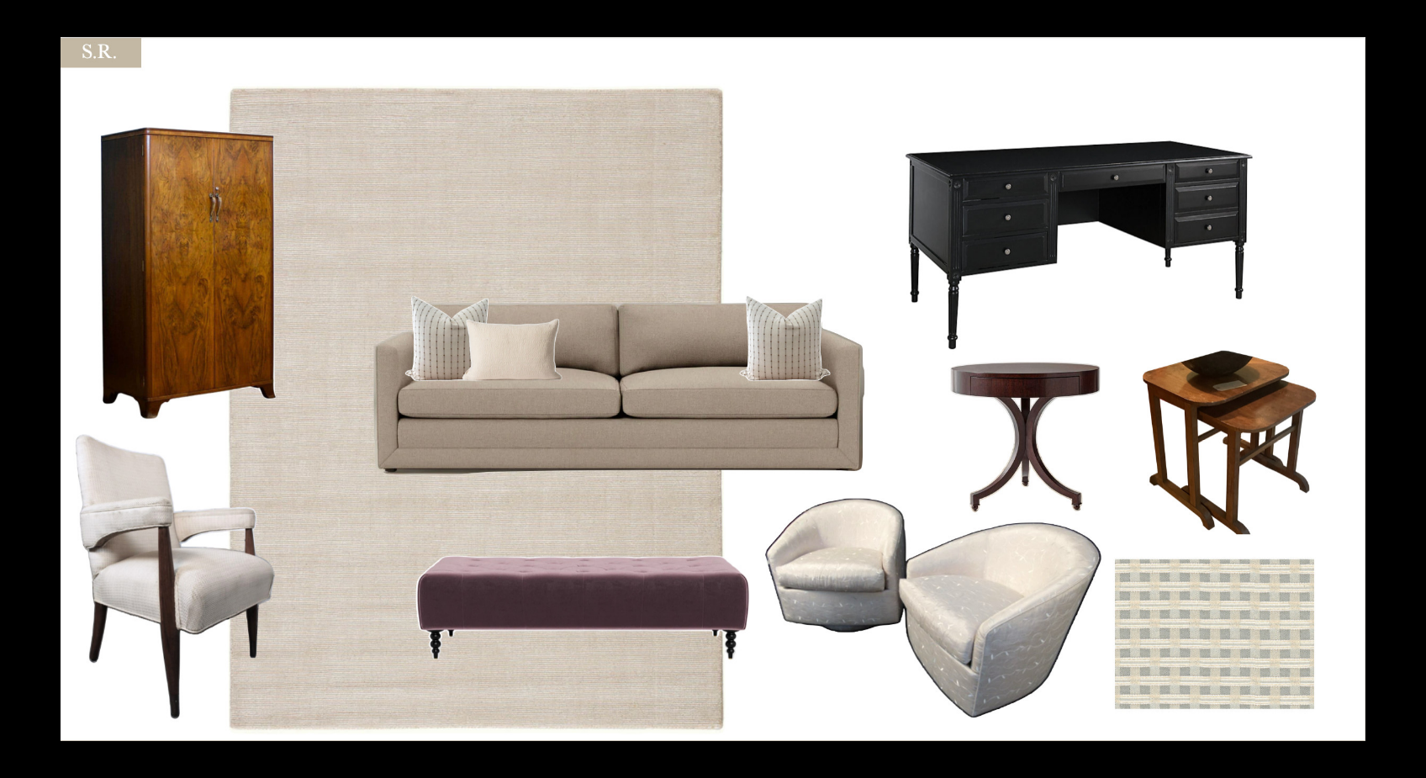
click at [1107, 390] on button at bounding box center [1397, 389] width 59 height 84
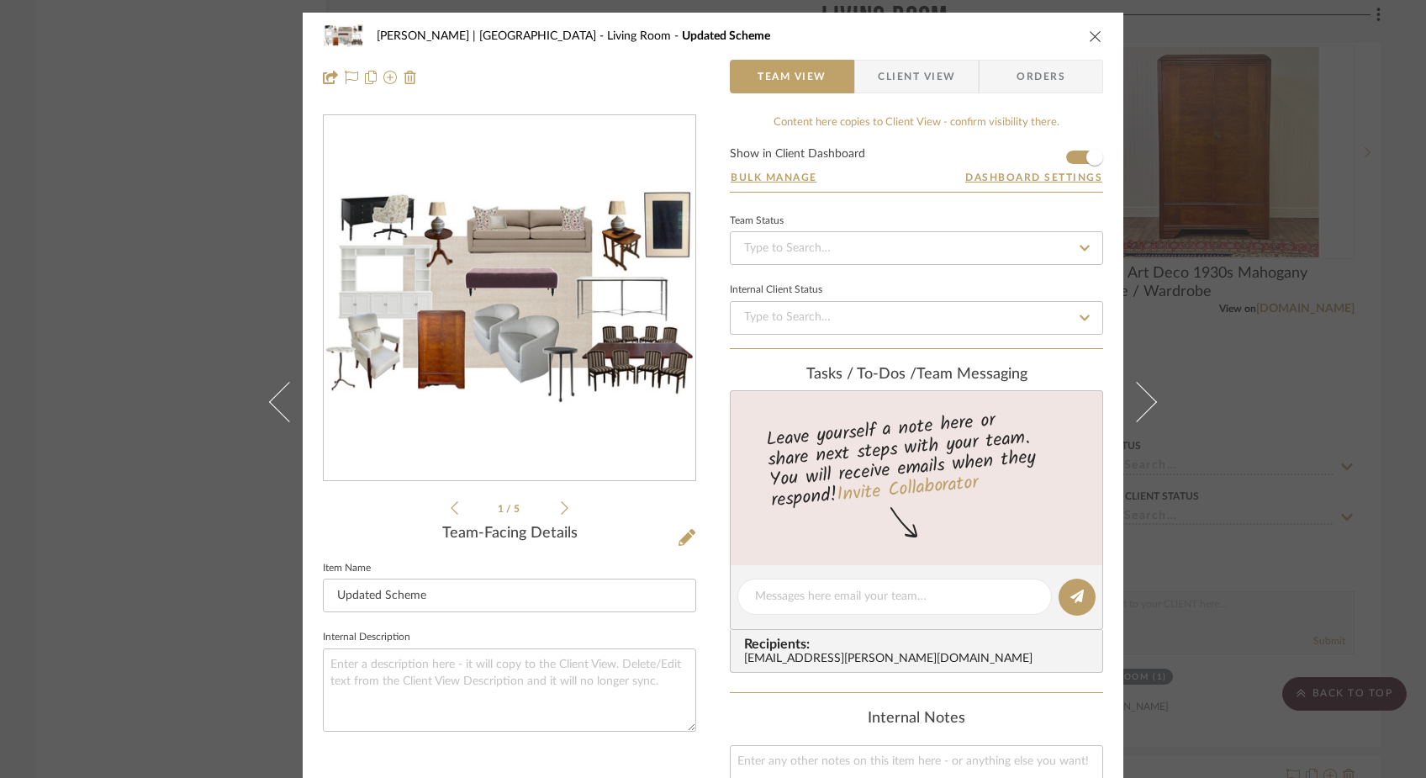
click at [561, 510] on icon at bounding box center [565, 507] width 8 height 15
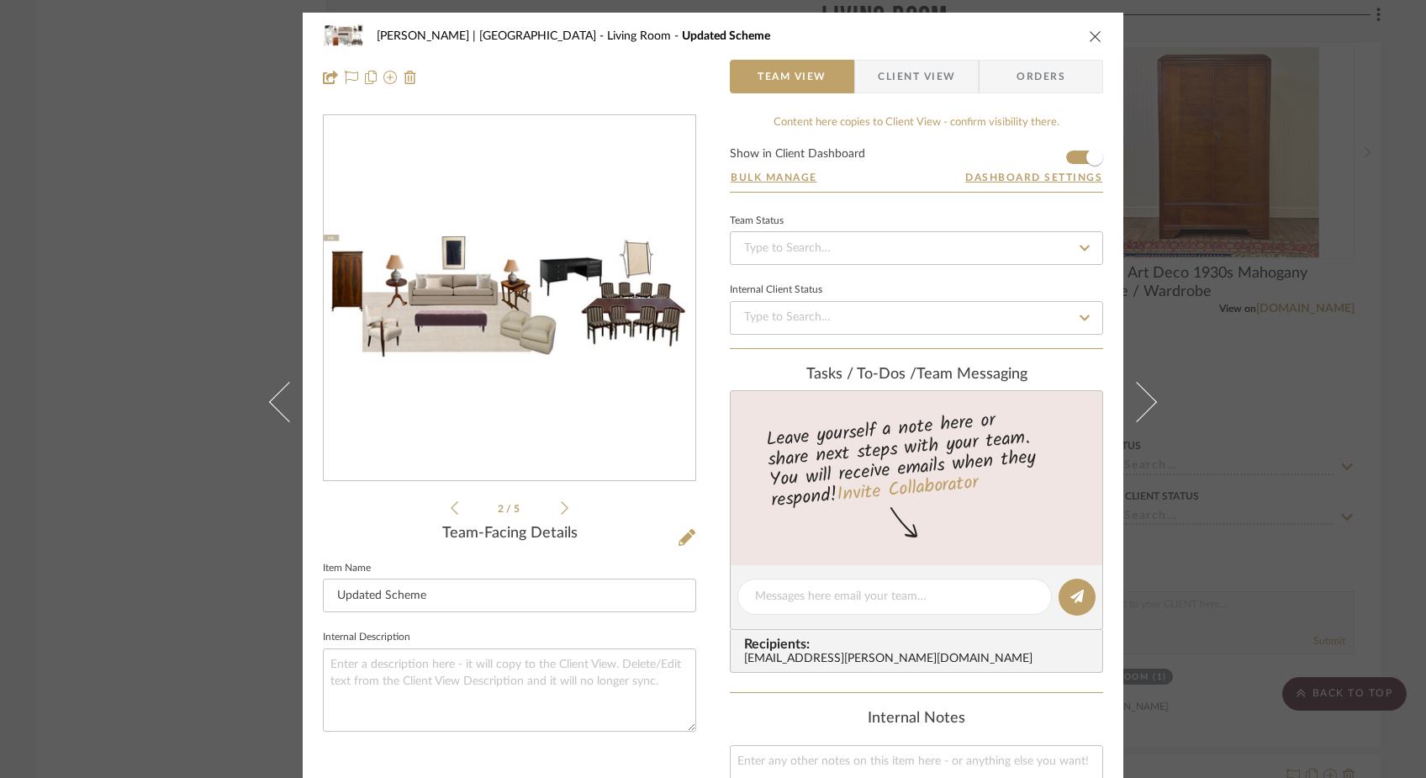
click at [561, 510] on icon at bounding box center [565, 507] width 8 height 15
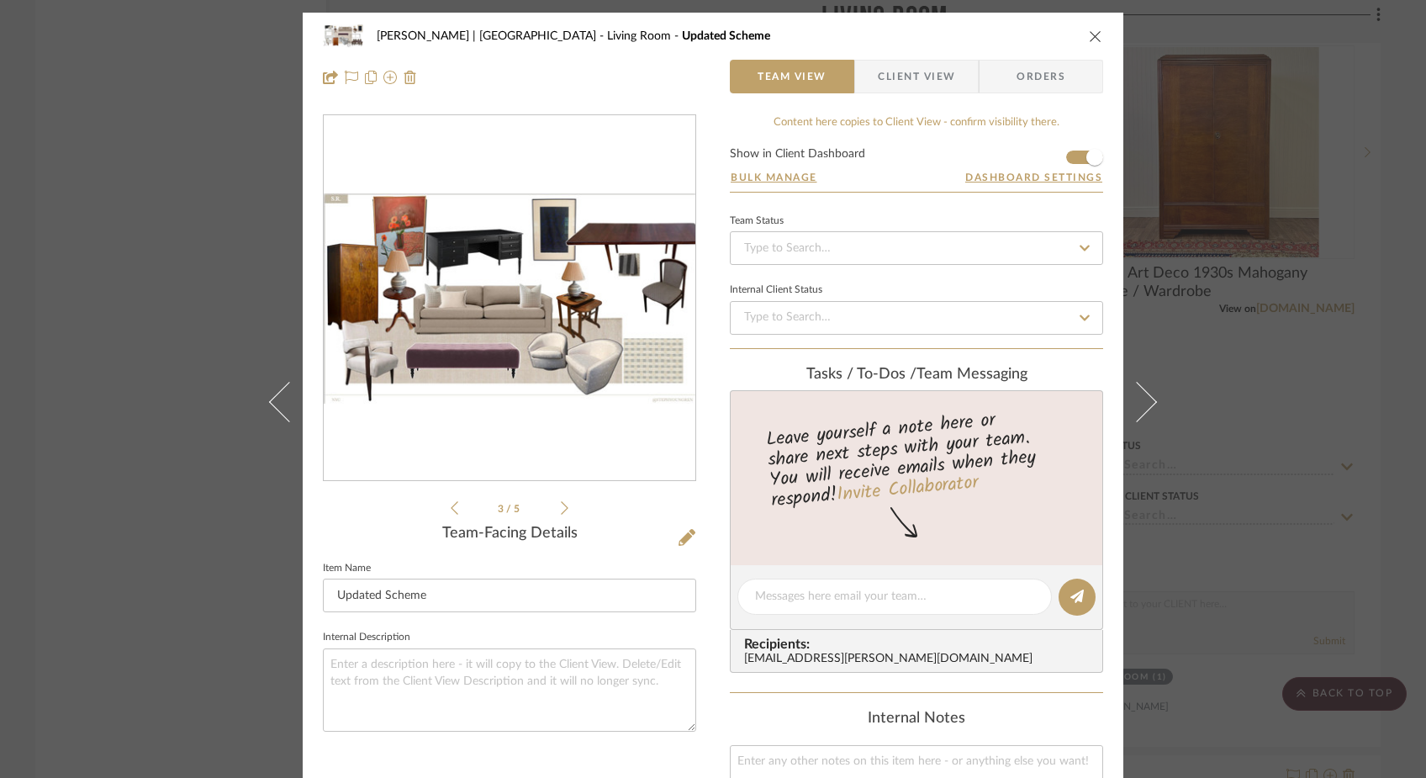
click at [561, 509] on icon at bounding box center [565, 507] width 8 height 15
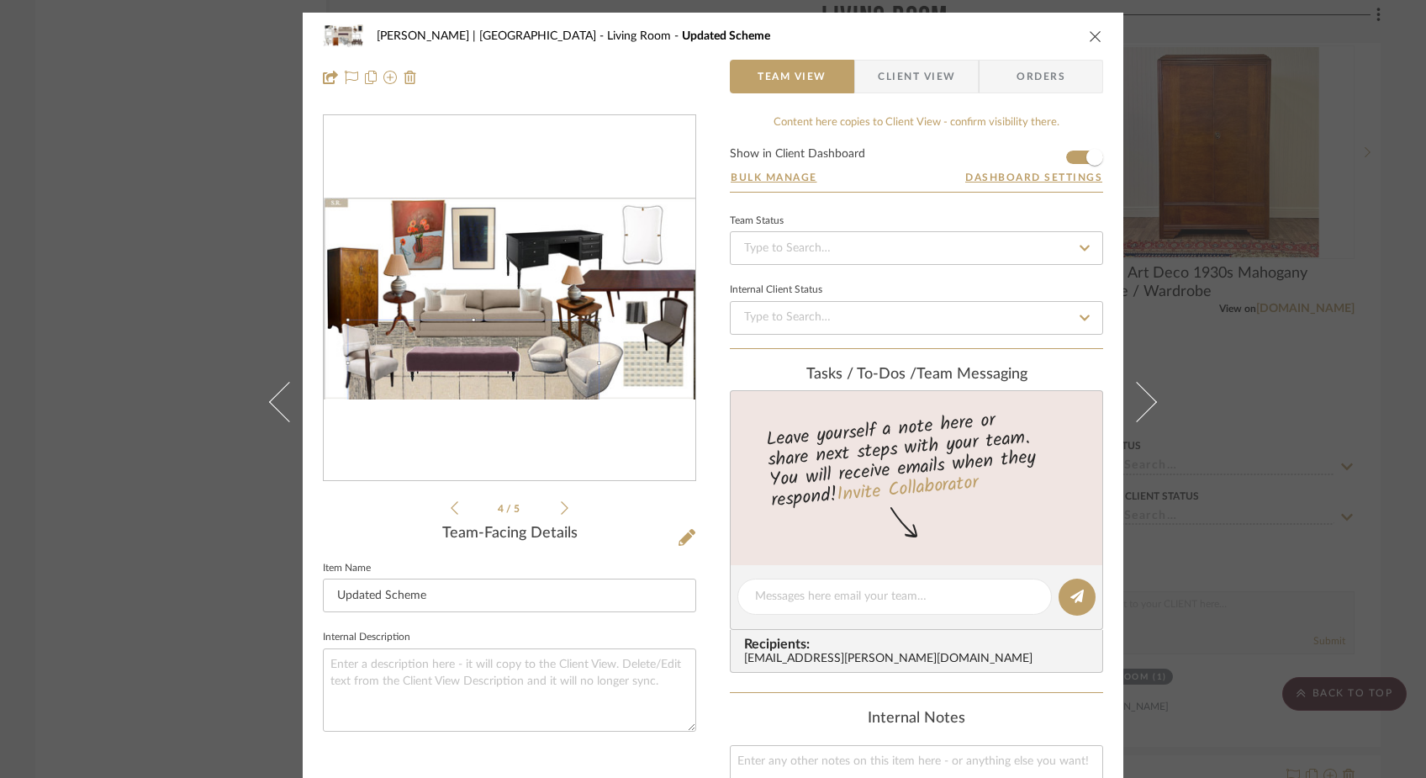
click at [561, 509] on icon at bounding box center [565, 507] width 8 height 15
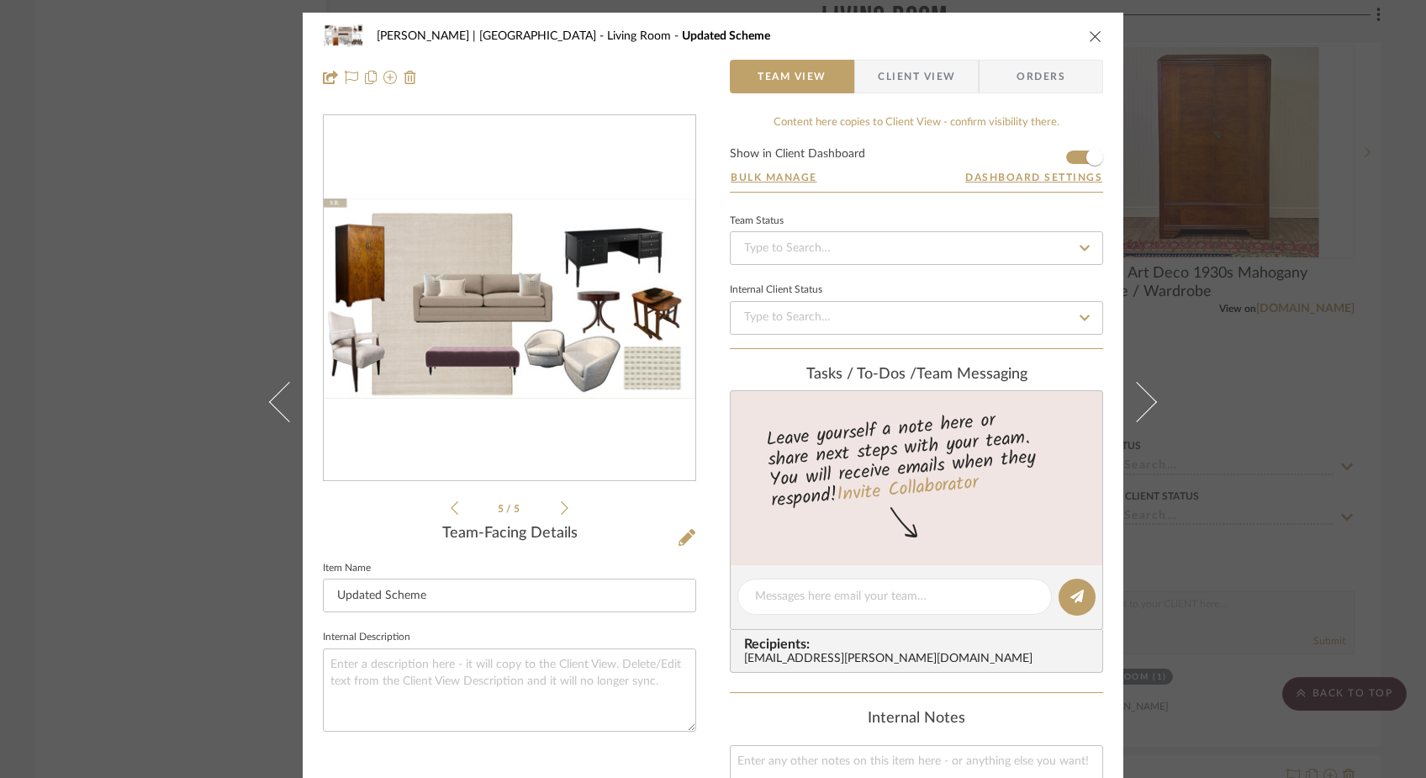
click at [561, 509] on icon at bounding box center [565, 507] width 8 height 15
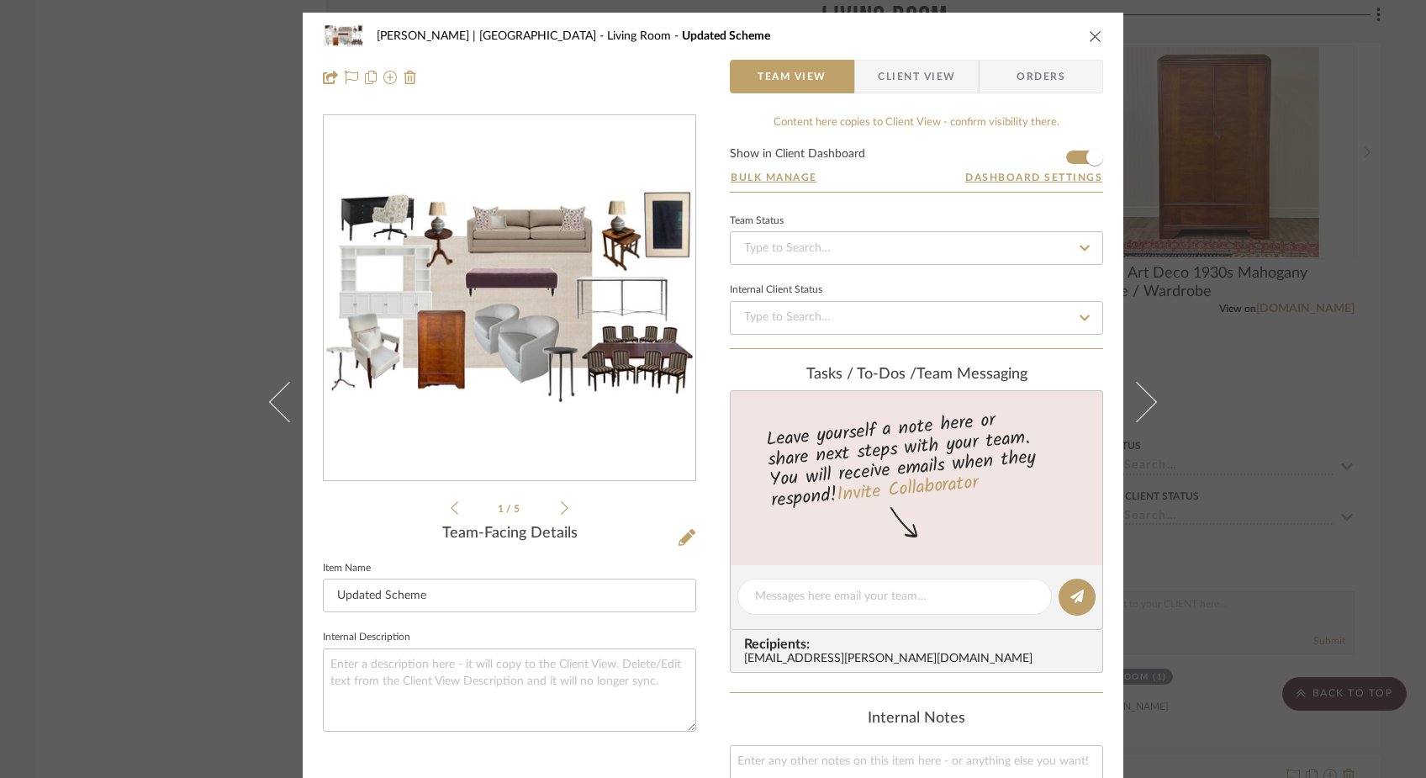
click at [561, 509] on icon at bounding box center [565, 507] width 8 height 15
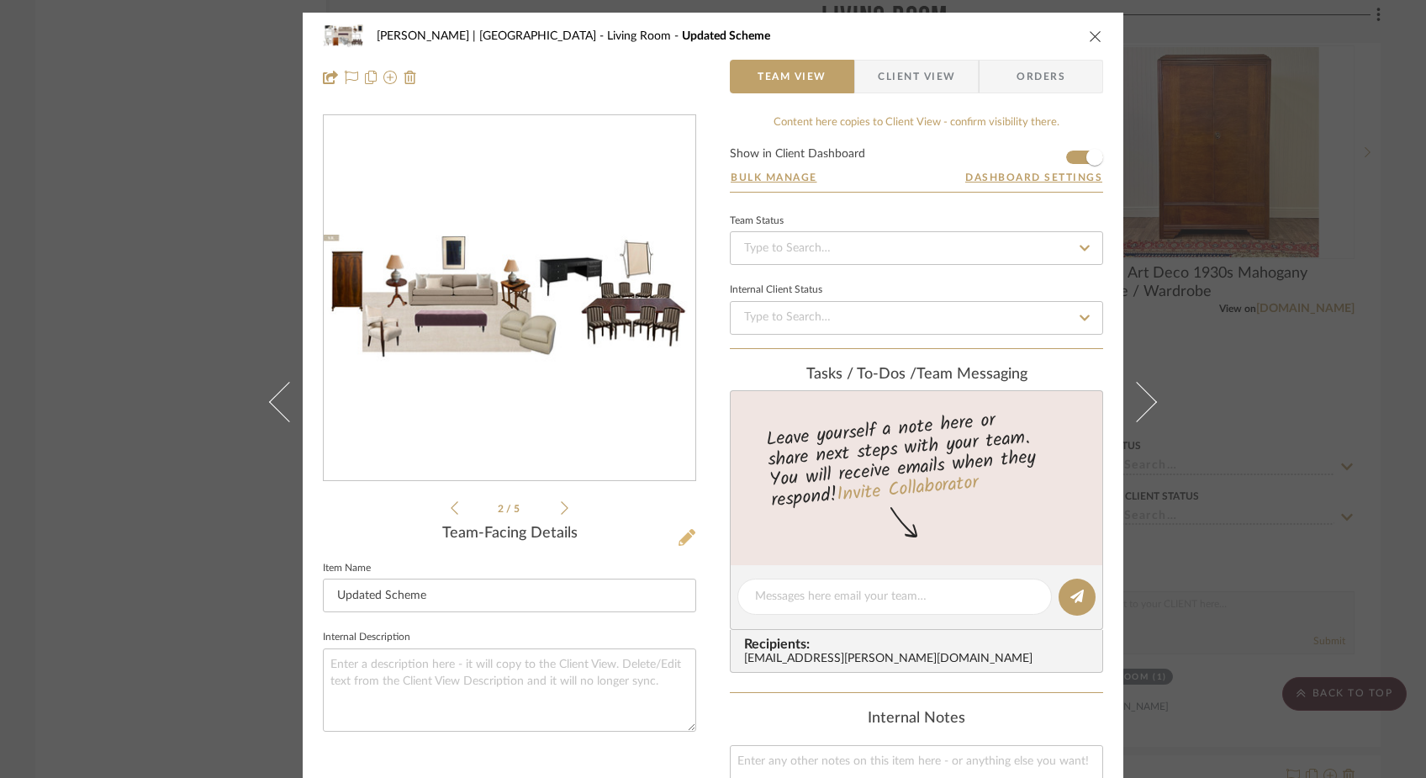
click at [679, 542] on icon at bounding box center [687, 537] width 17 height 17
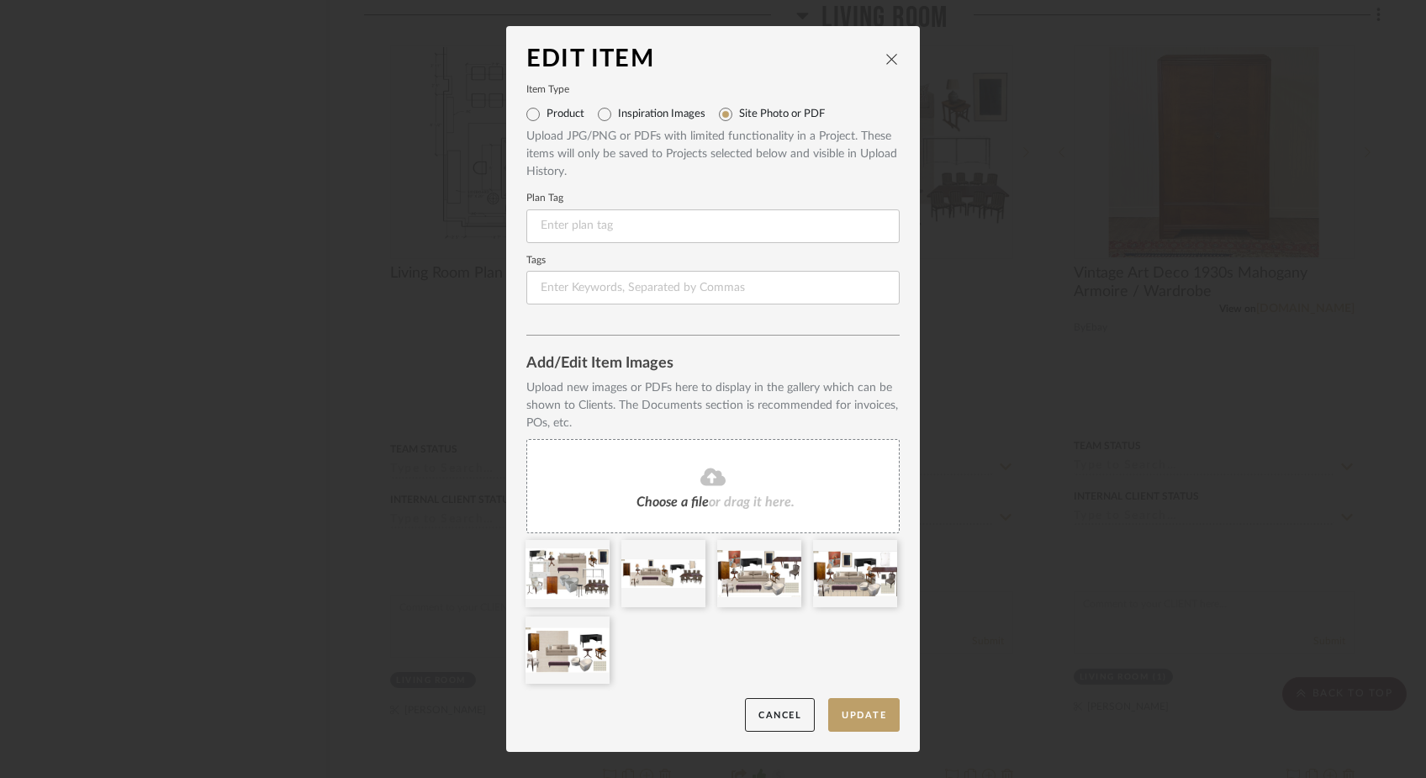
click at [272, 306] on div "Edit Item Item Type Product Inspiration Images Site Photo or PDF Upload JPG/PNG…" at bounding box center [713, 389] width 1426 height 778
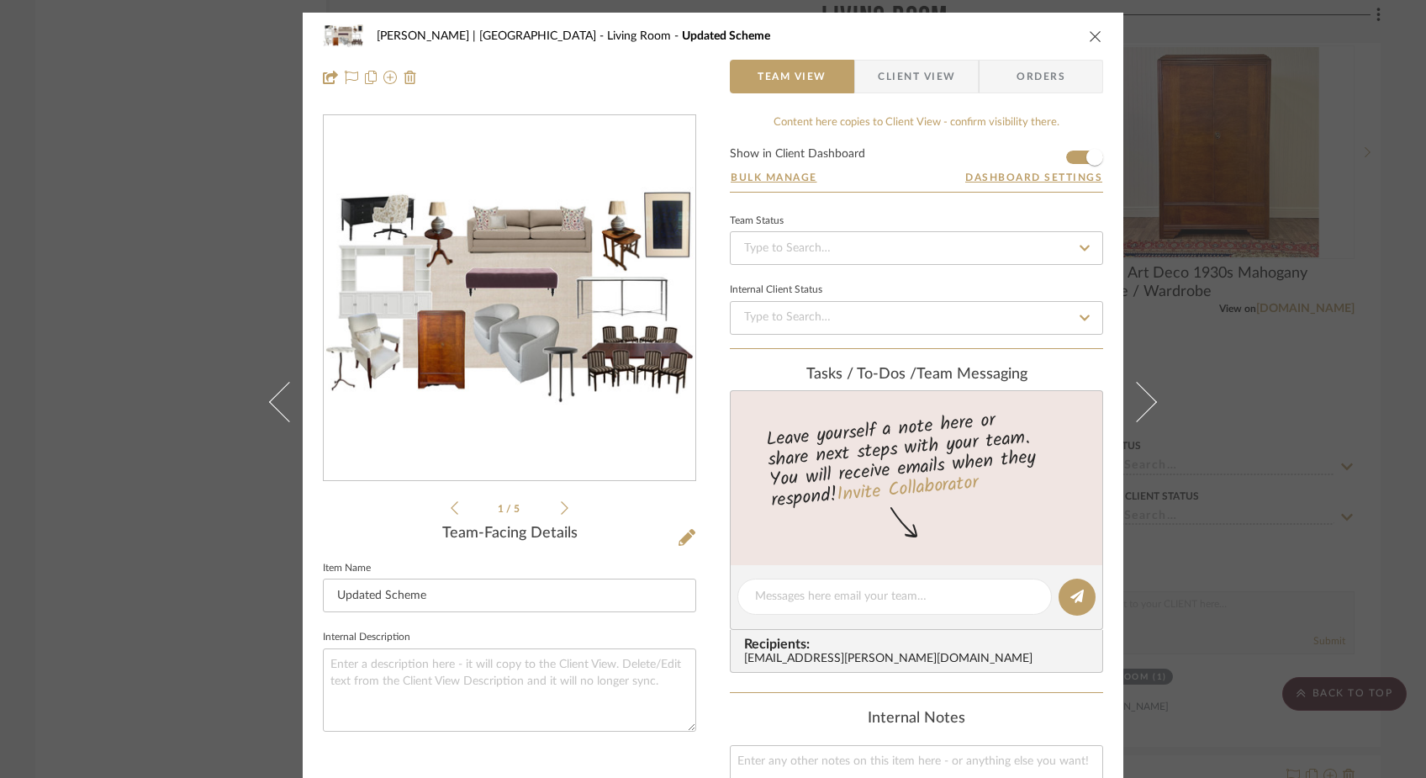
click at [1089, 35] on icon "close" at bounding box center [1095, 35] width 13 height 13
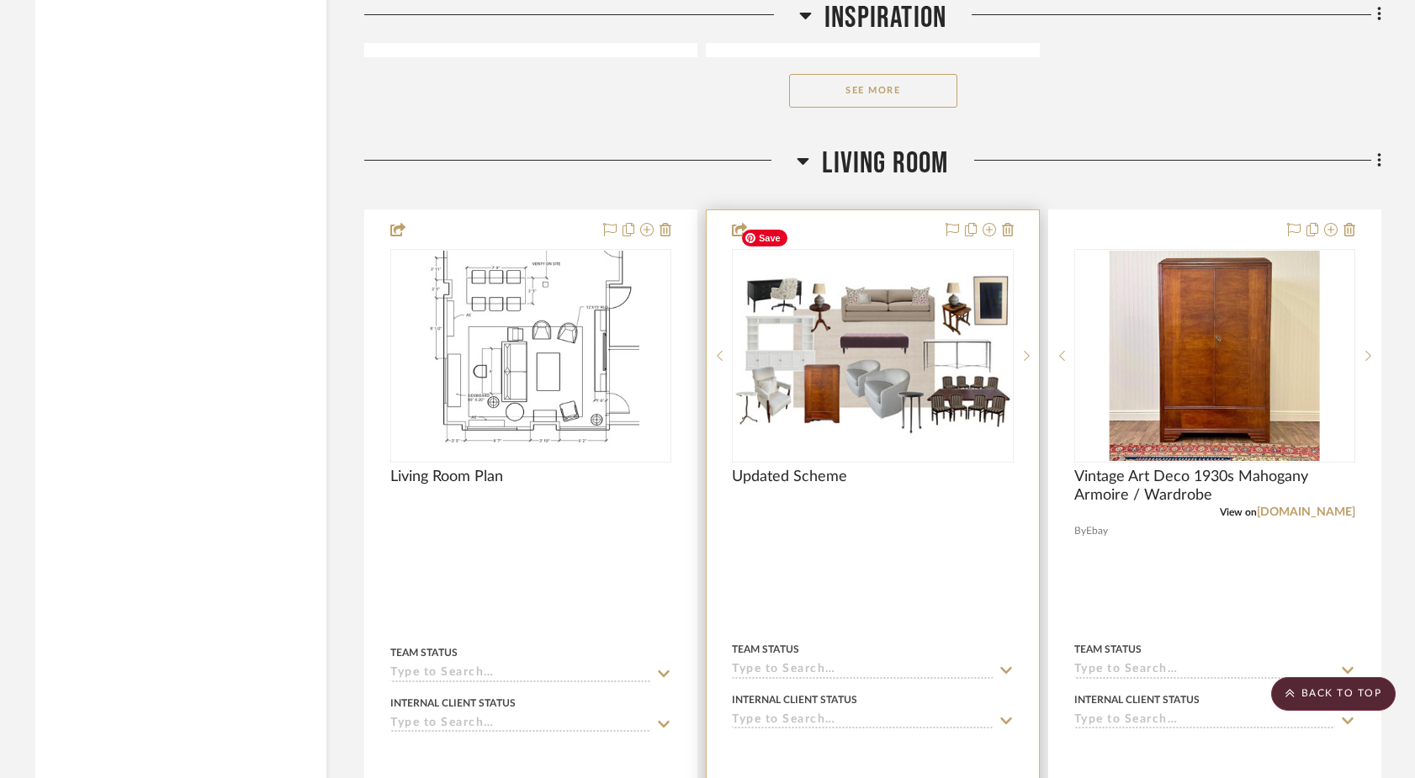
scroll to position [5066, 0]
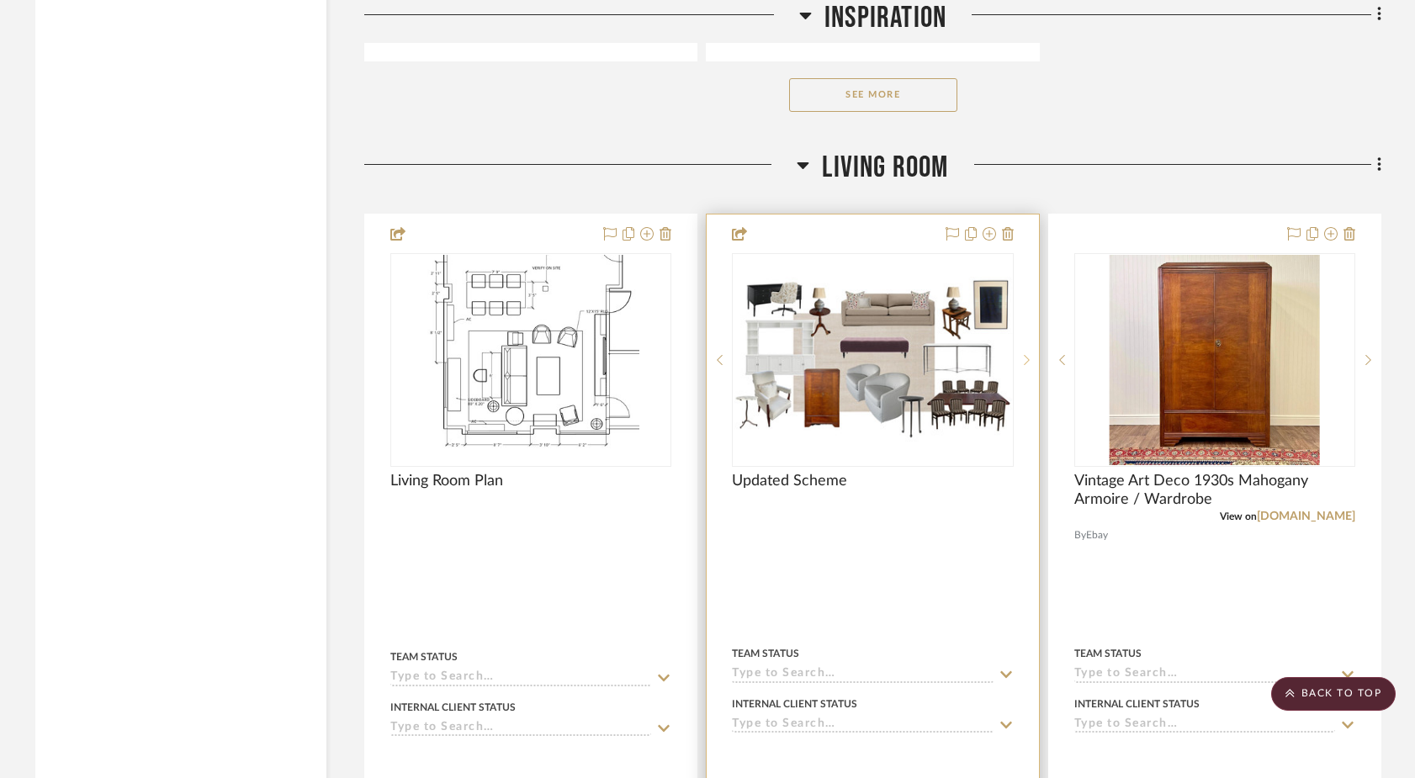
click at [1023, 354] on sr-next-btn at bounding box center [1025, 360] width 25 height 12
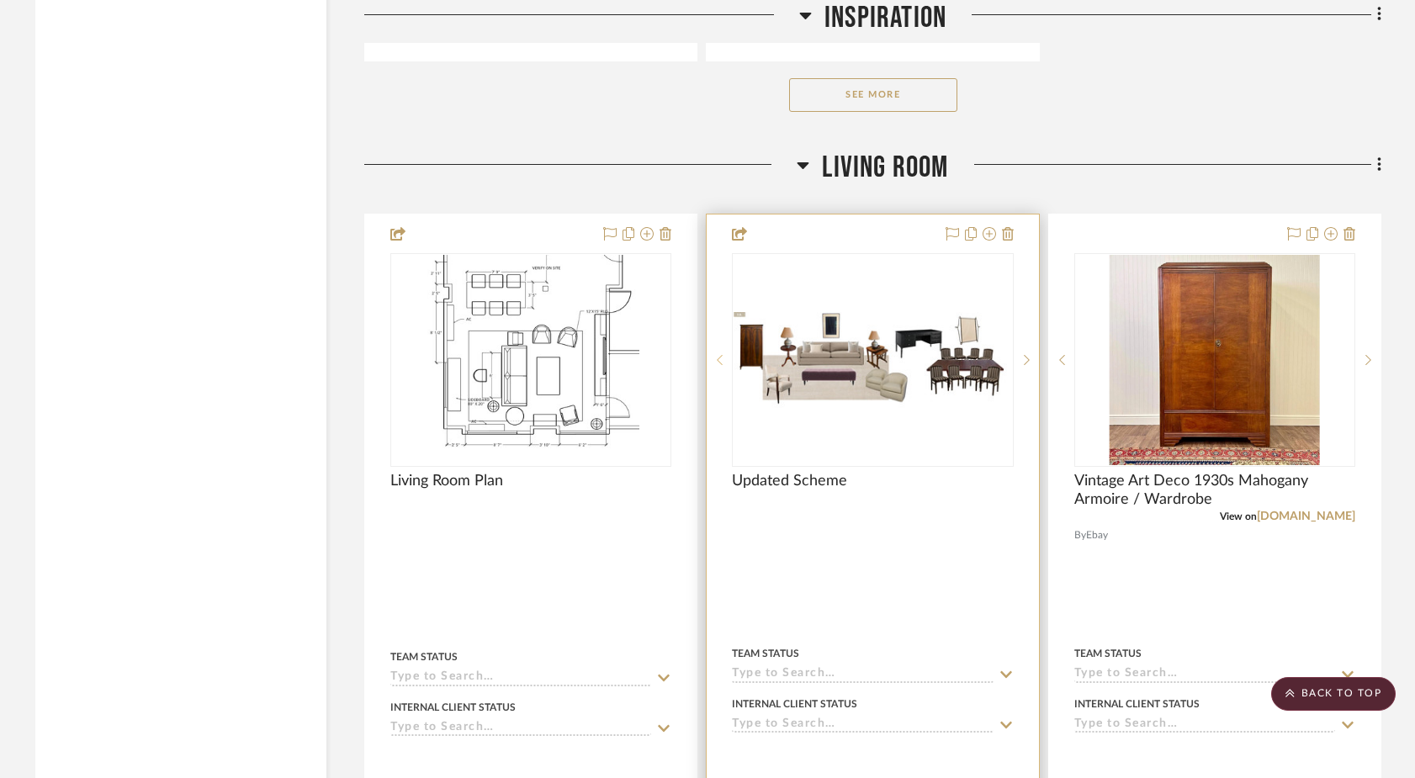
click at [715, 354] on sr-prev-btn at bounding box center [719, 360] width 25 height 12
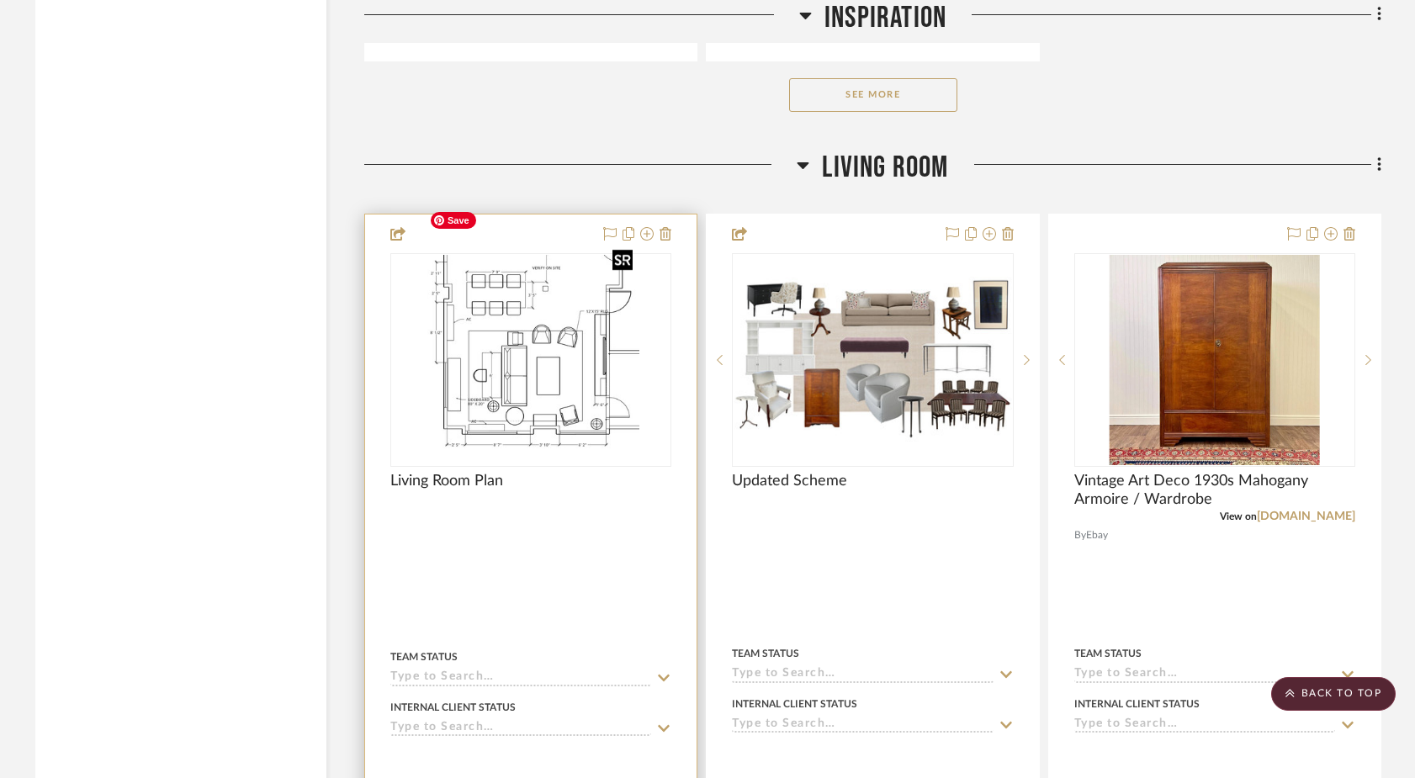
click at [492, 363] on img "0" at bounding box center [530, 360] width 217 height 210
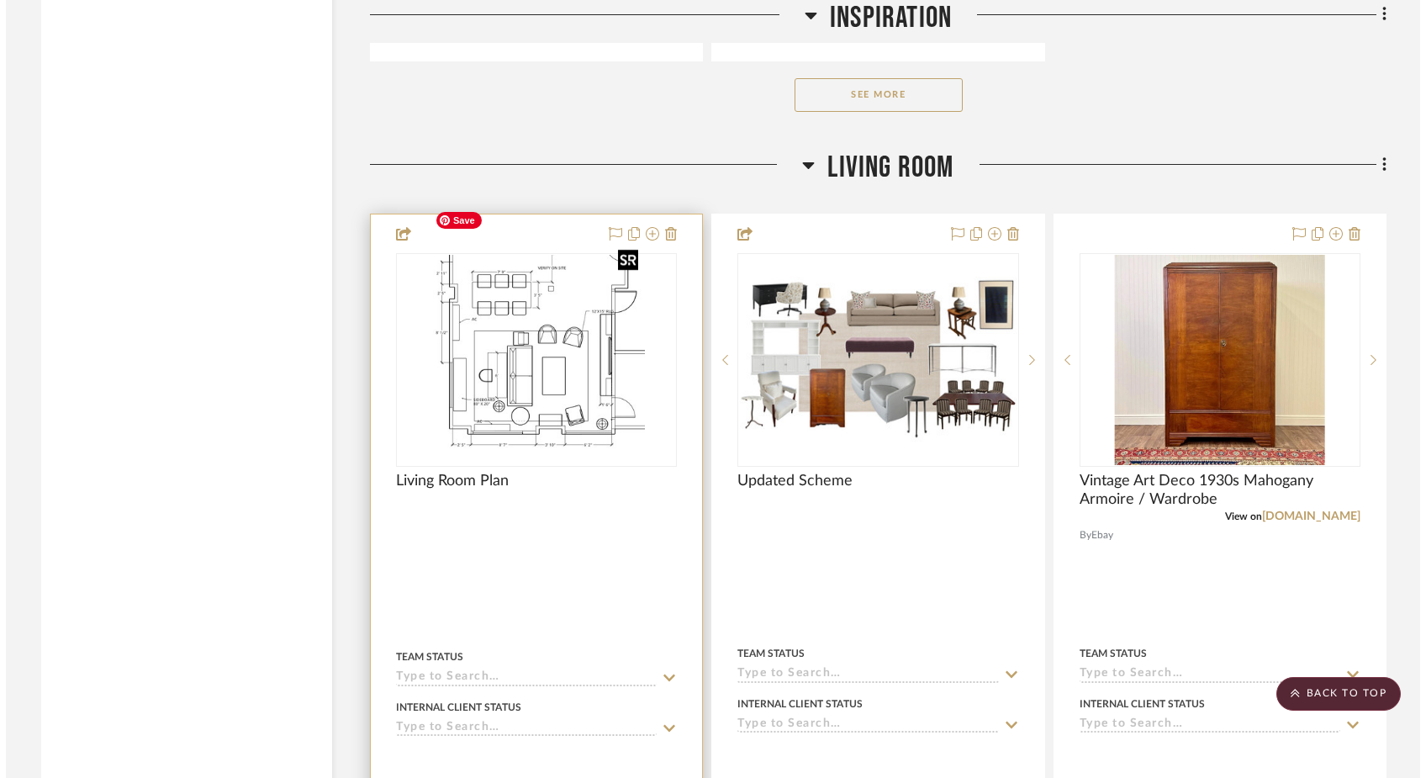
scroll to position [0, 0]
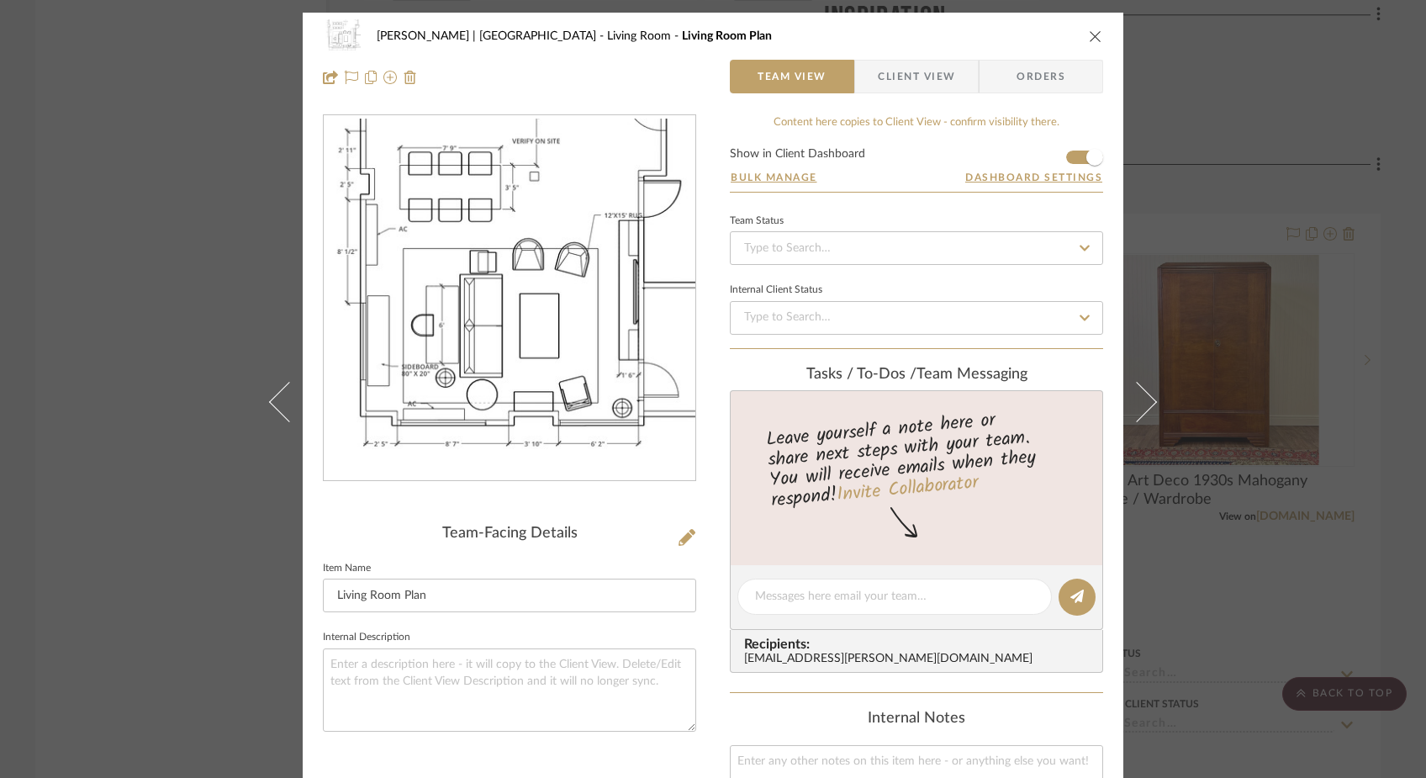
click at [163, 329] on div "Ferree | Brooklyn Heights Living Room Living Room Plan Team View Client View Or…" at bounding box center [713, 389] width 1426 height 778
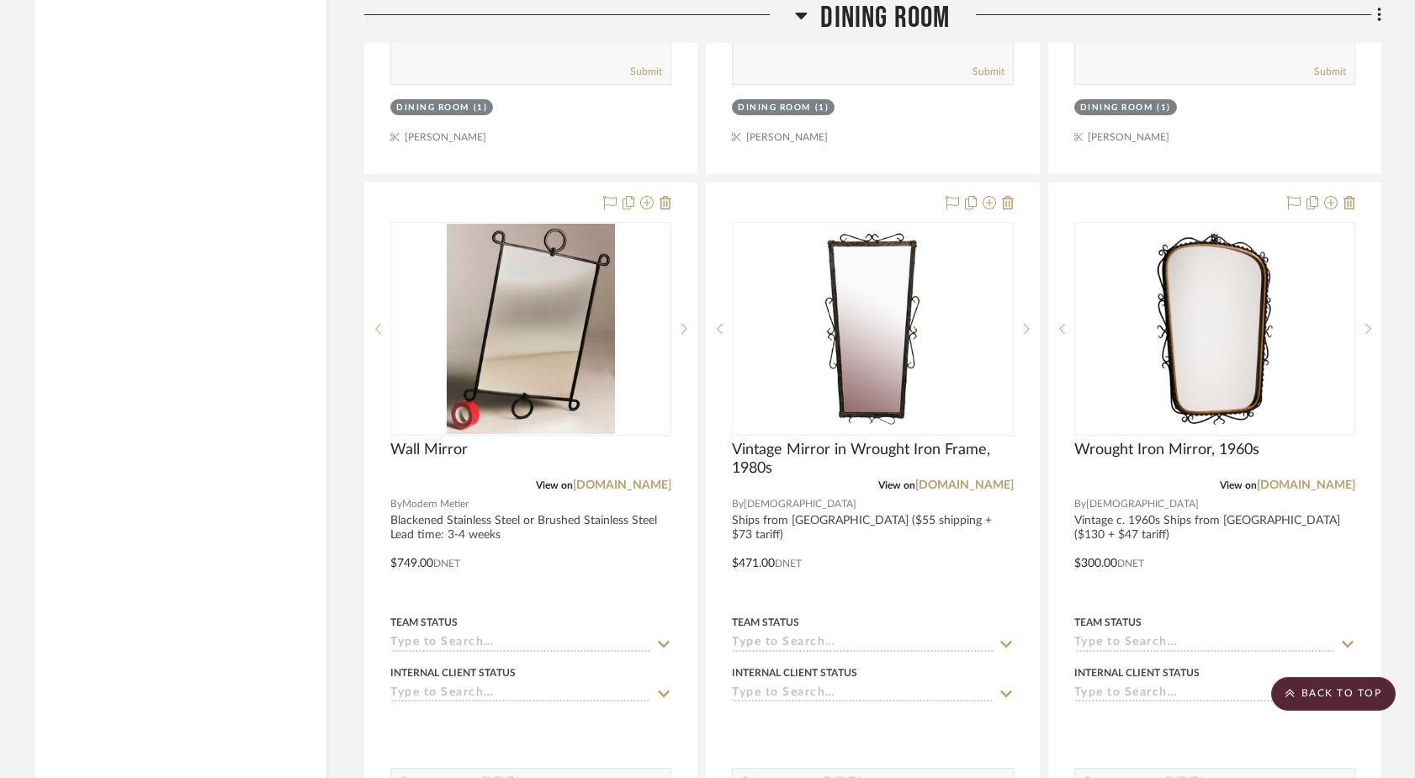
scroll to position [10616, 0]
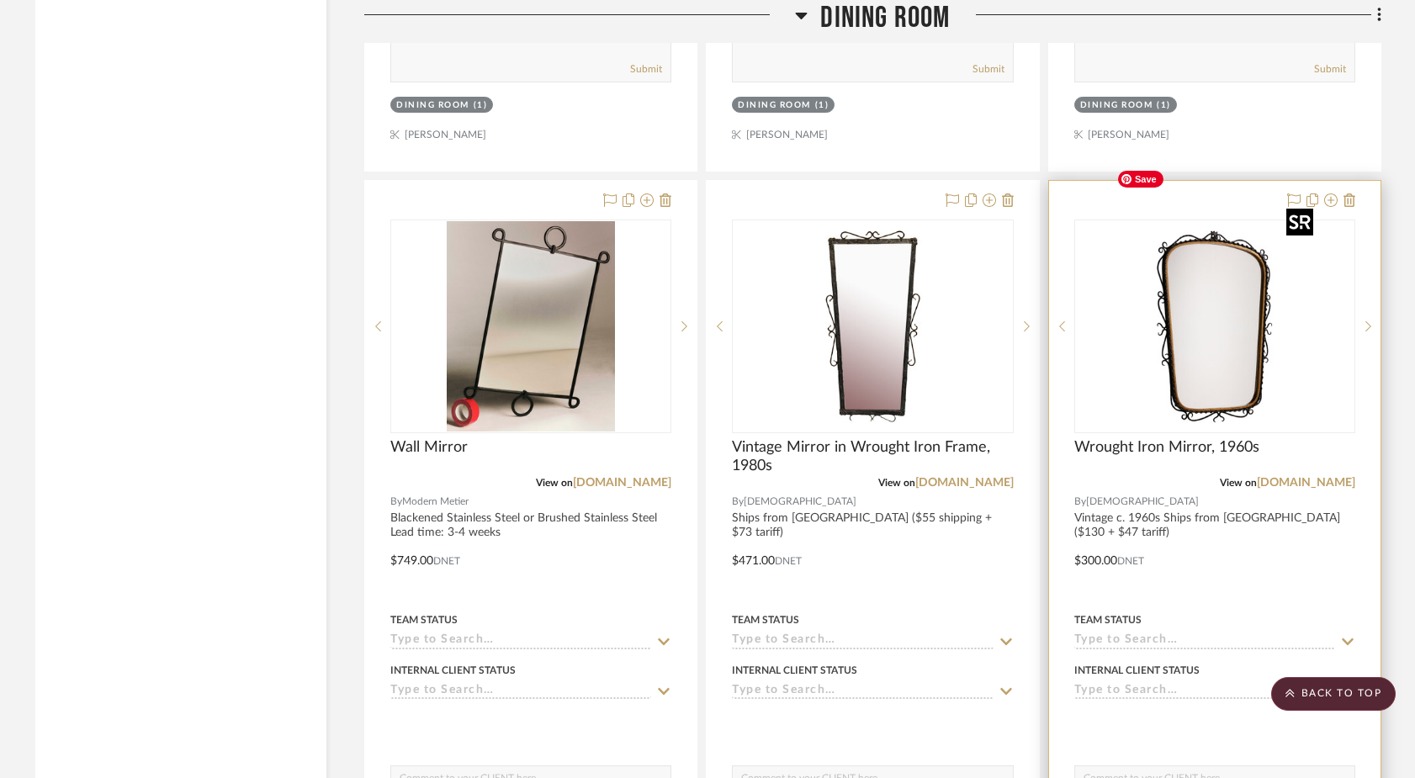
click at [0, 0] on img at bounding box center [0, 0] width 0 height 0
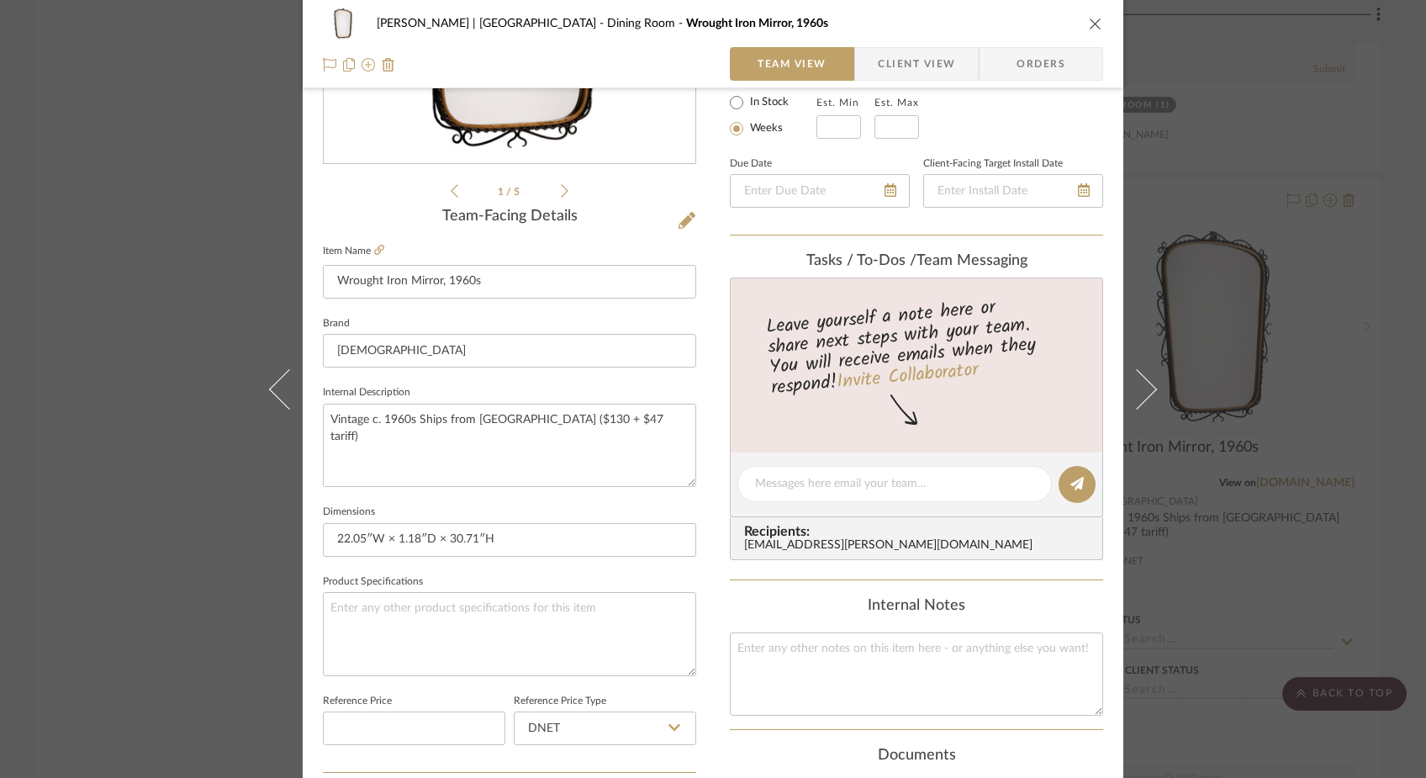
scroll to position [389, 0]
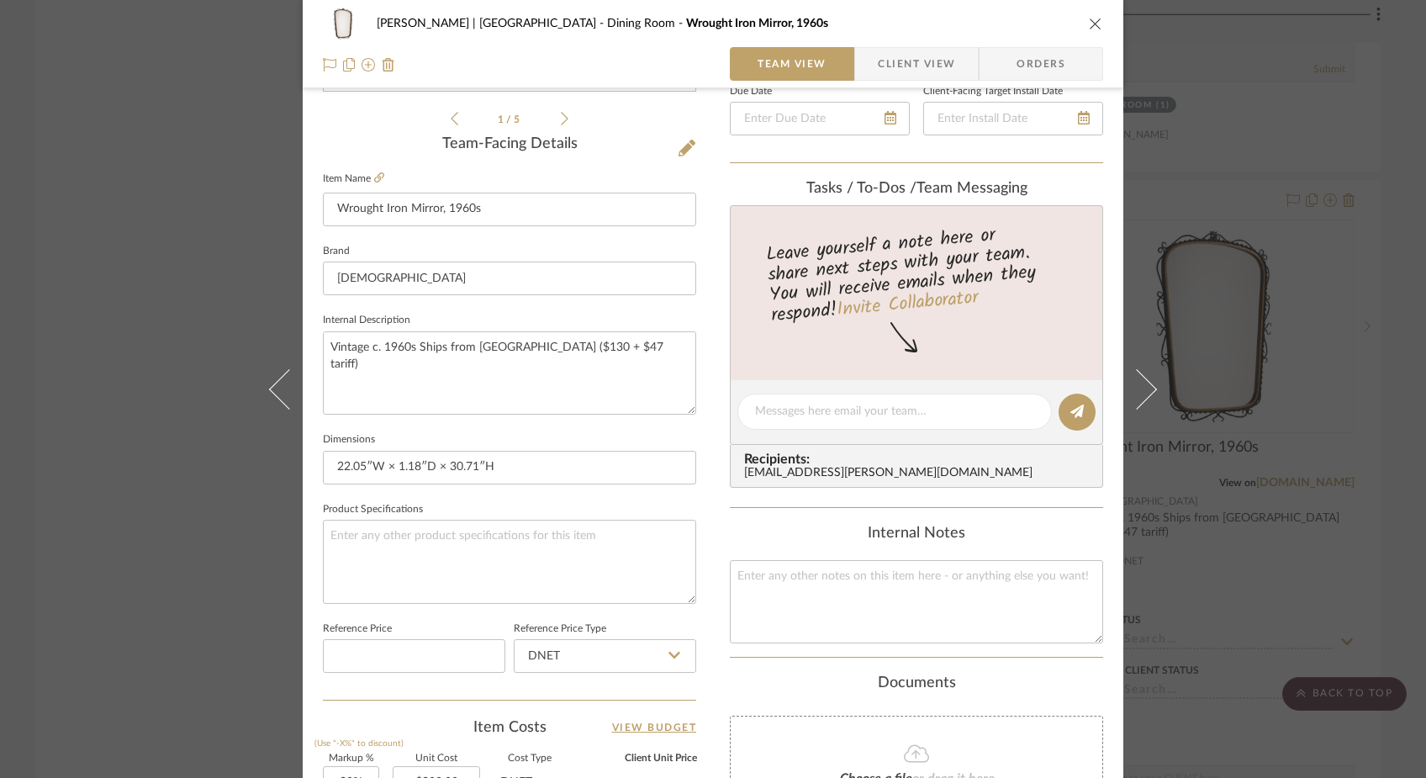
click at [206, 253] on div "Ferree | Brooklyn Heights Dining Room Wrought Iron Mirror, 1960s Team View Clie…" at bounding box center [713, 389] width 1426 height 778
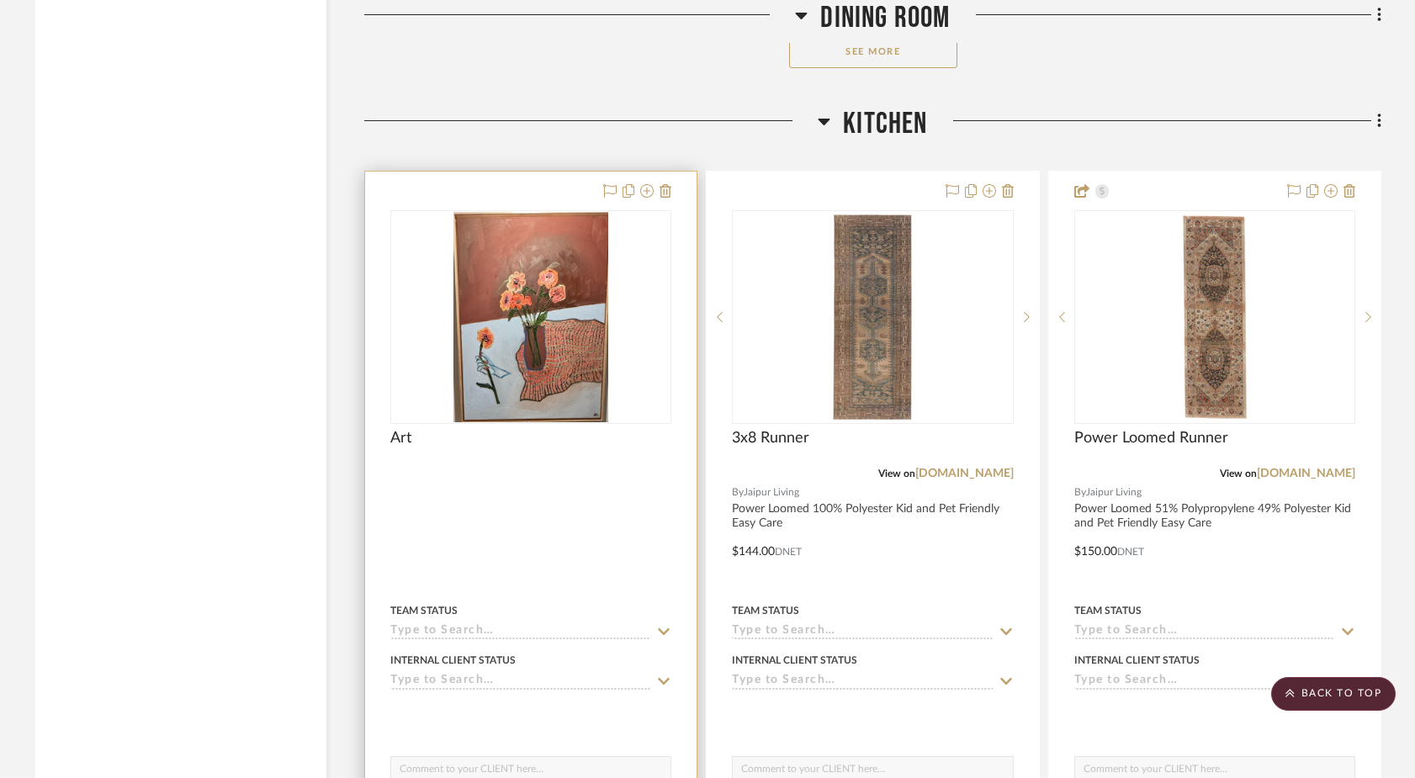
scroll to position [12180, 0]
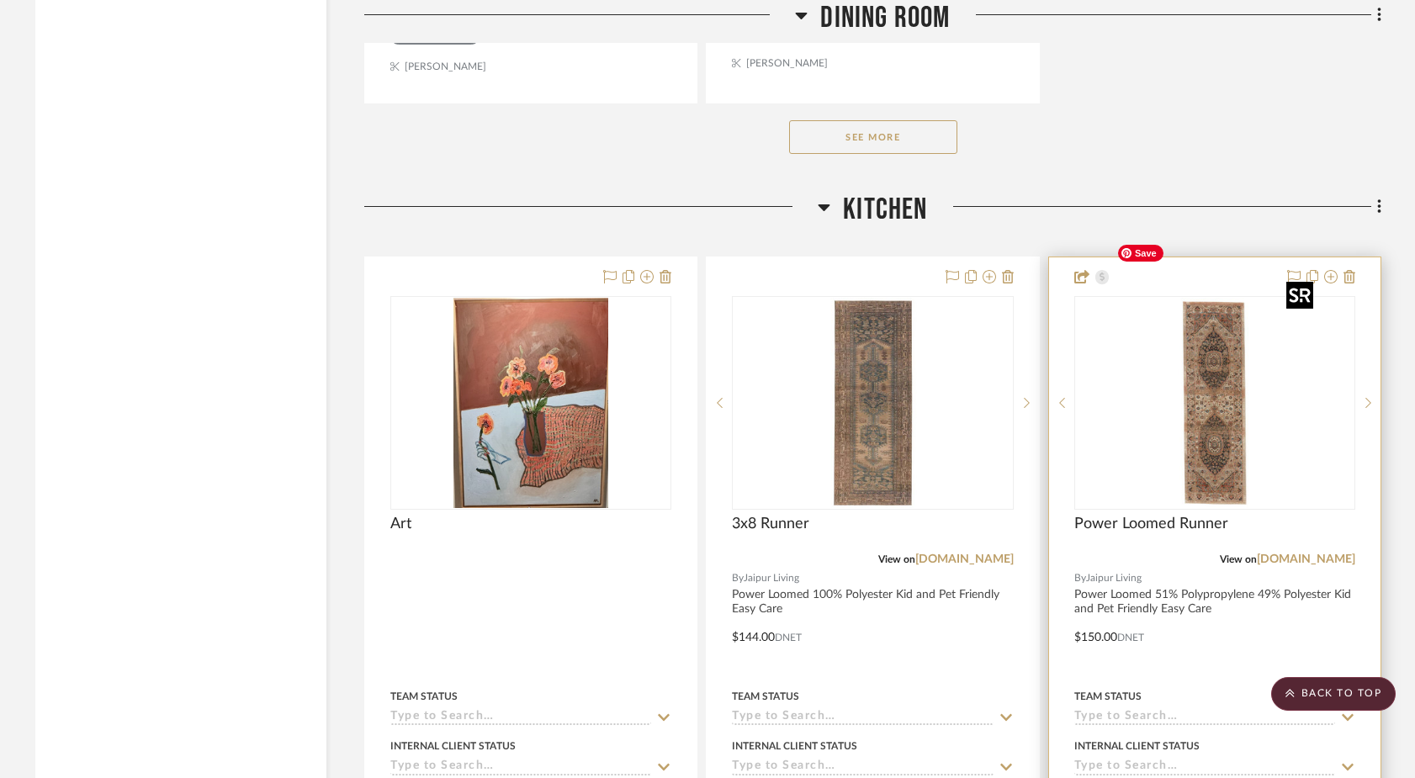
click at [1107, 378] on img "0" at bounding box center [1214, 403] width 210 height 210
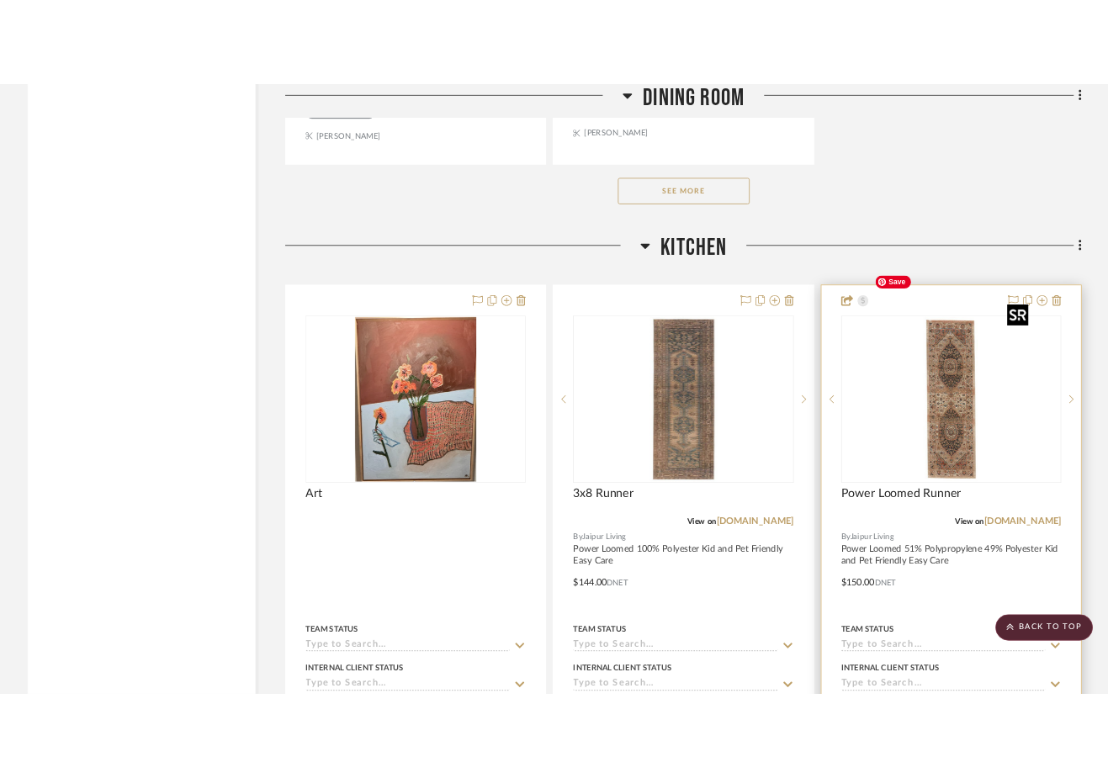
scroll to position [0, 0]
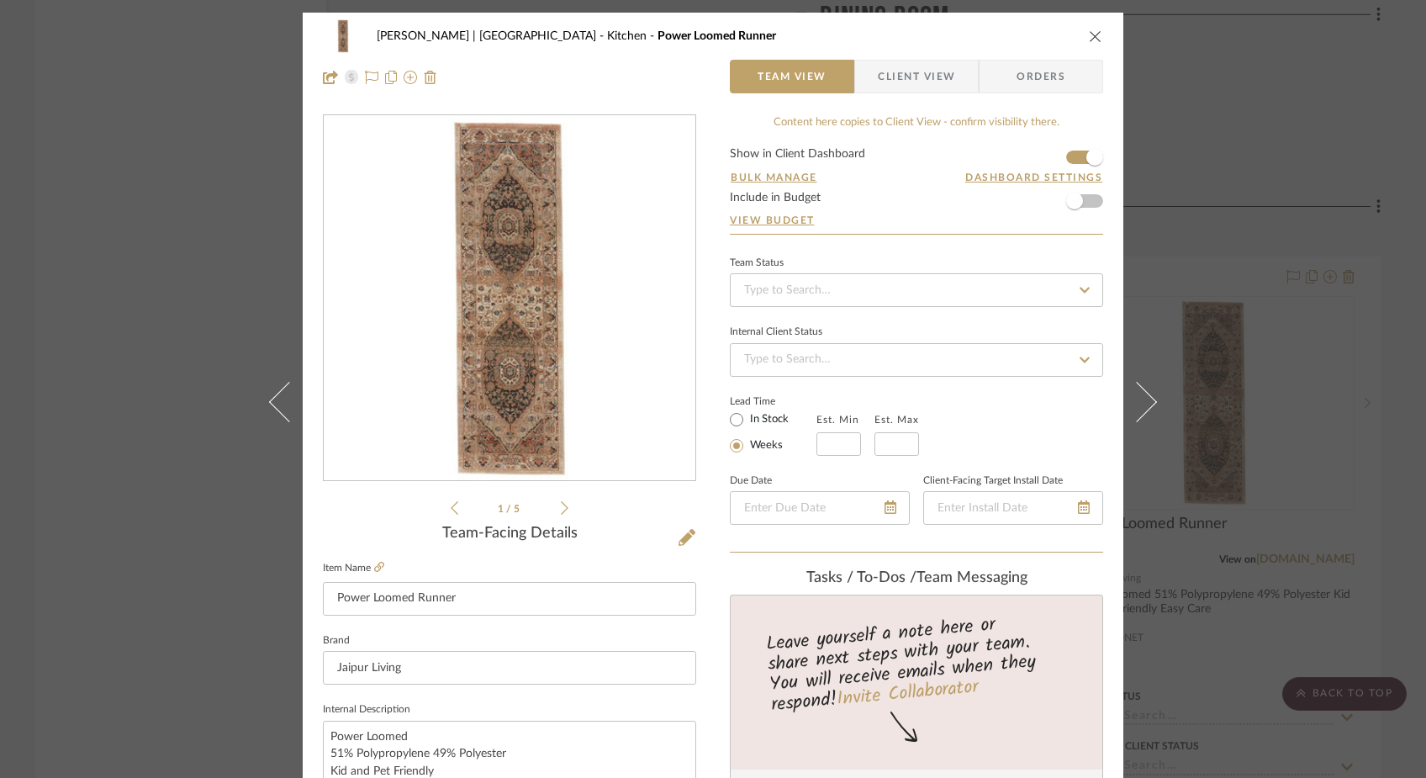
click at [499, 359] on img "0" at bounding box center [509, 298] width 365 height 365
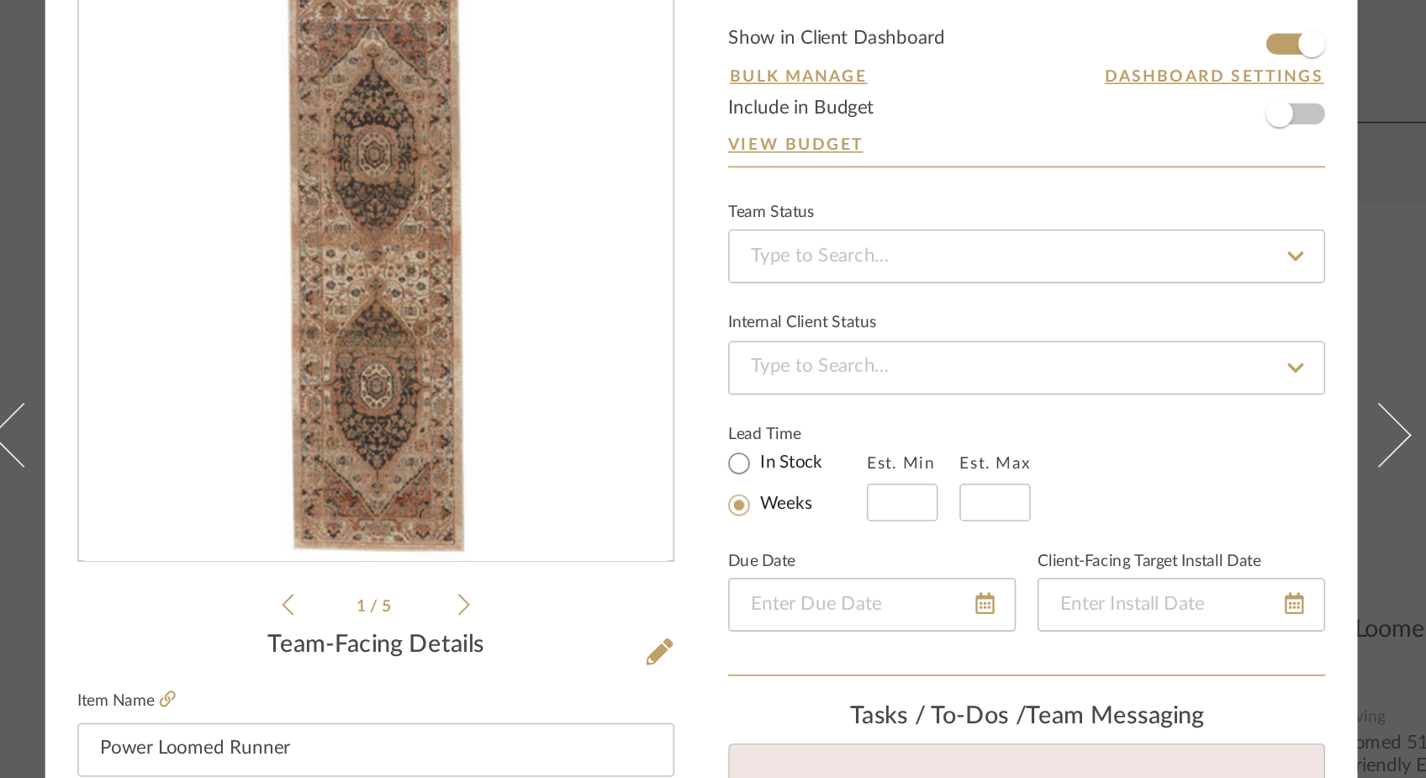
click at [534, 384] on img "0" at bounding box center [509, 298] width 365 height 365
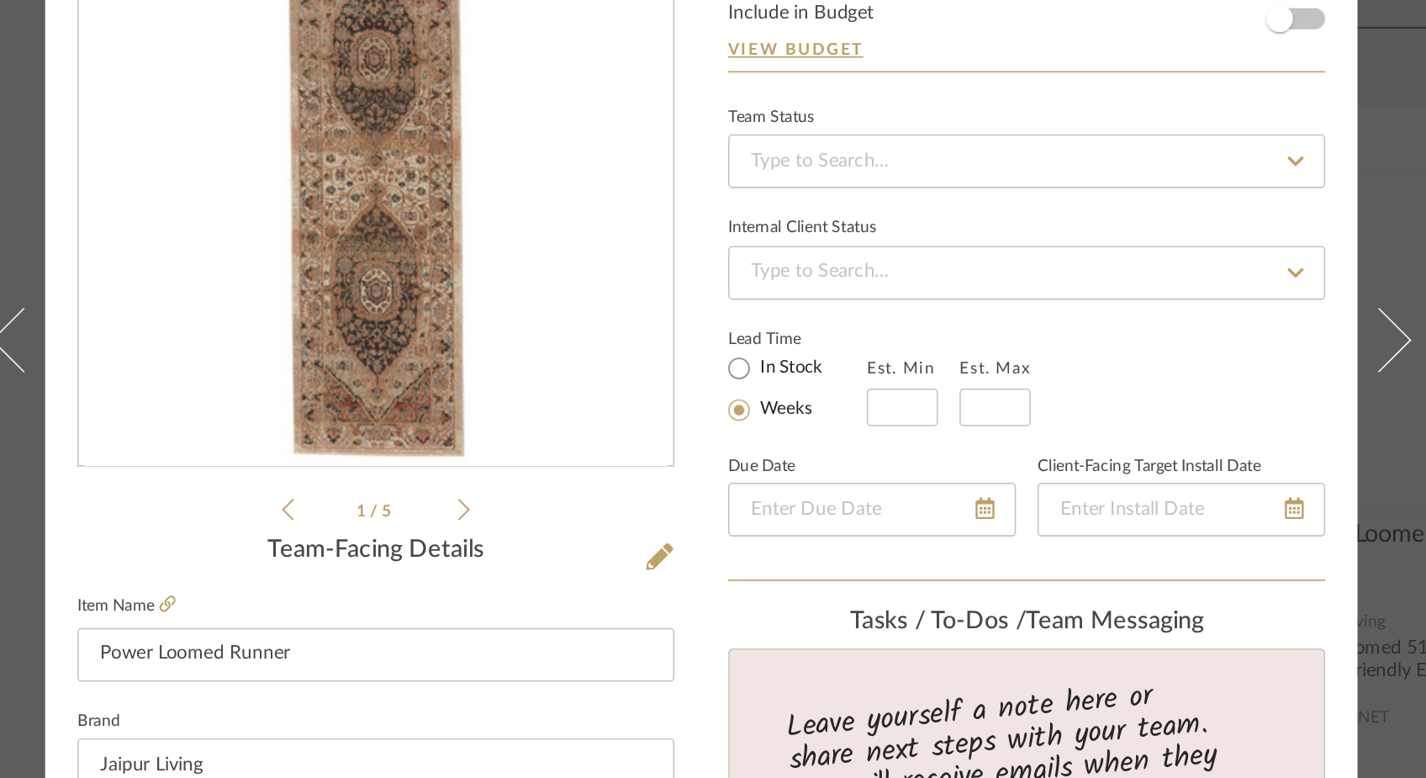
click at [561, 509] on icon at bounding box center [565, 507] width 8 height 15
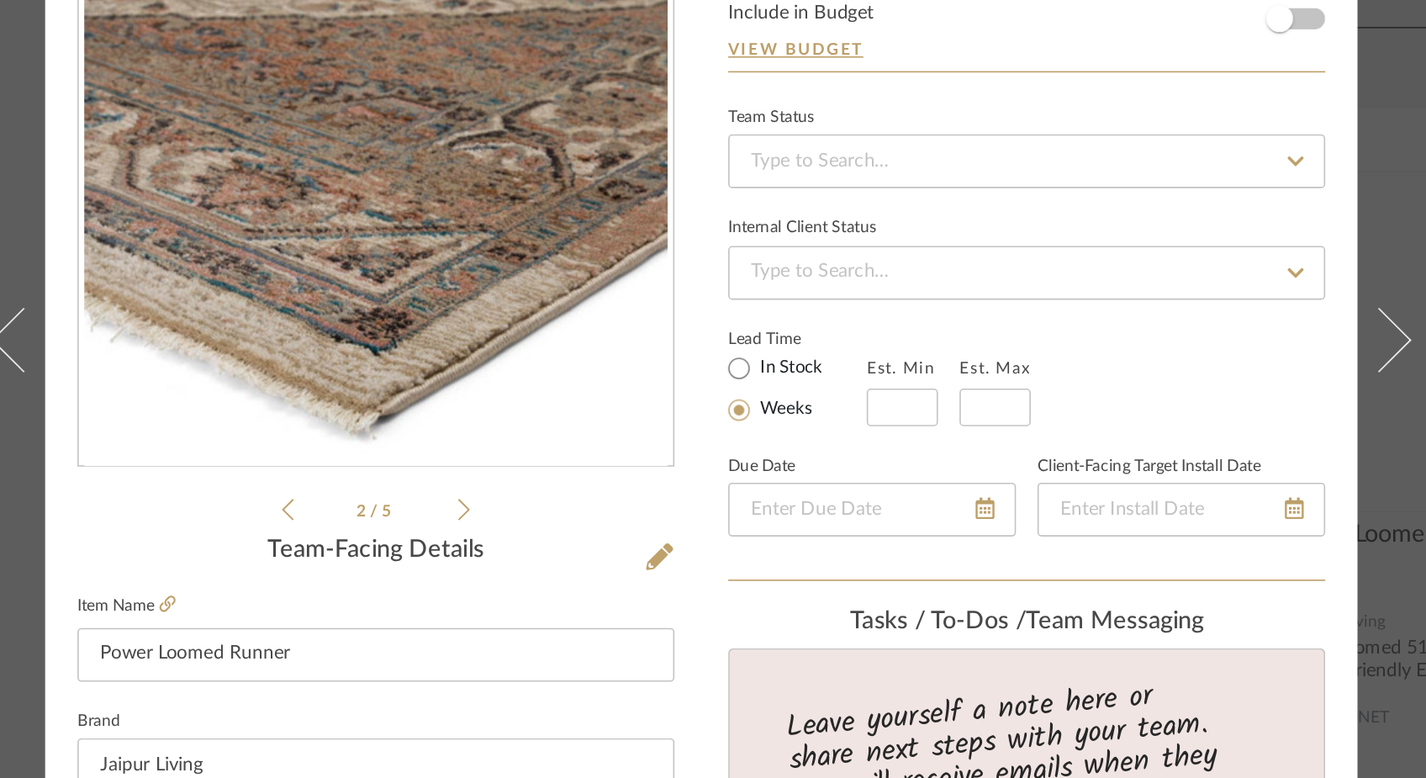
click at [451, 511] on icon at bounding box center [455, 507] width 8 height 13
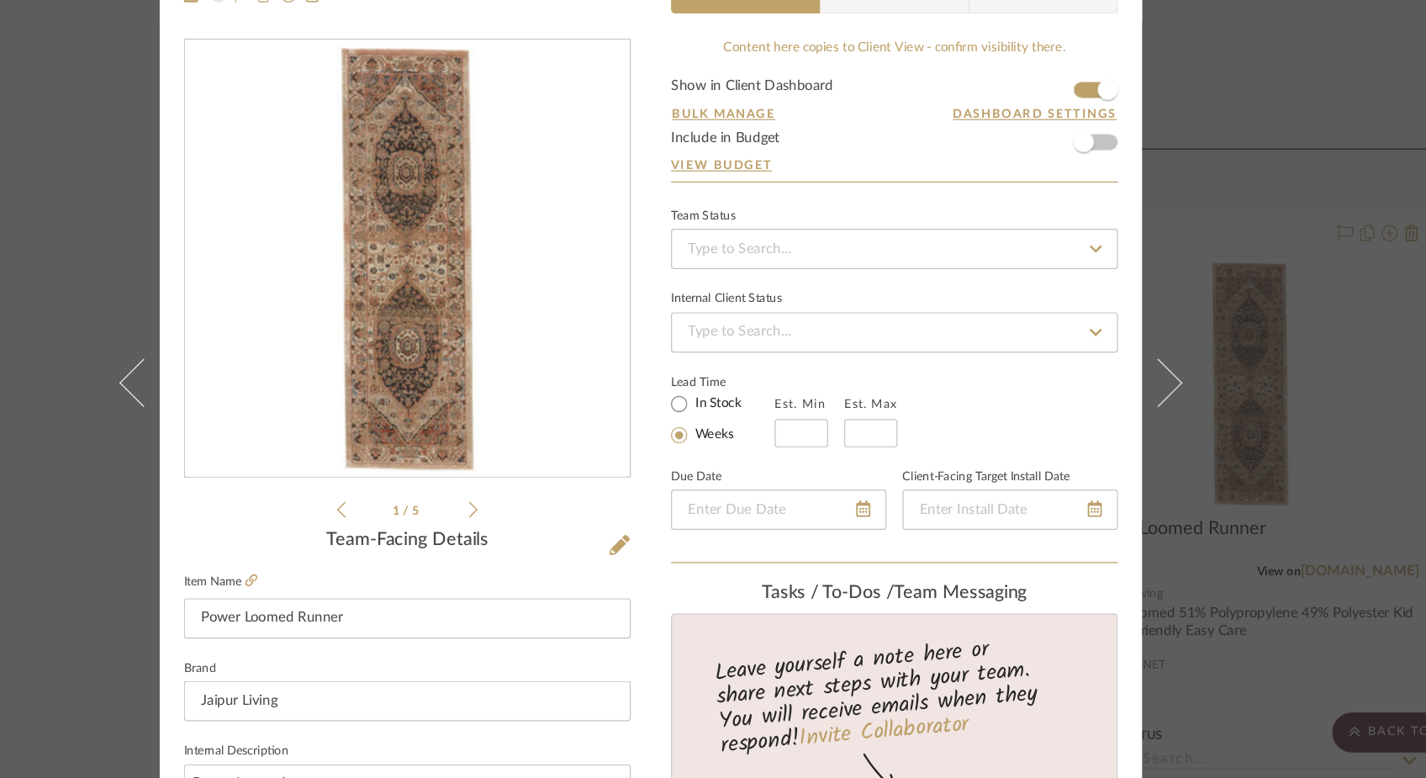
click at [550, 426] on img "0" at bounding box center [509, 298] width 365 height 365
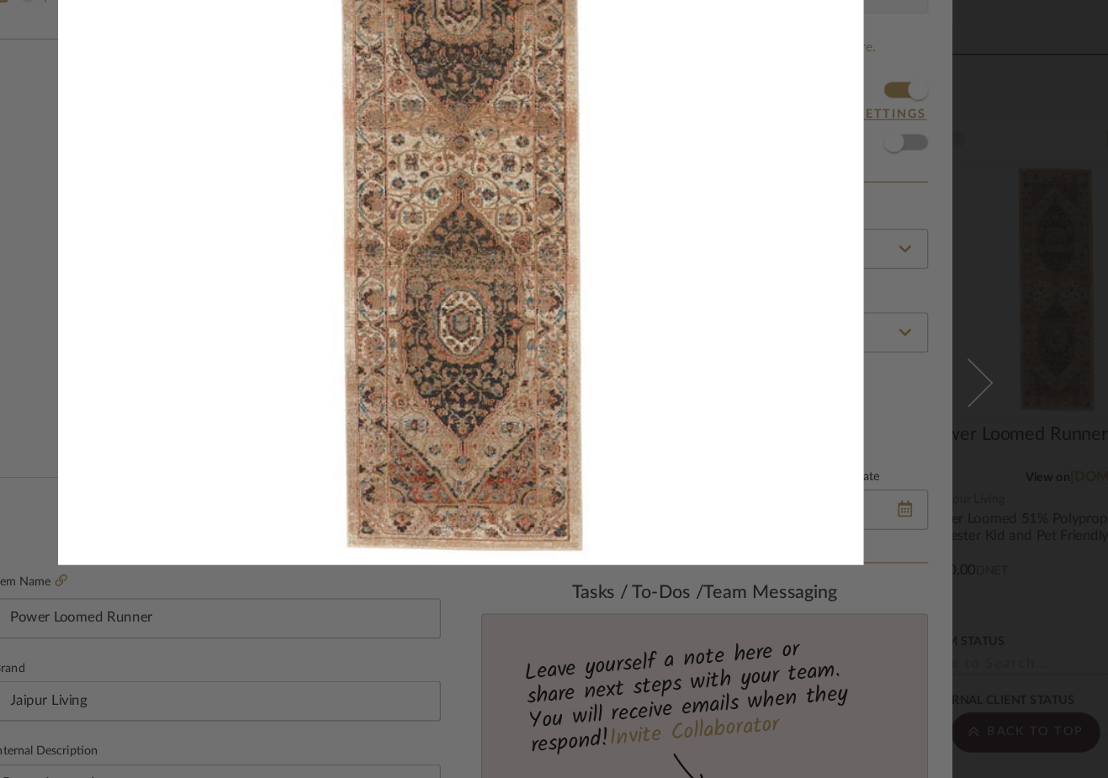
click at [169, 82] on div at bounding box center [554, 389] width 1108 height 778
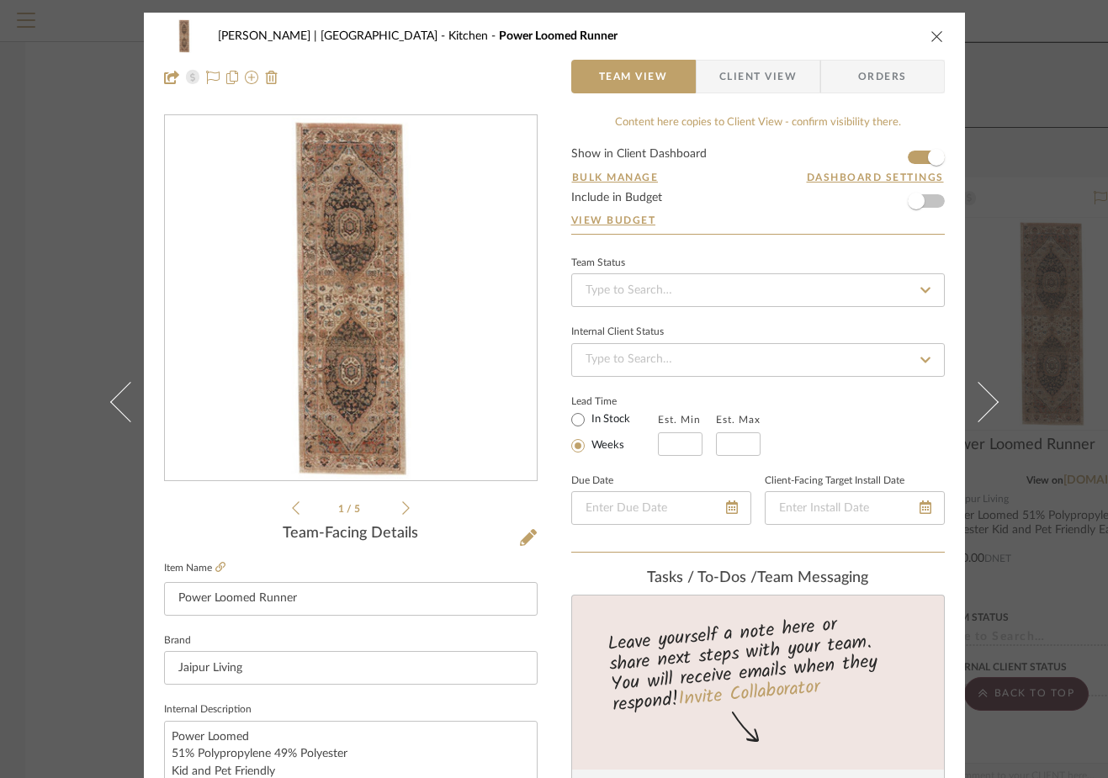
click at [939, 34] on div "Ferree | Brooklyn Heights Kitchen Power Loomed Runner Team View Client View Ord…" at bounding box center [554, 57] width 821 height 88
click at [930, 30] on icon "close" at bounding box center [936, 35] width 13 height 13
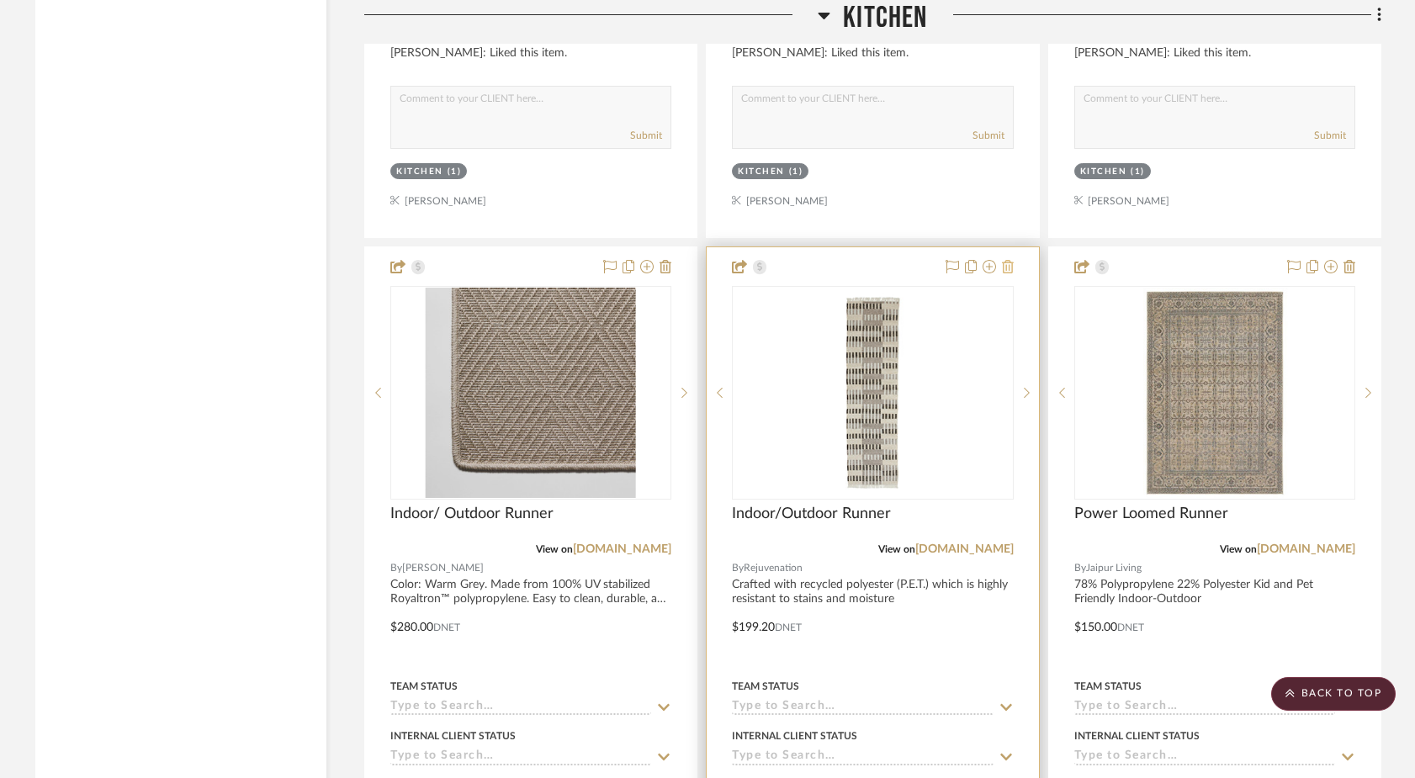
scroll to position [13695, 0]
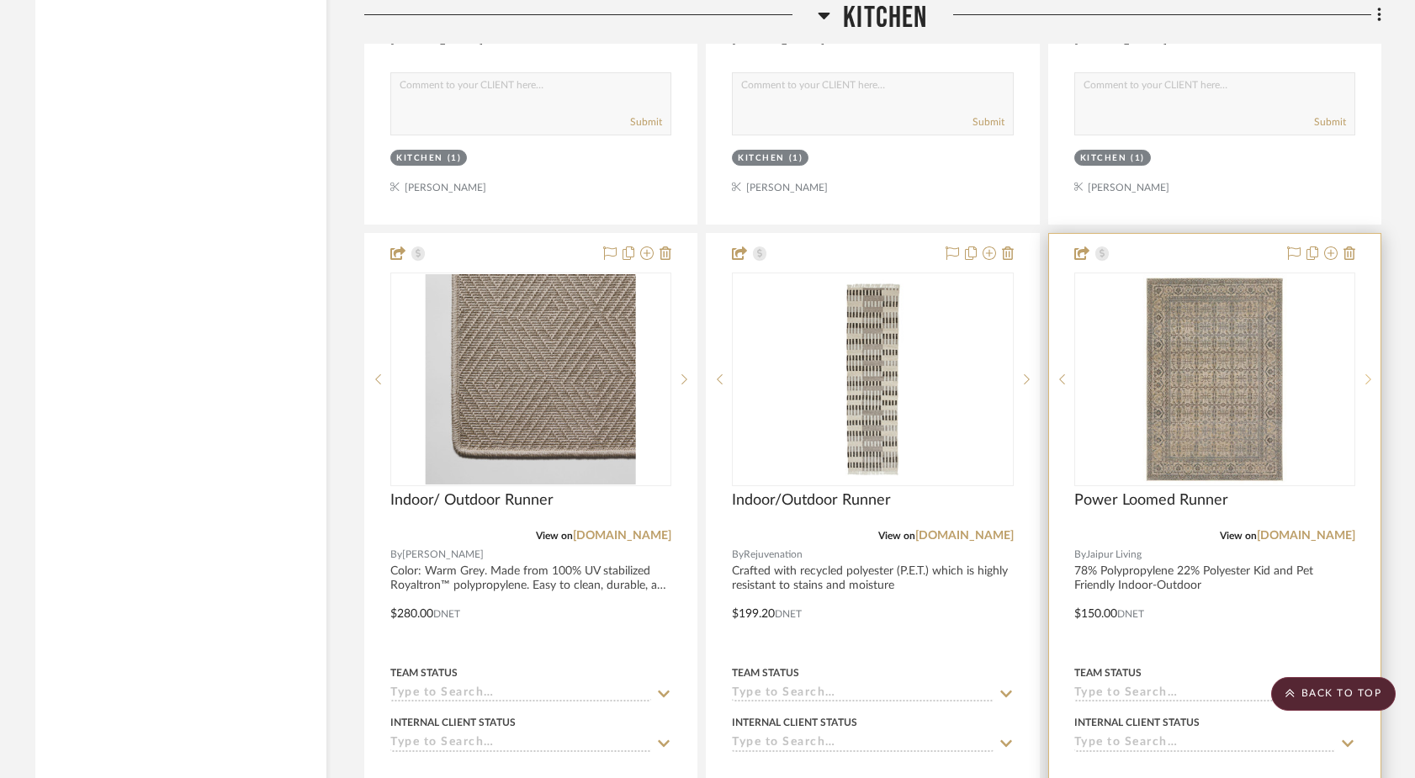
click at [1107, 373] on icon at bounding box center [1368, 379] width 6 height 12
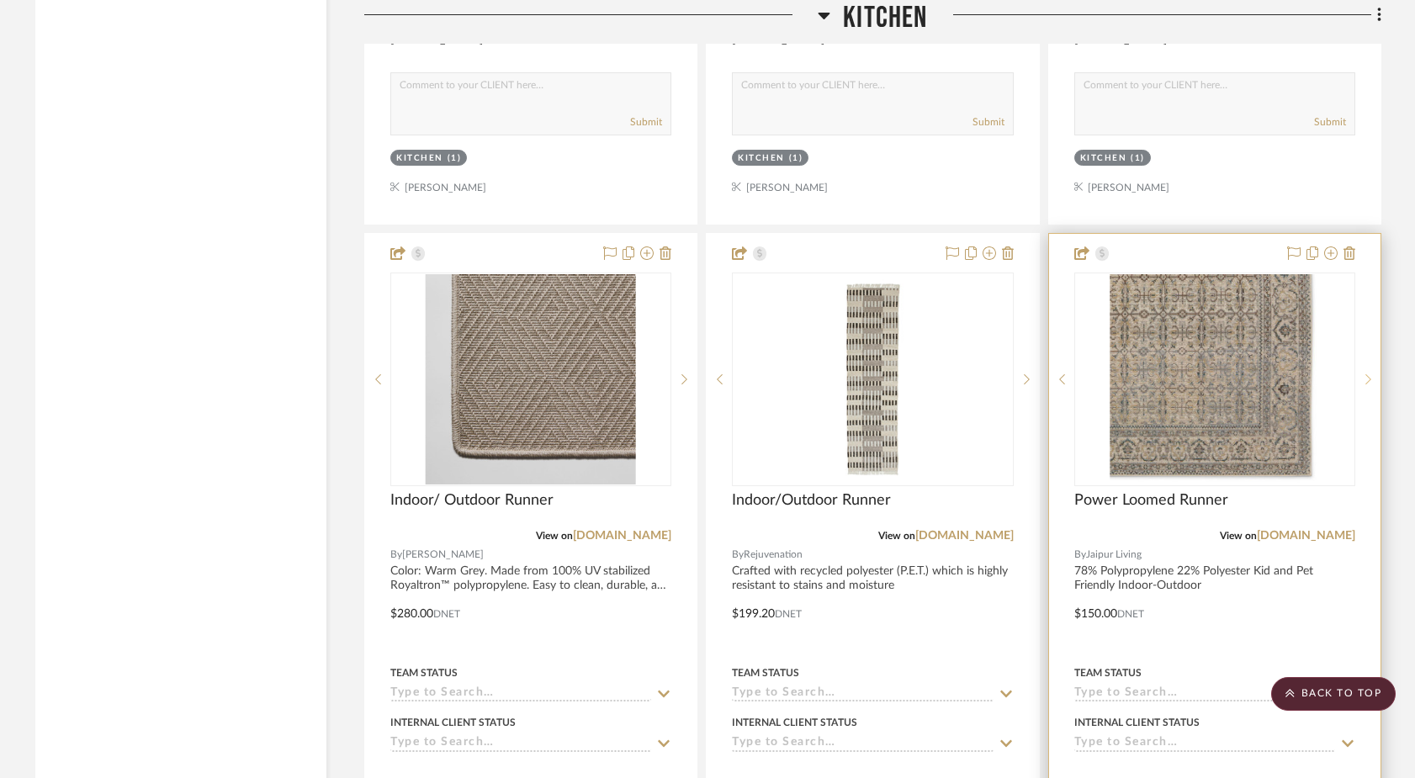
click at [1107, 373] on icon at bounding box center [1368, 379] width 6 height 12
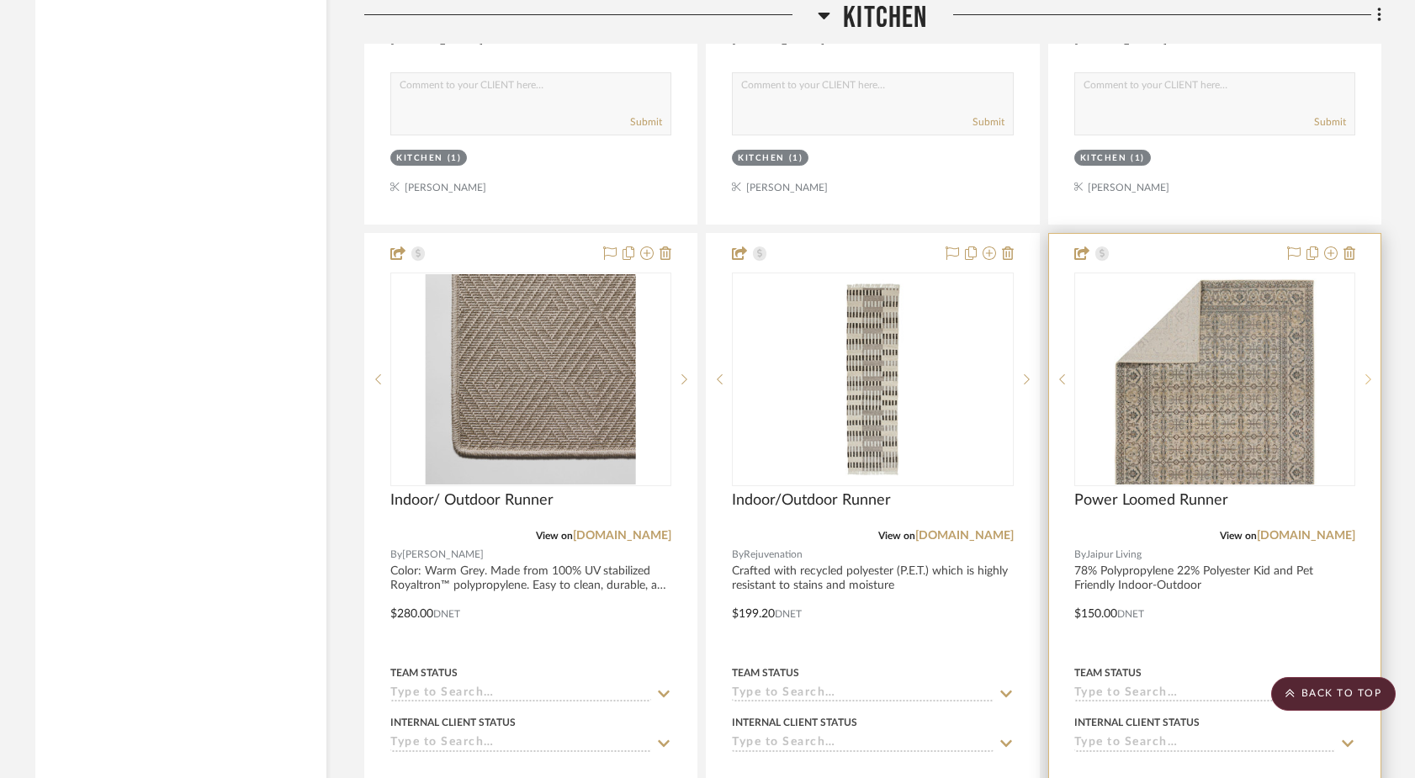
click at [1107, 373] on icon at bounding box center [1368, 379] width 6 height 12
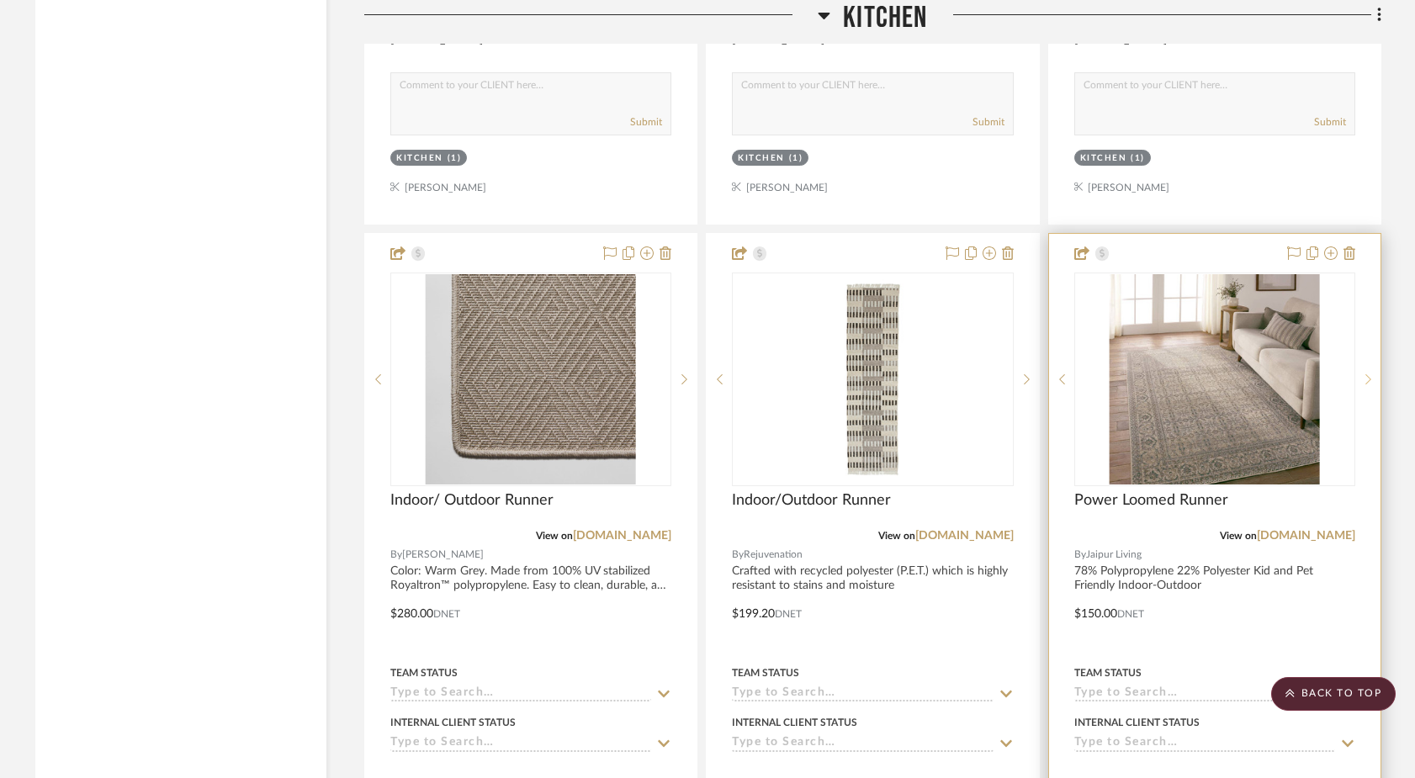
click at [1107, 373] on icon at bounding box center [1368, 379] width 6 height 12
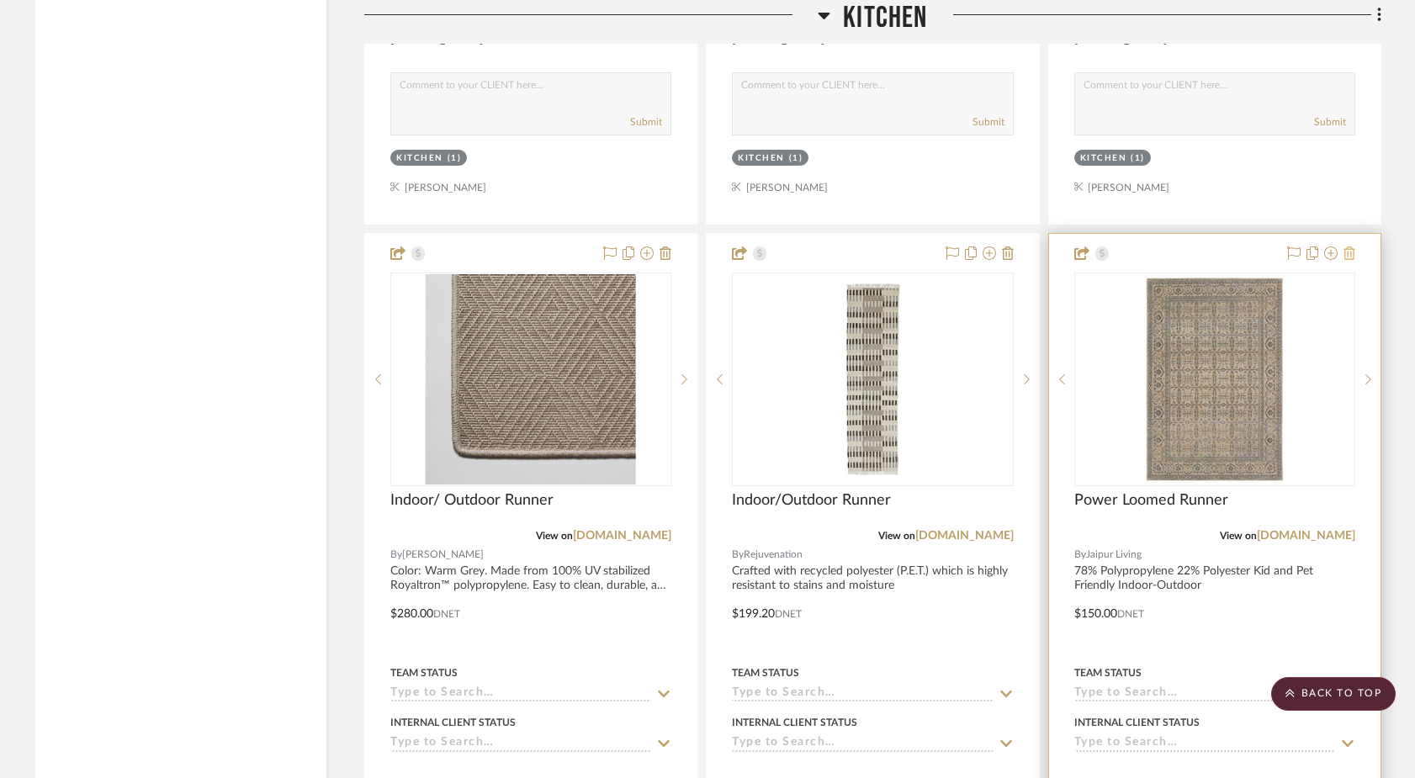
click at [1107, 246] on icon at bounding box center [1349, 252] width 12 height 13
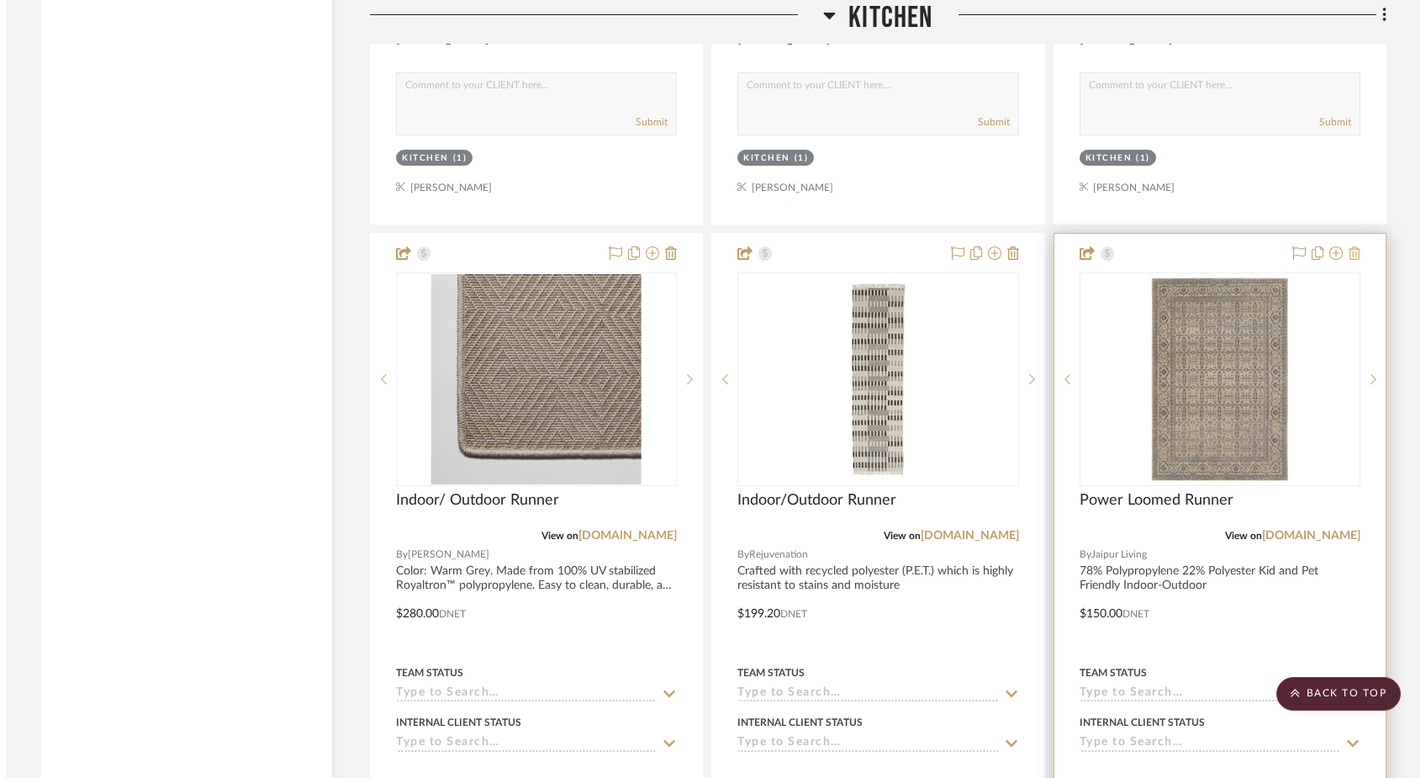
scroll to position [0, 0]
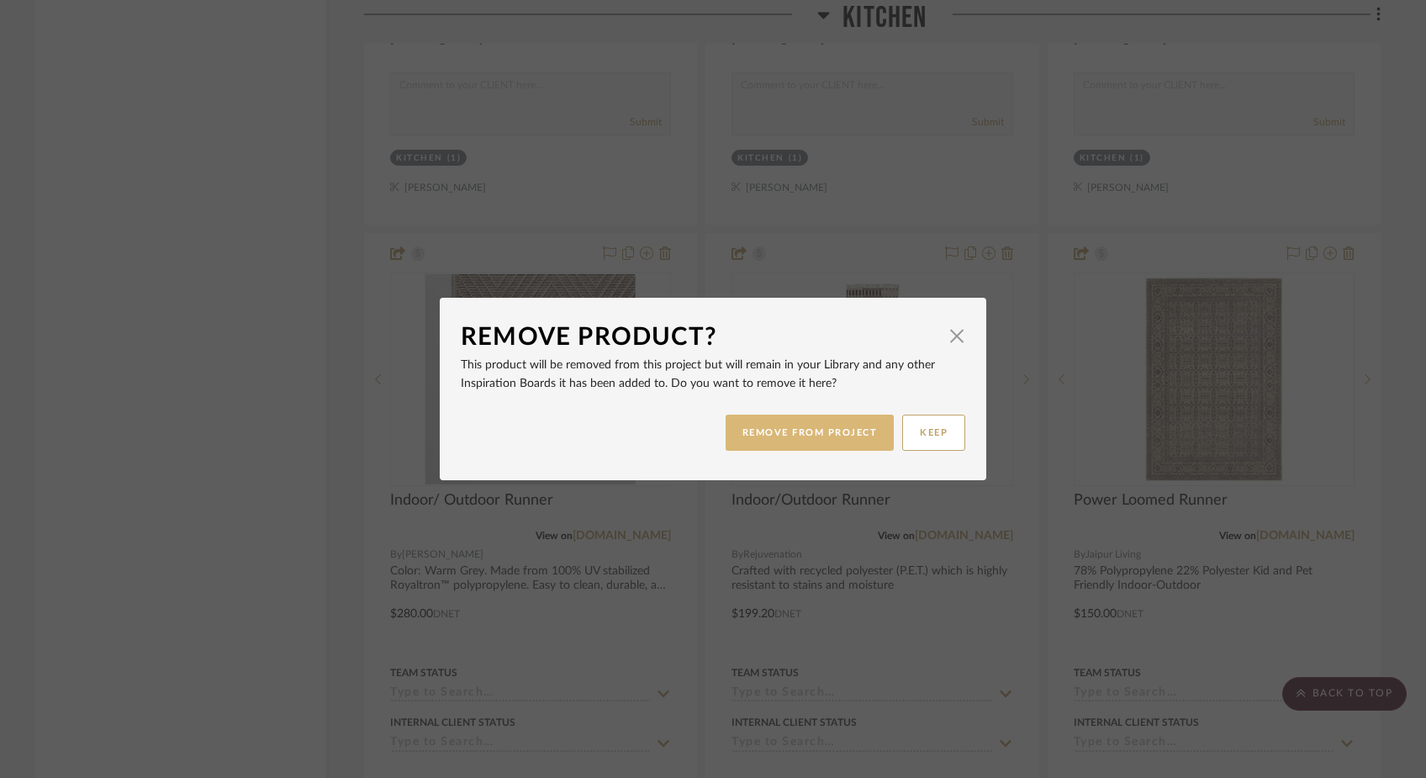
click at [851, 433] on button "REMOVE FROM PROJECT" at bounding box center [810, 433] width 169 height 36
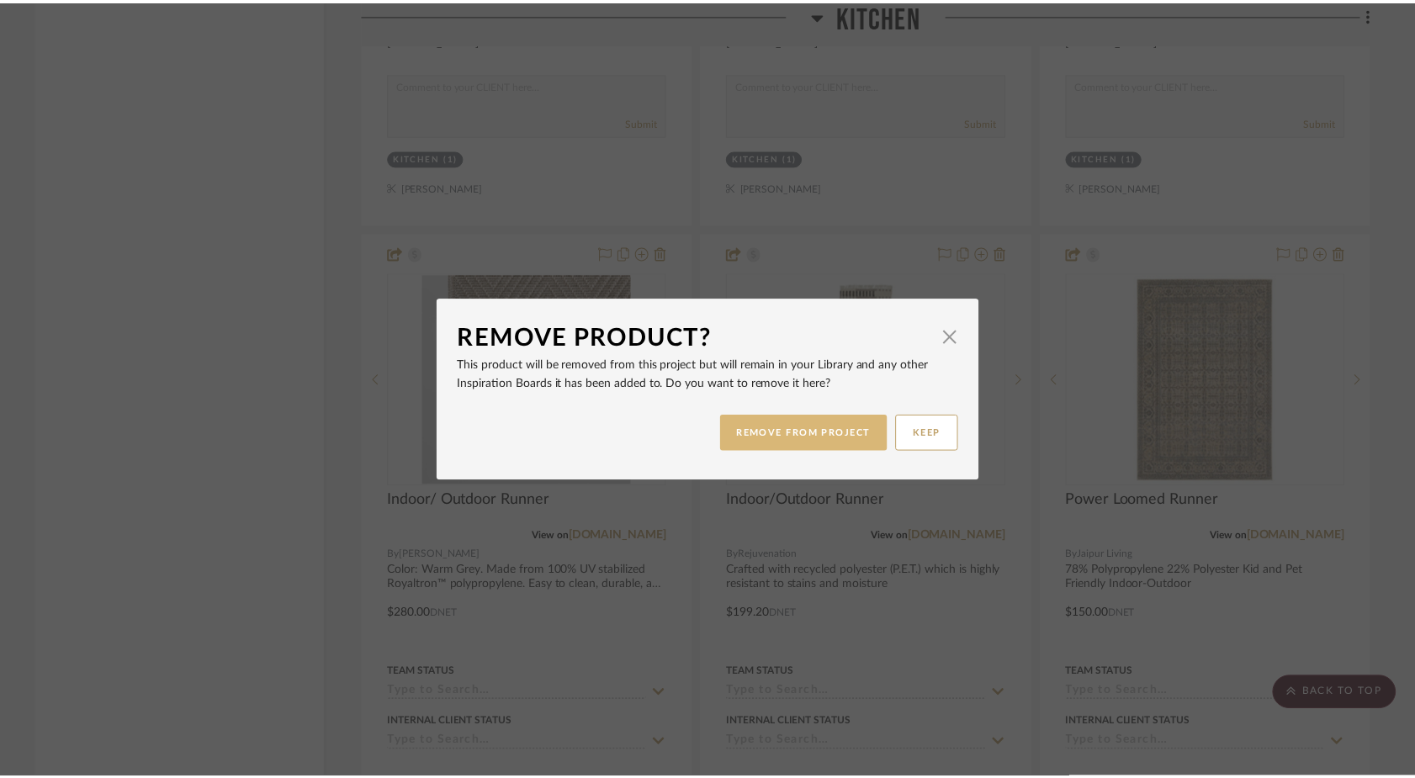
scroll to position [13695, 0]
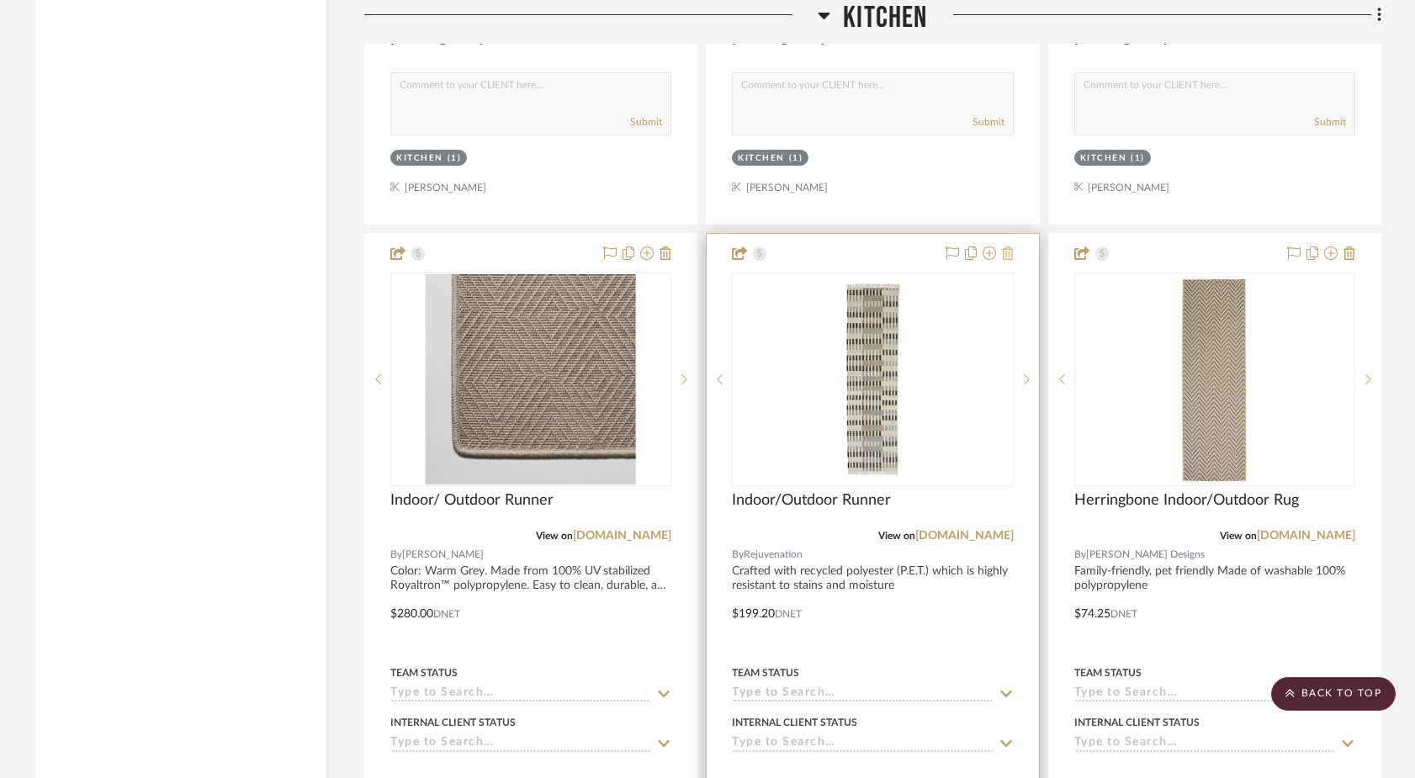
click at [1007, 246] on icon at bounding box center [1008, 252] width 12 height 13
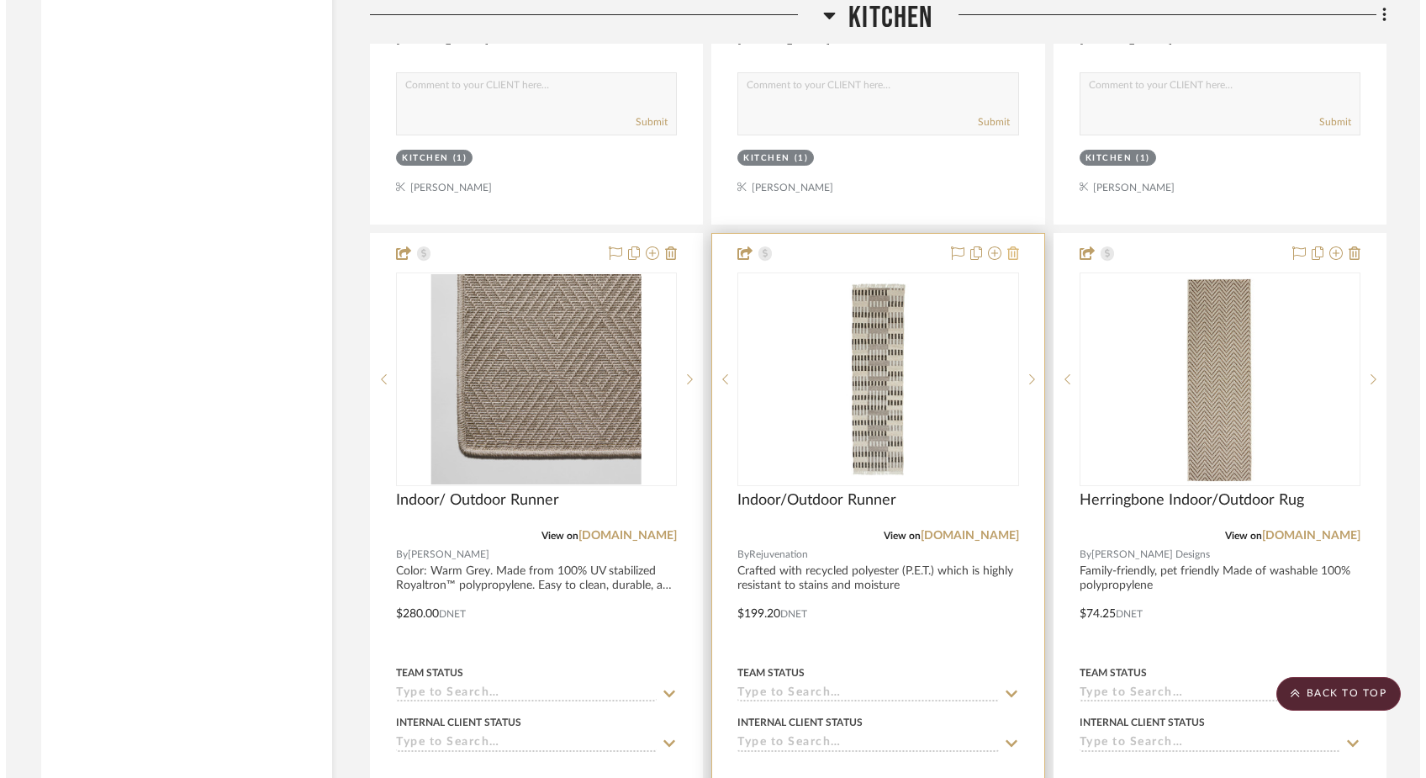
scroll to position [0, 0]
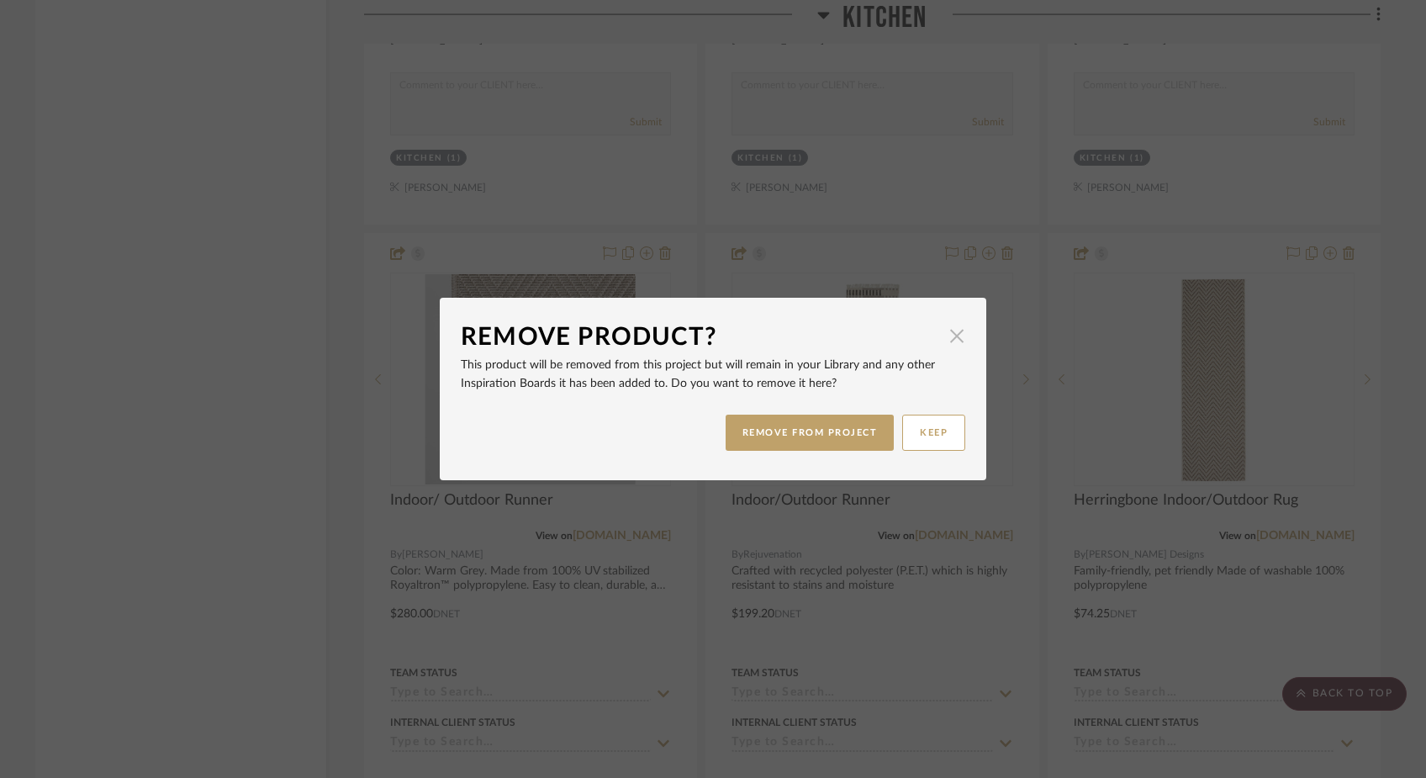
click at [945, 340] on span "button" at bounding box center [957, 336] width 34 height 34
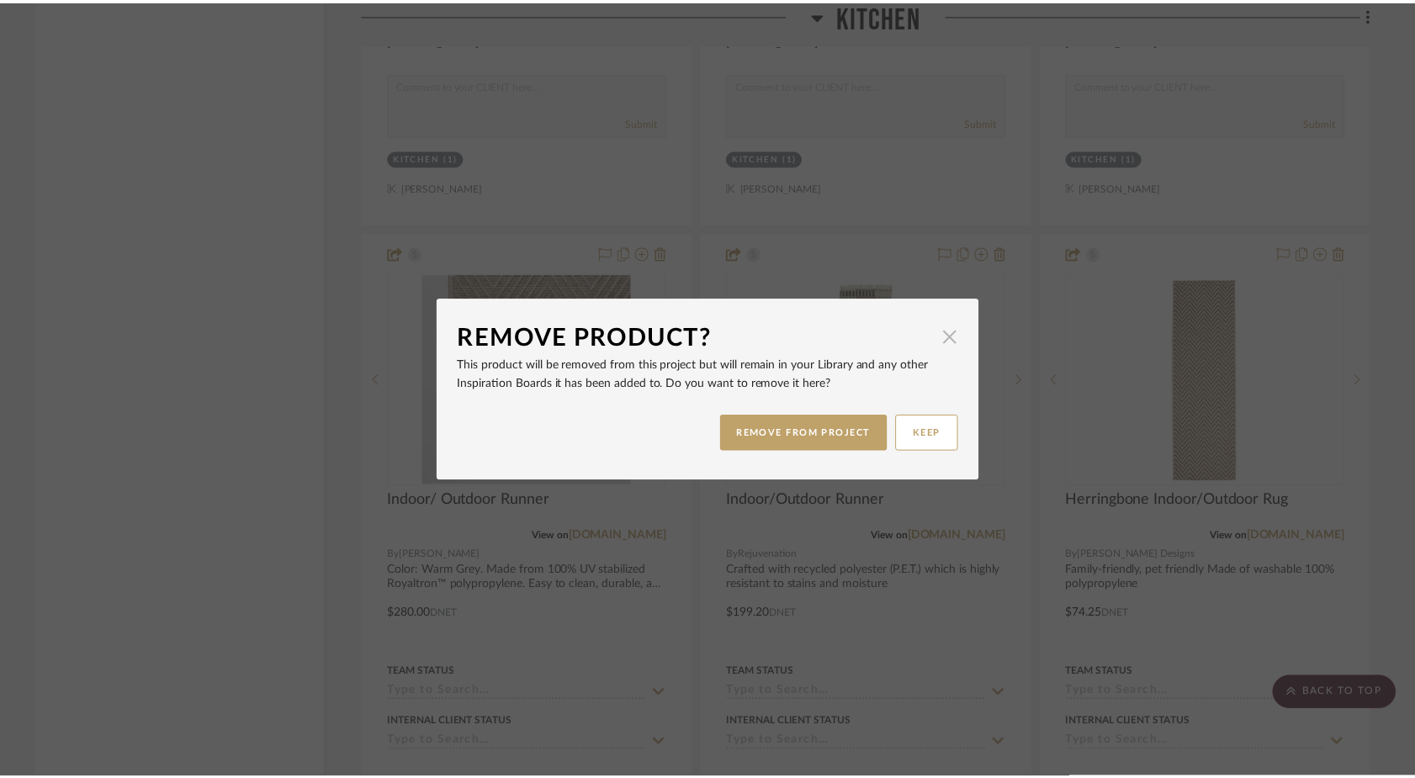
scroll to position [13695, 0]
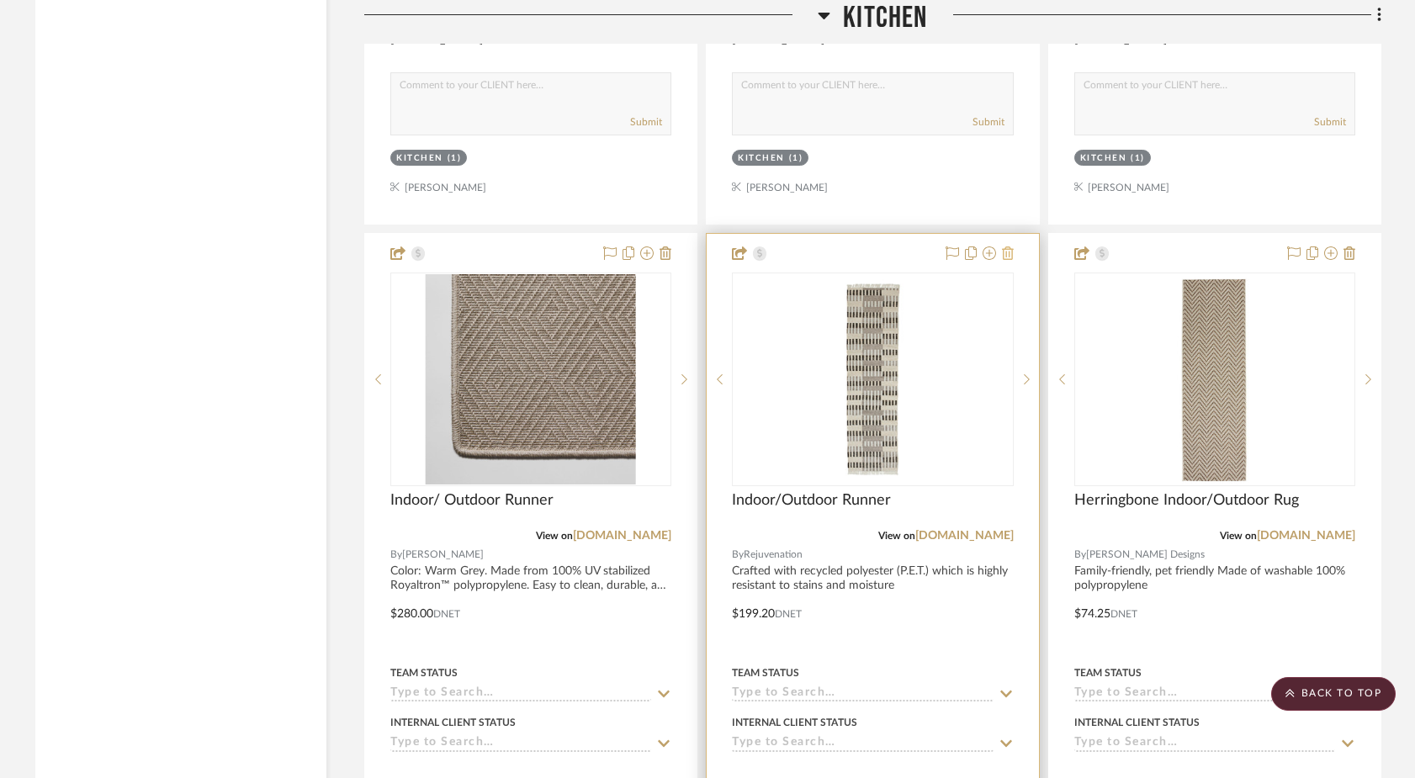
click at [1010, 246] on icon at bounding box center [1008, 252] width 12 height 13
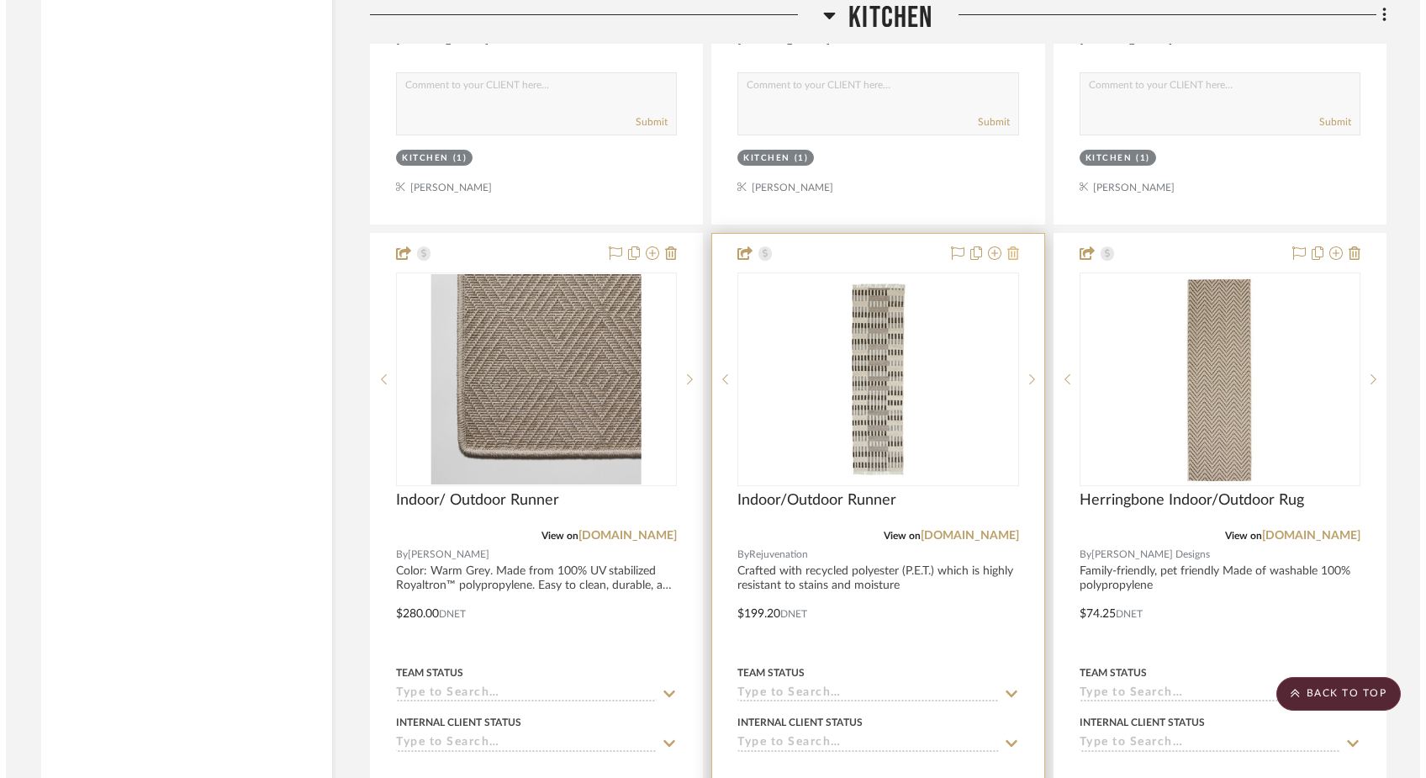
scroll to position [0, 0]
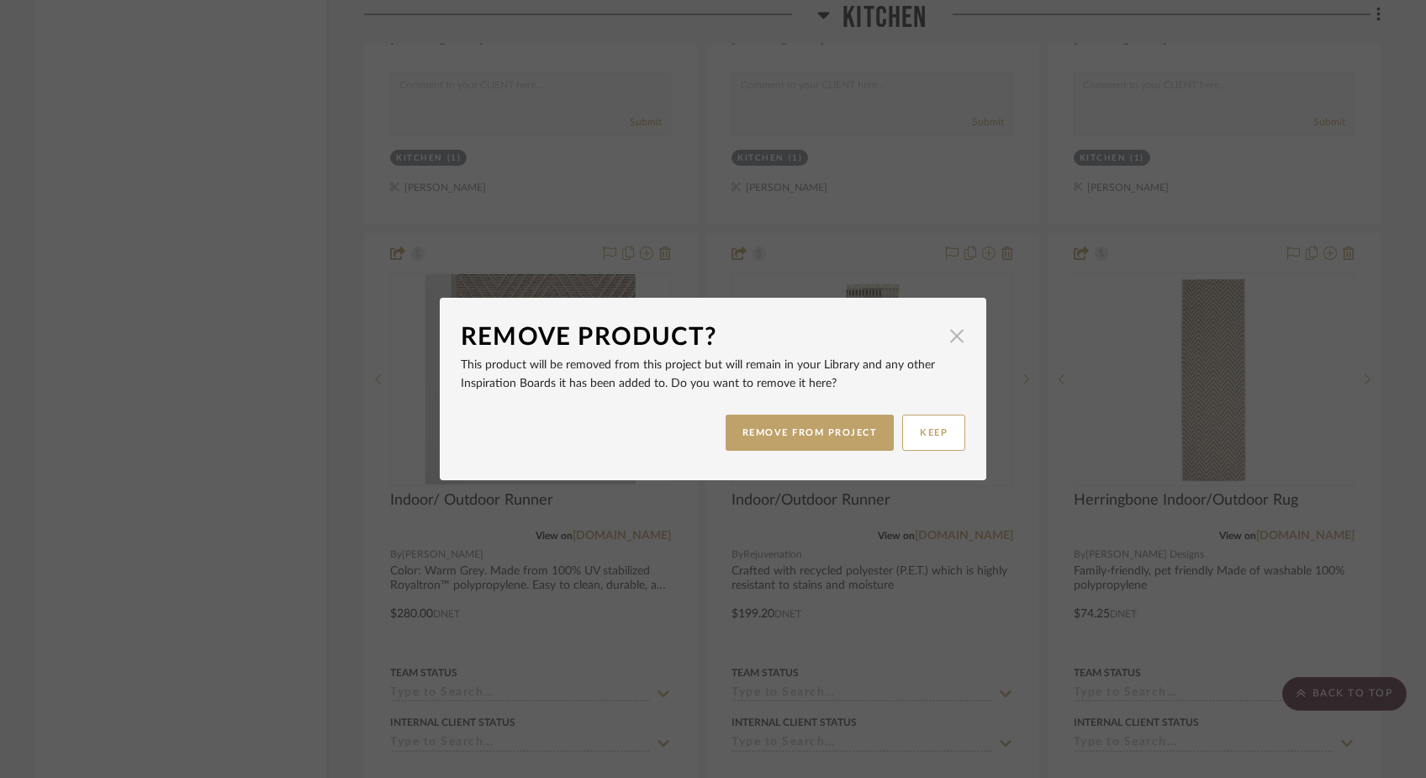
click at [950, 339] on span "button" at bounding box center [957, 336] width 34 height 34
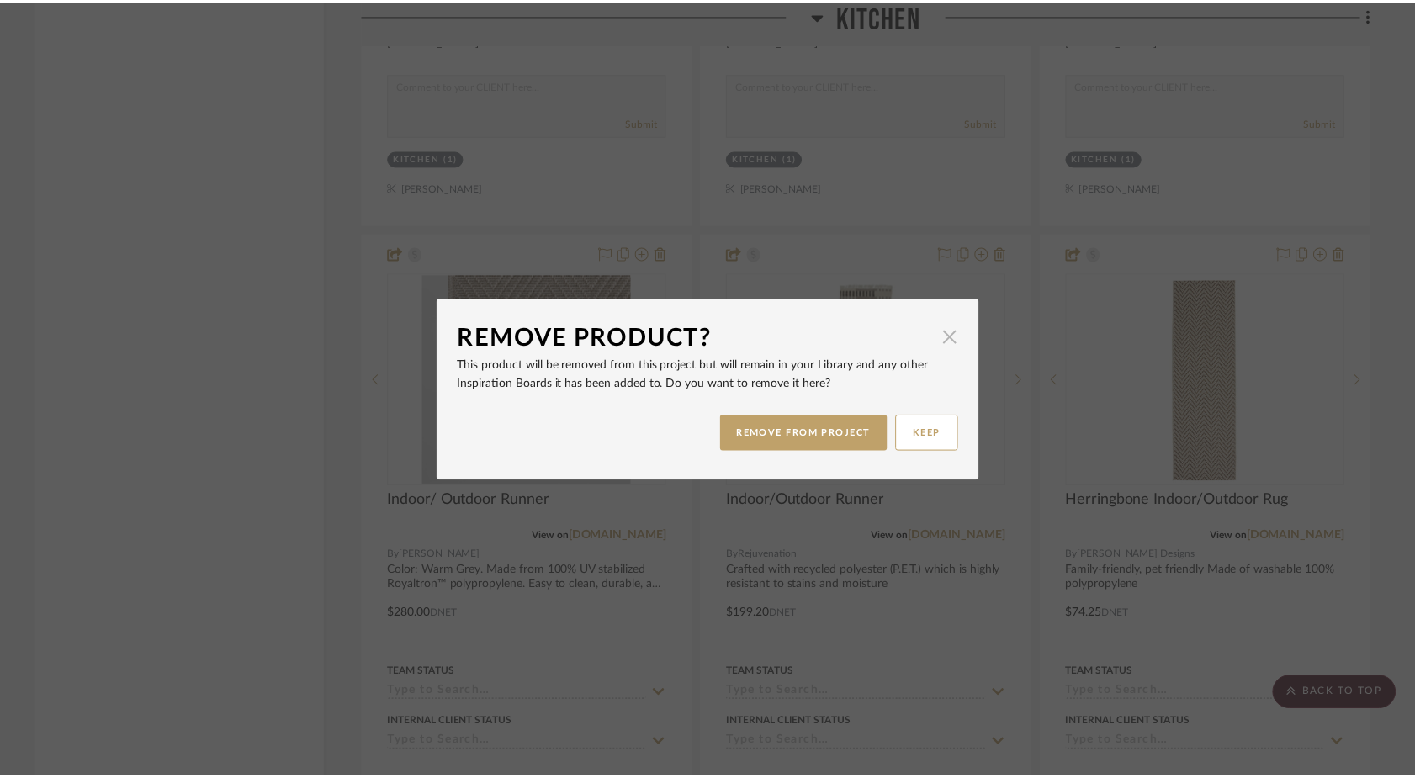
scroll to position [13695, 0]
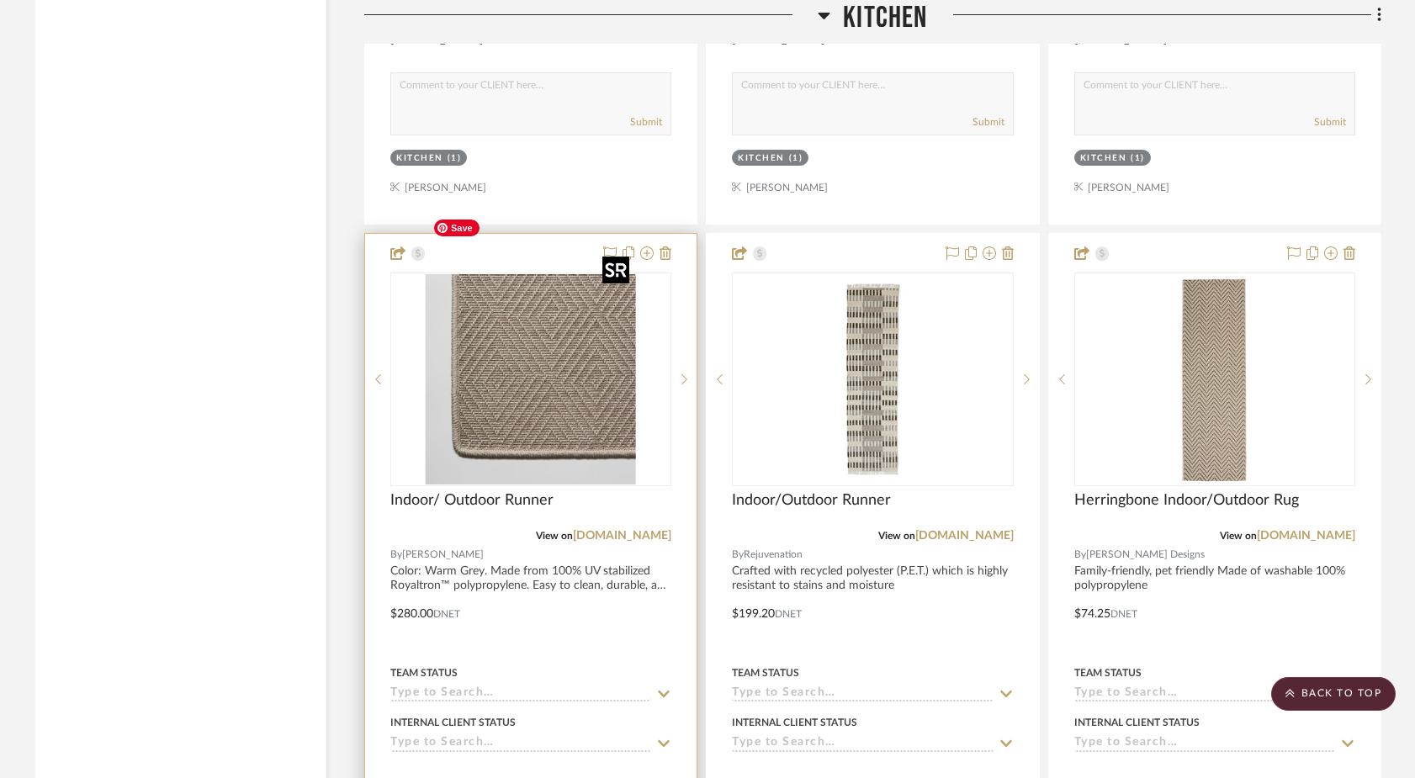
click at [599, 364] on img "0" at bounding box center [531, 379] width 210 height 210
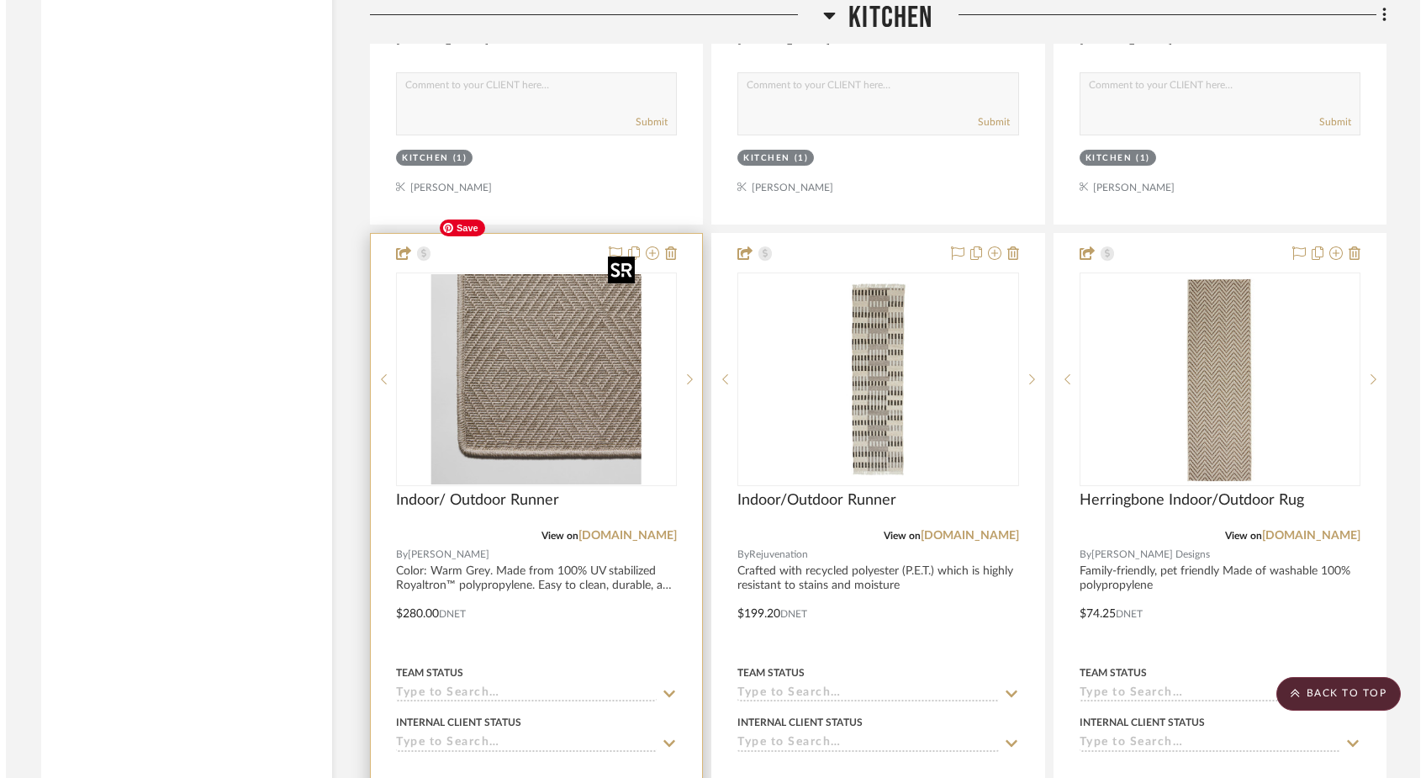
scroll to position [0, 0]
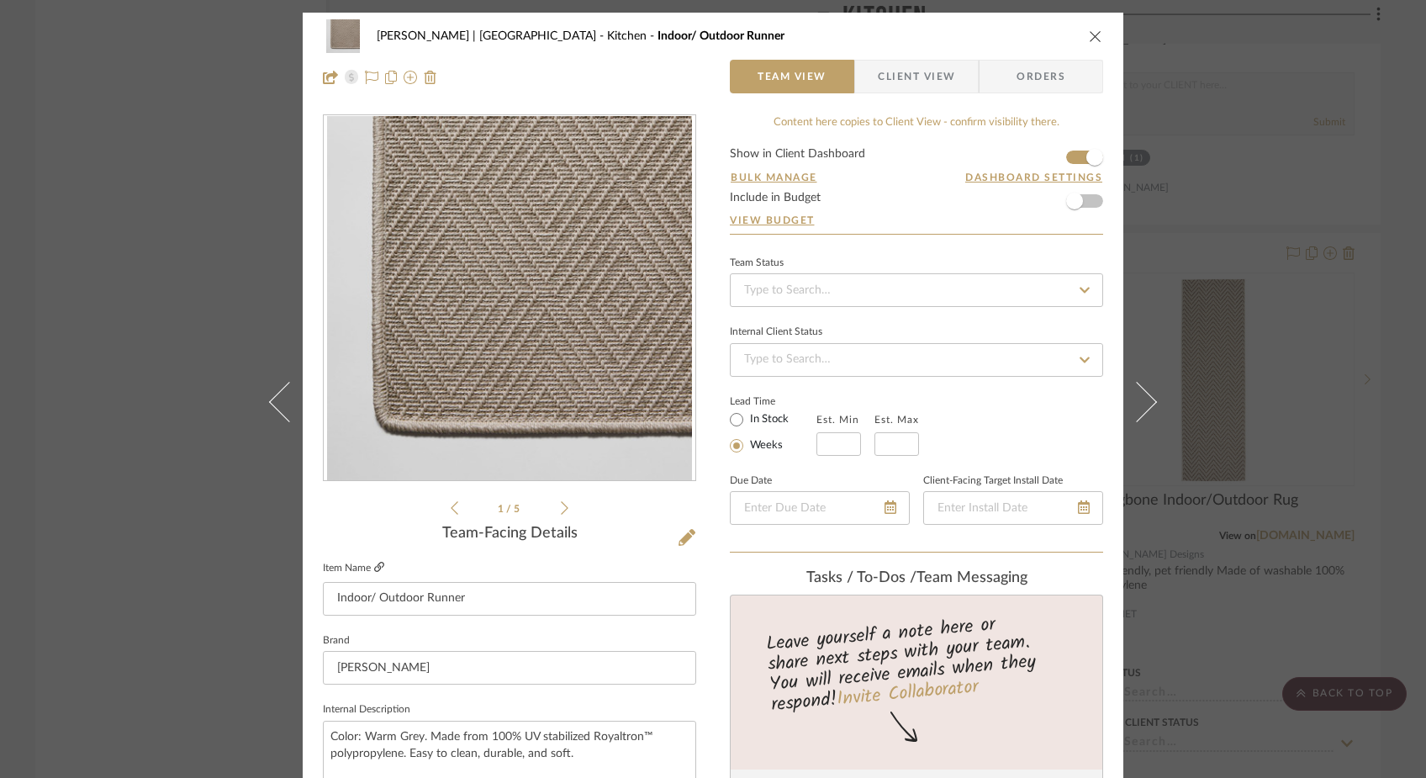
click at [375, 565] on icon at bounding box center [379, 567] width 10 height 10
click at [425, 80] on img at bounding box center [430, 77] width 13 height 13
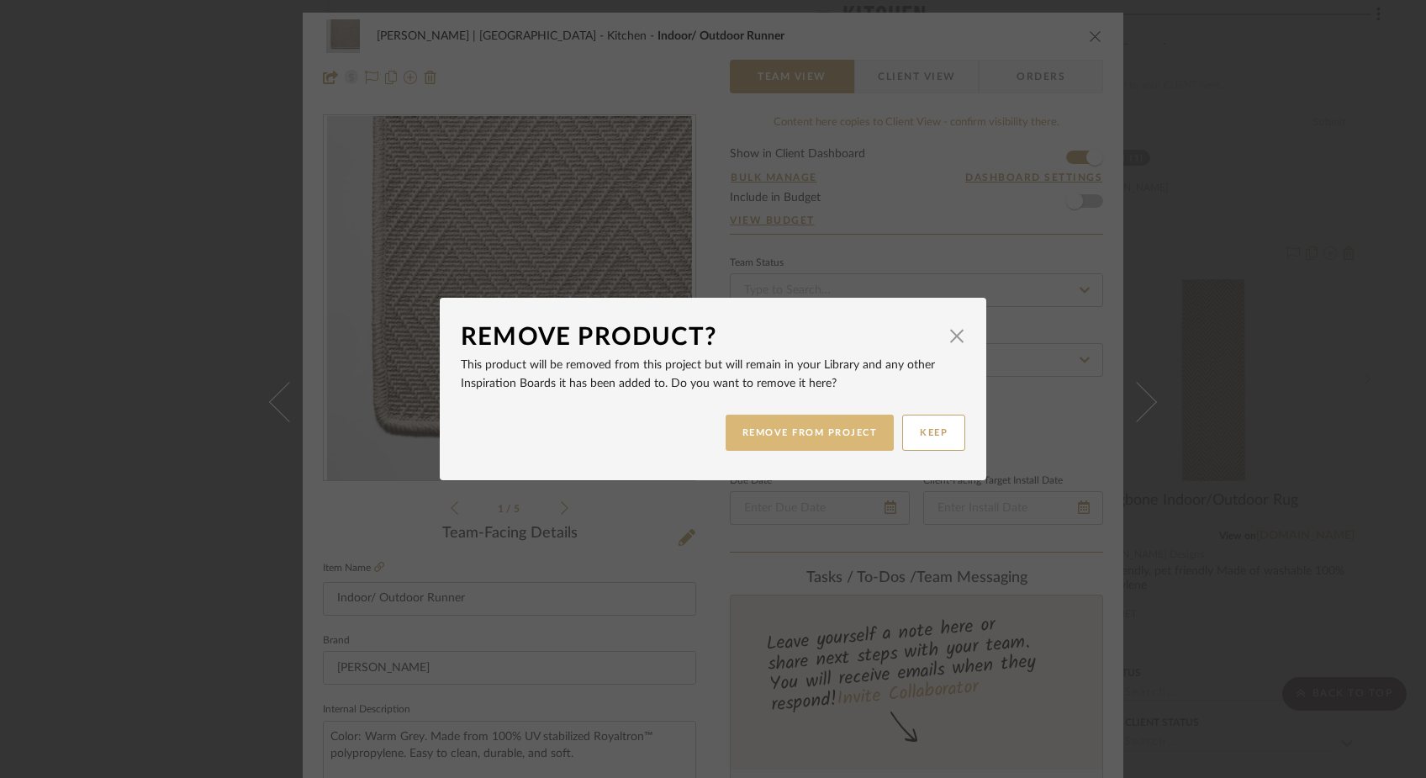
click at [844, 429] on button "REMOVE FROM PROJECT" at bounding box center [810, 433] width 169 height 36
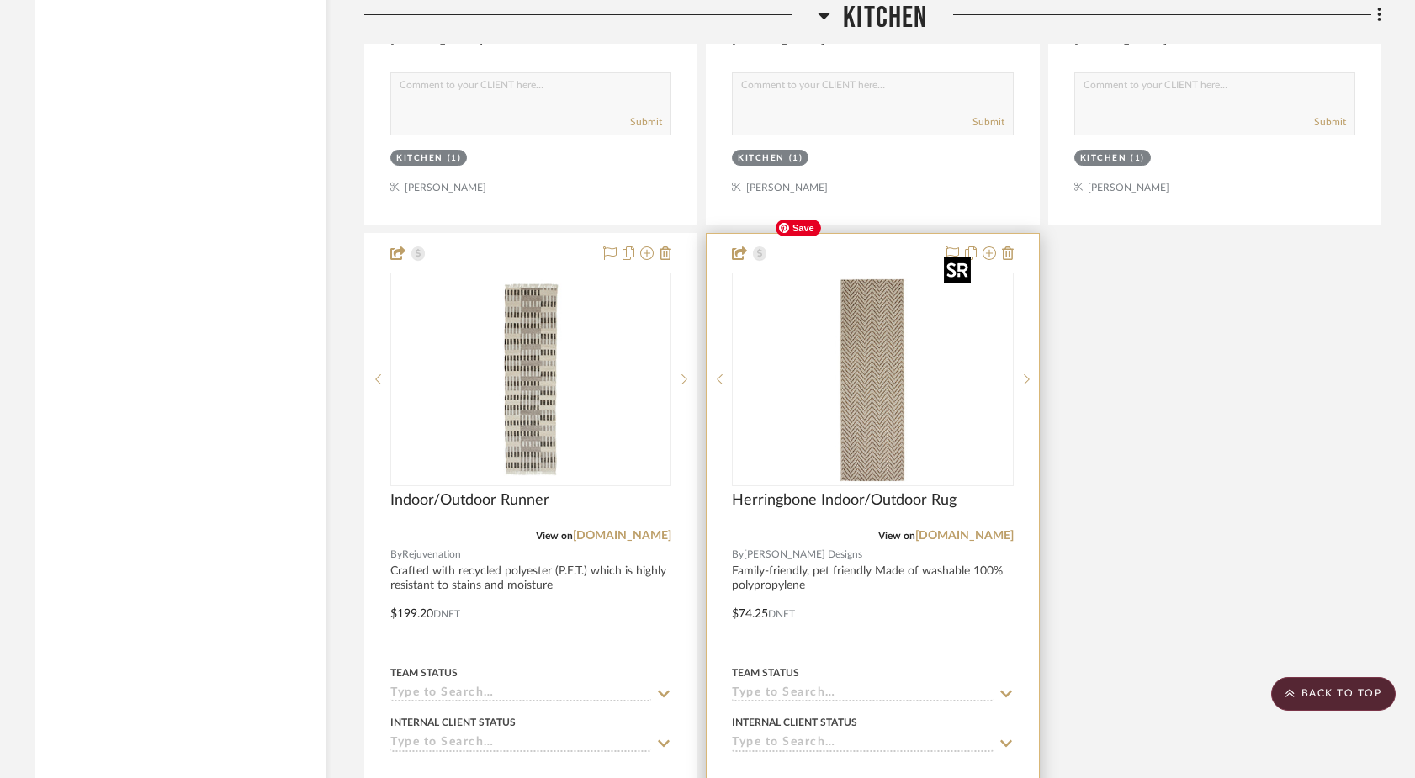
scroll to position [13665, 0]
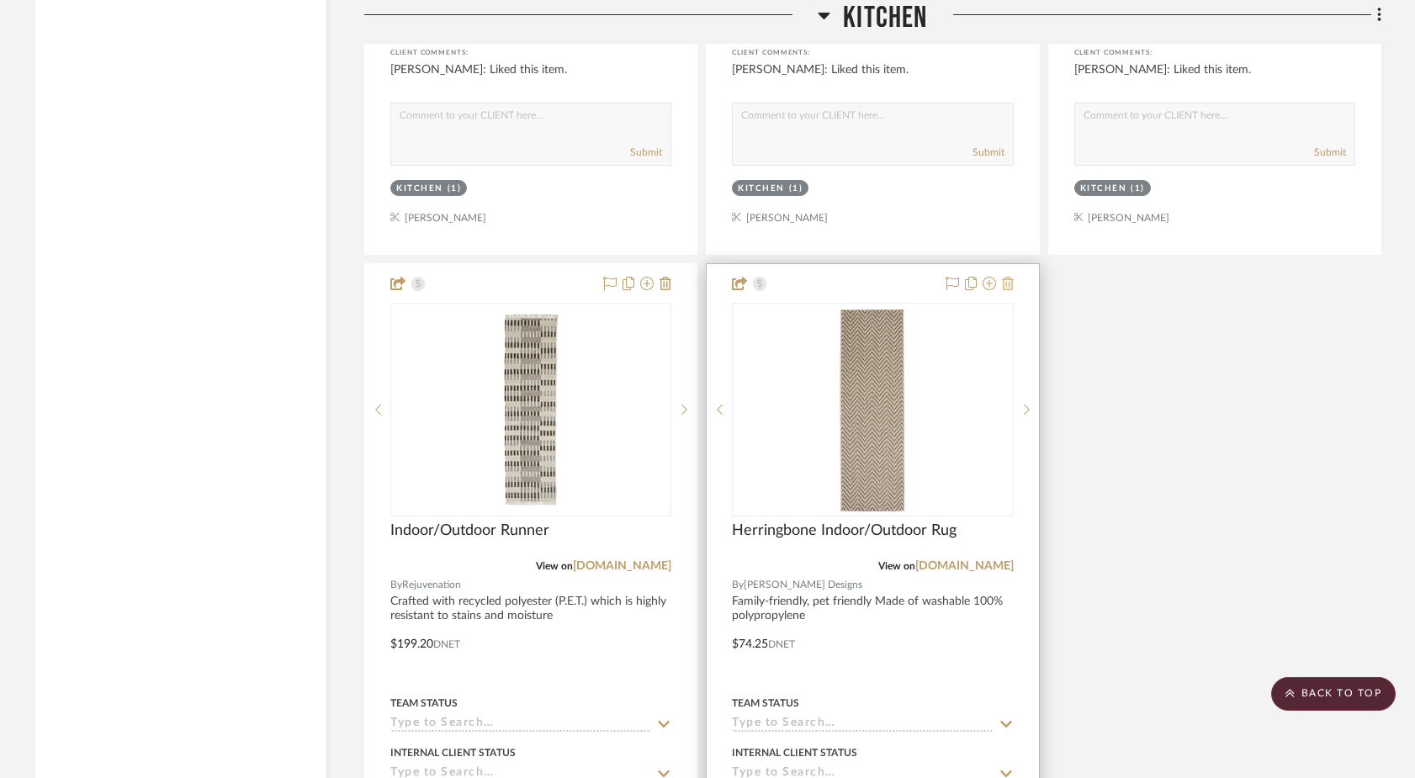
click at [1009, 277] on icon at bounding box center [1008, 283] width 12 height 13
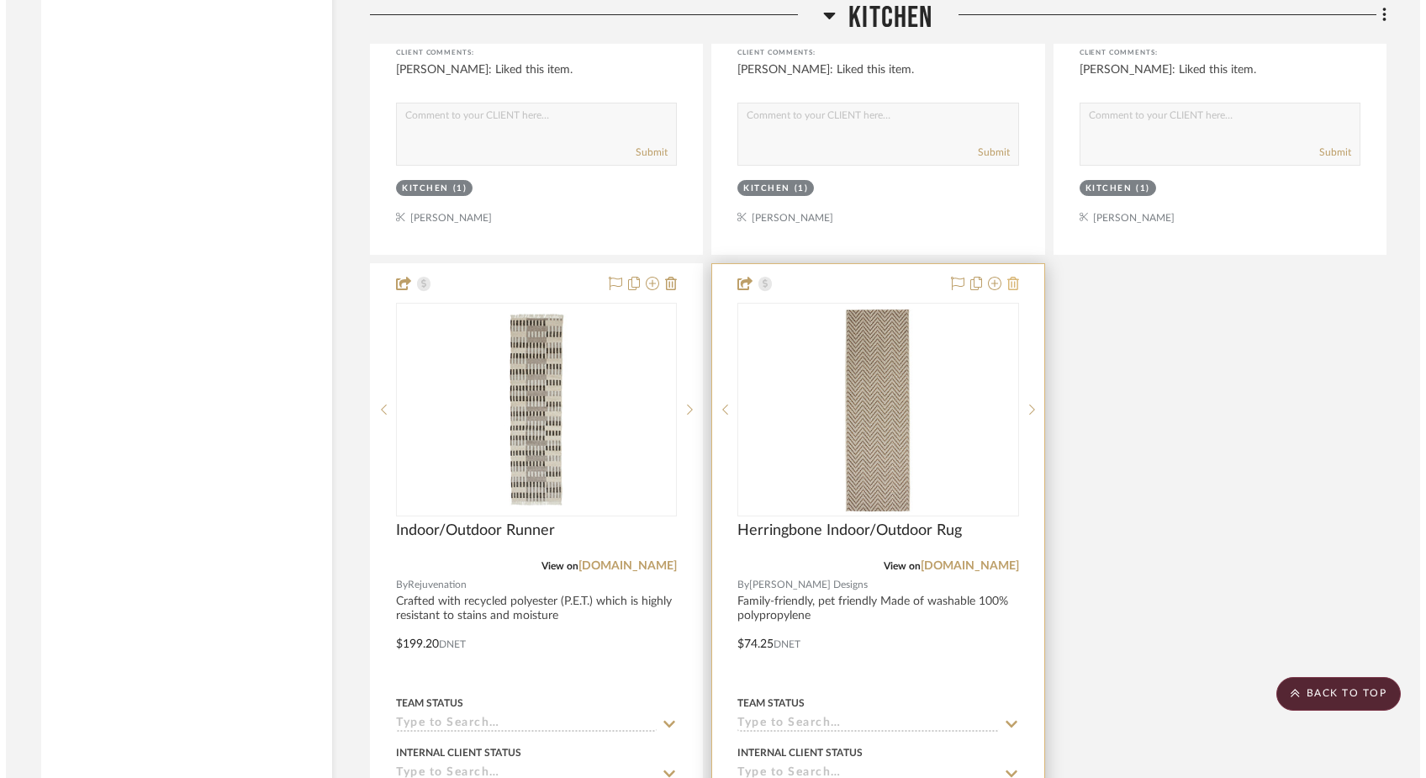
scroll to position [0, 0]
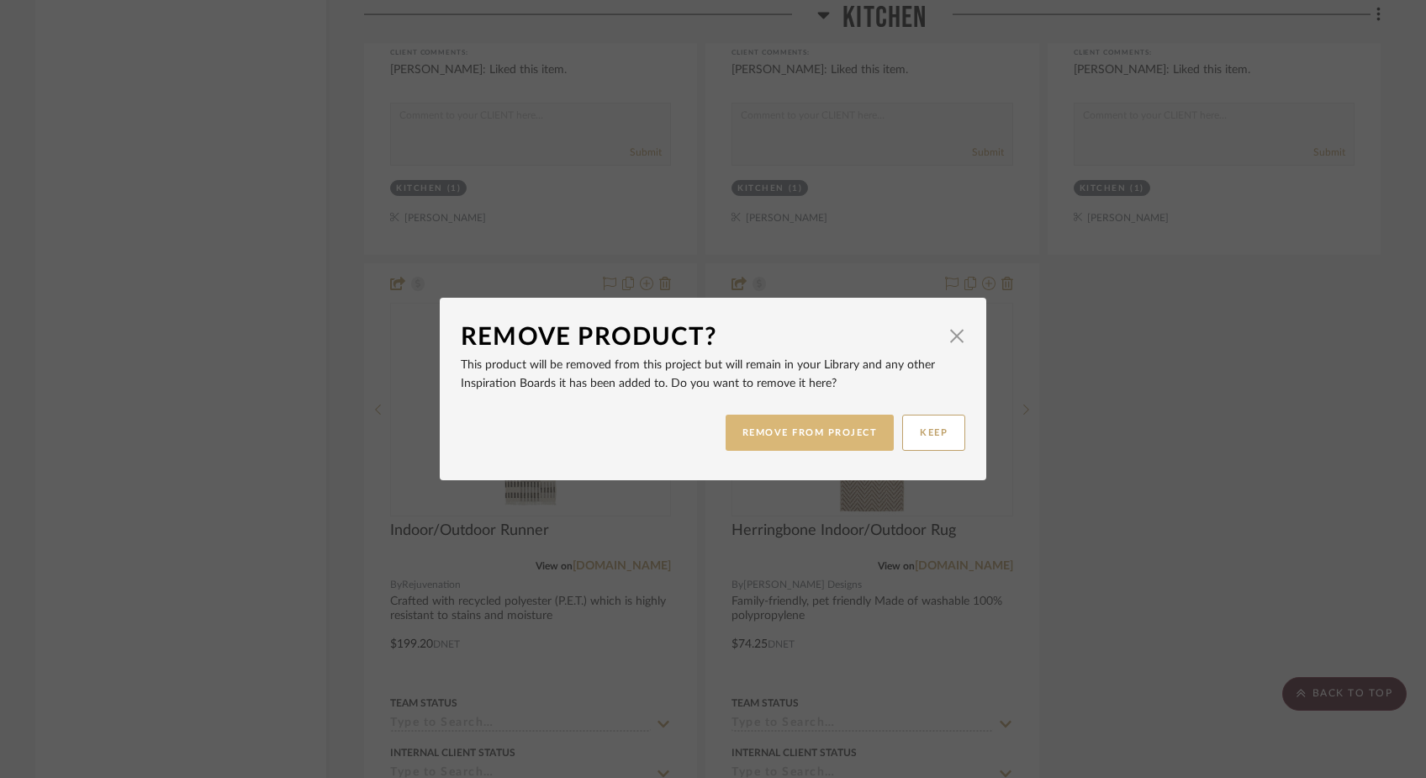
click at [814, 434] on button "REMOVE FROM PROJECT" at bounding box center [810, 433] width 169 height 36
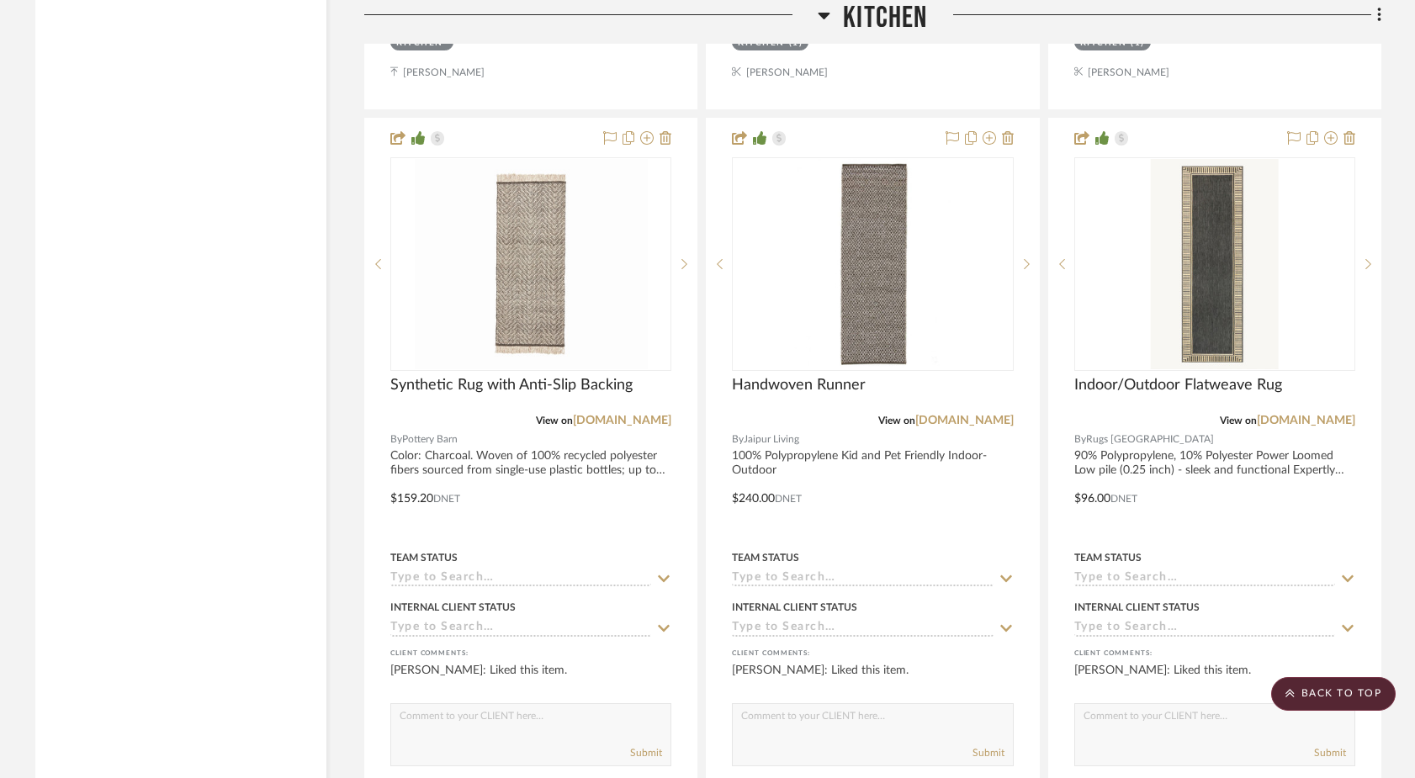
scroll to position [13043, 0]
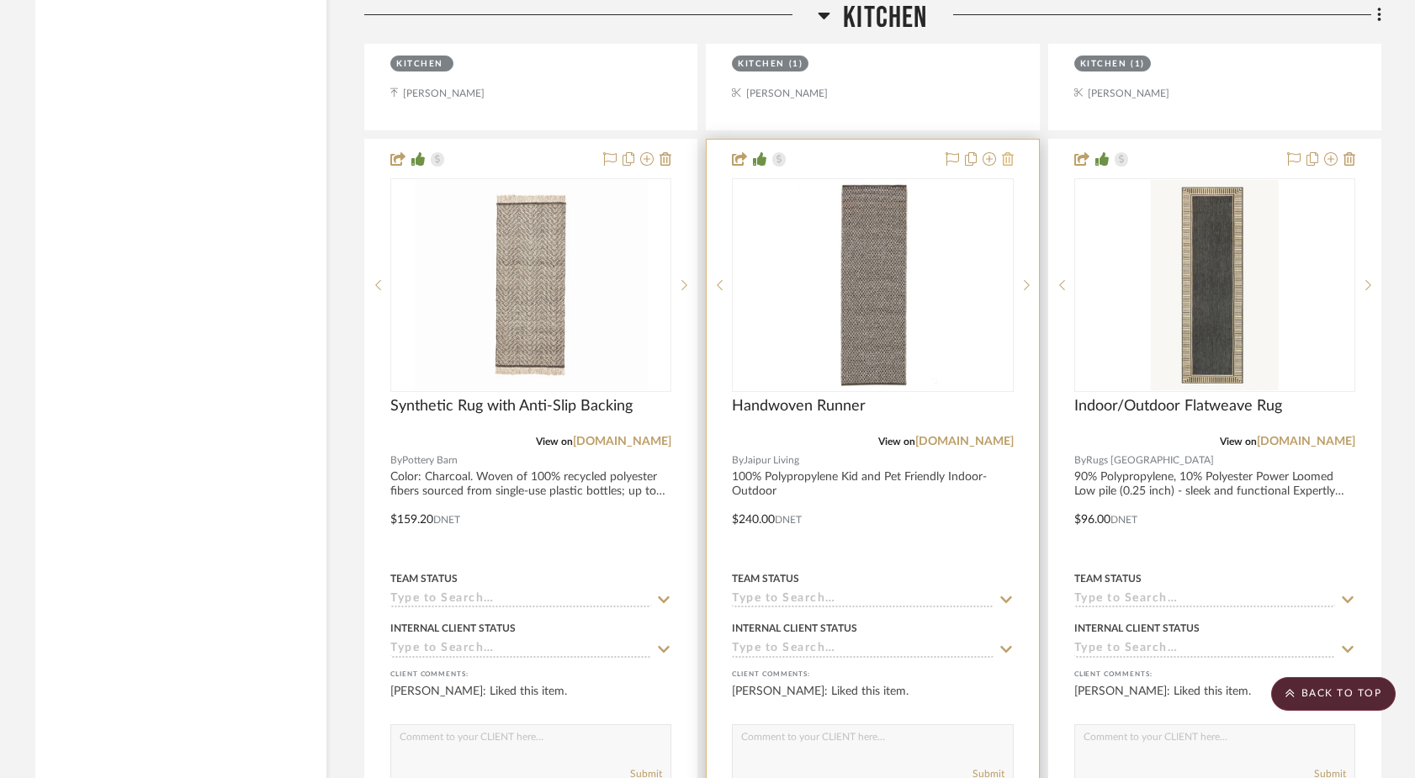
click at [1008, 152] on icon at bounding box center [1008, 158] width 12 height 13
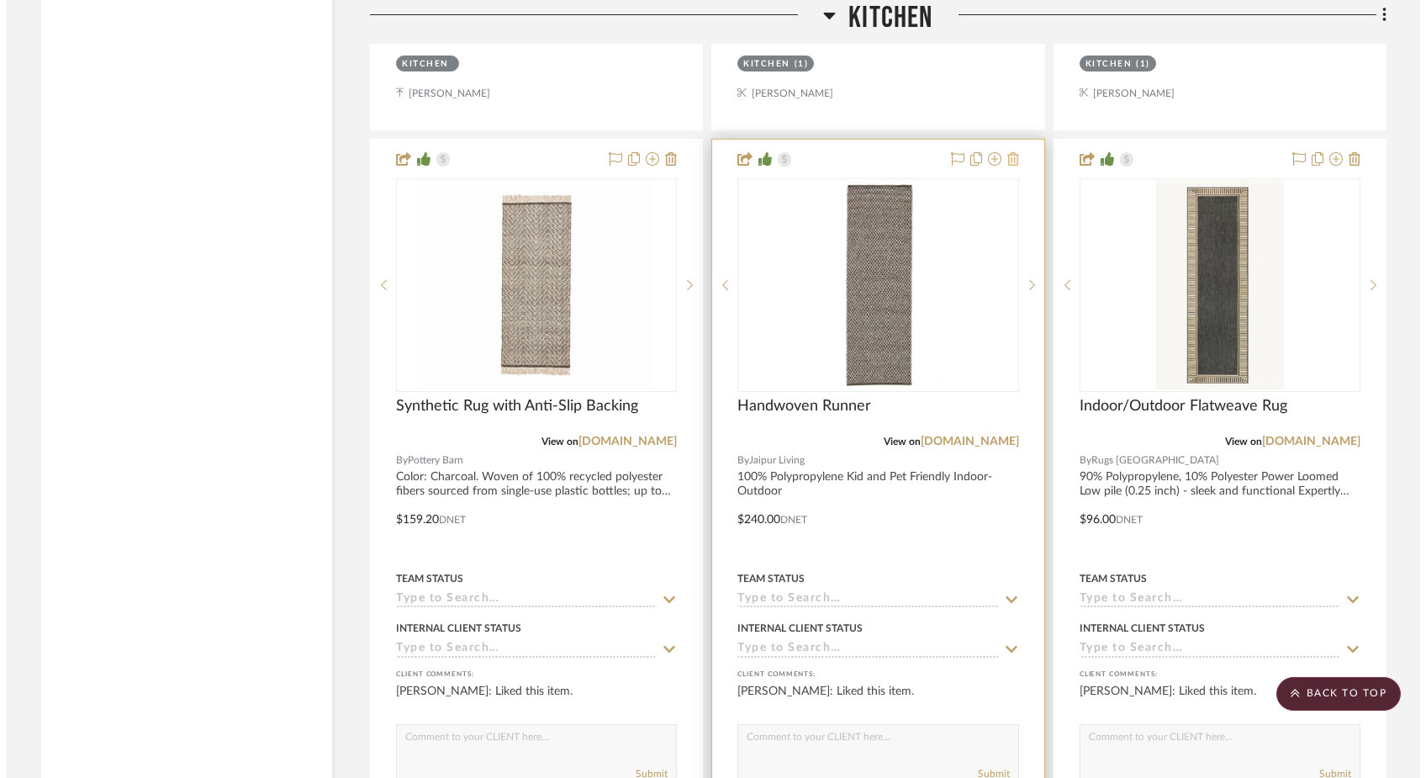
scroll to position [0, 0]
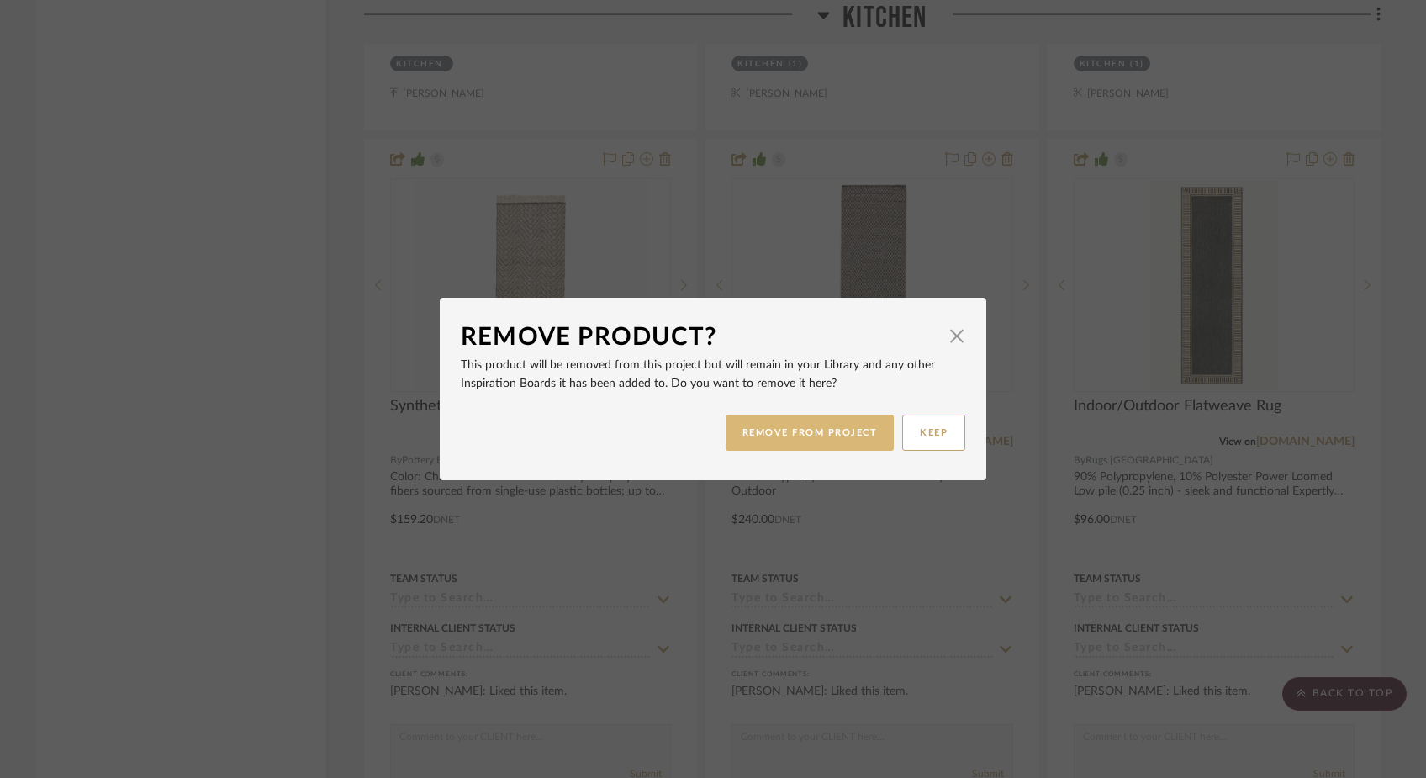
click at [841, 427] on button "REMOVE FROM PROJECT" at bounding box center [810, 433] width 169 height 36
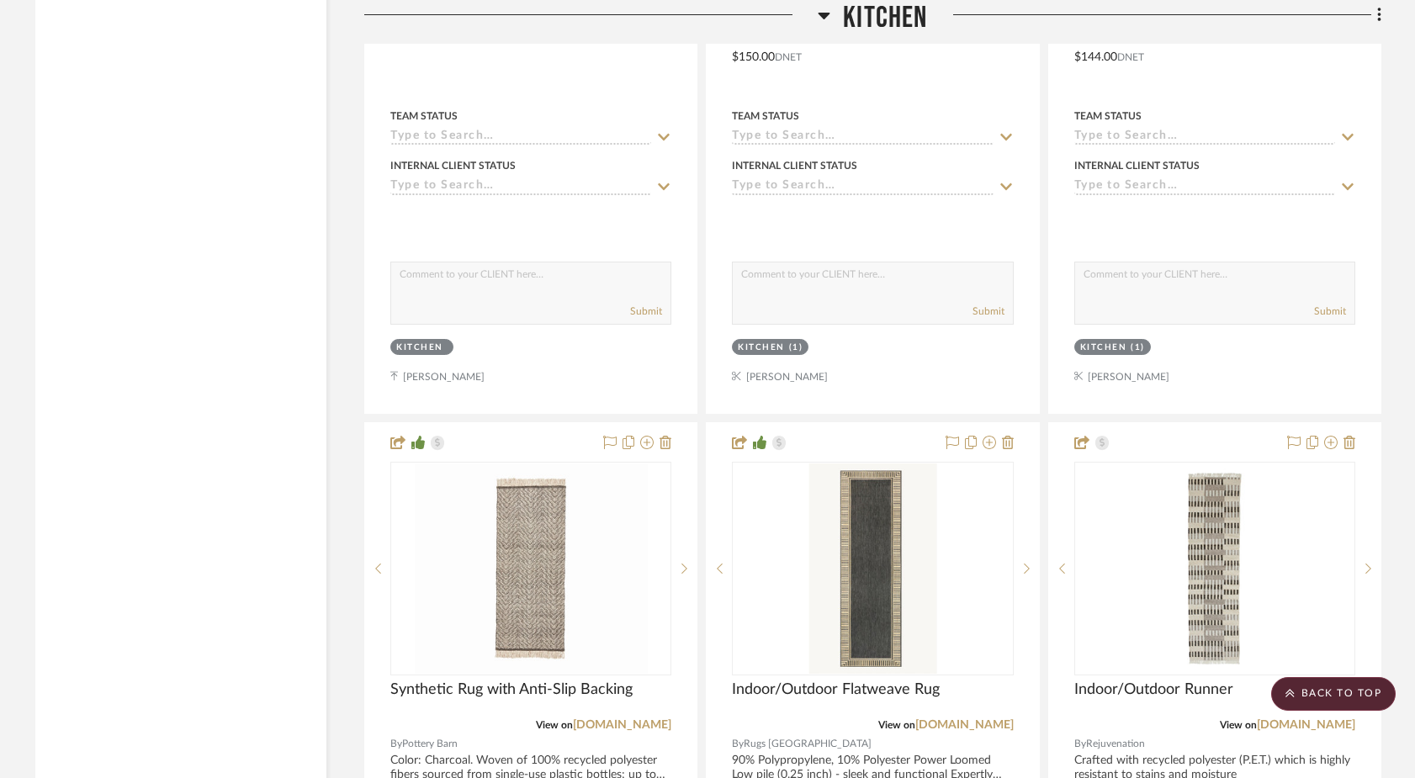
scroll to position [12789, 0]
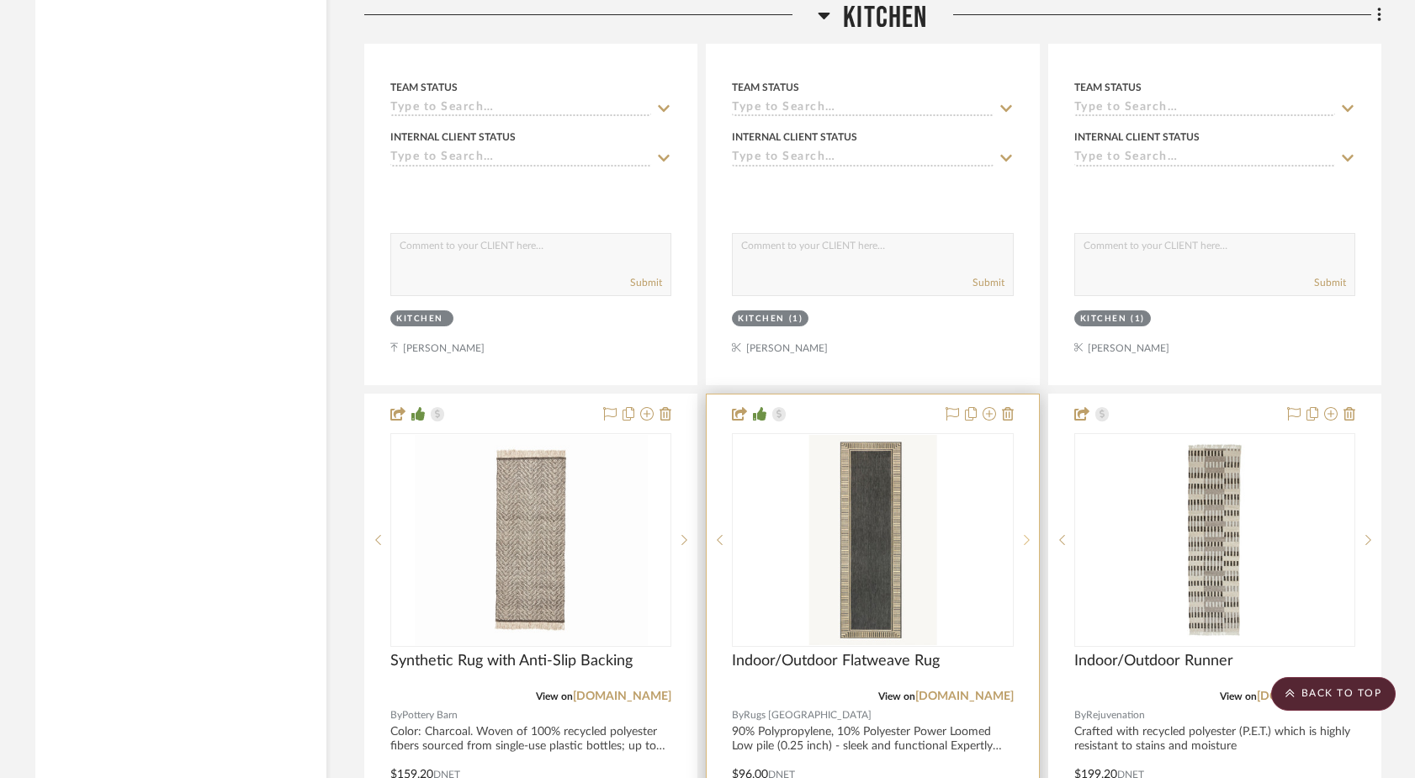
click at [1022, 534] on sr-next-btn at bounding box center [1025, 540] width 25 height 12
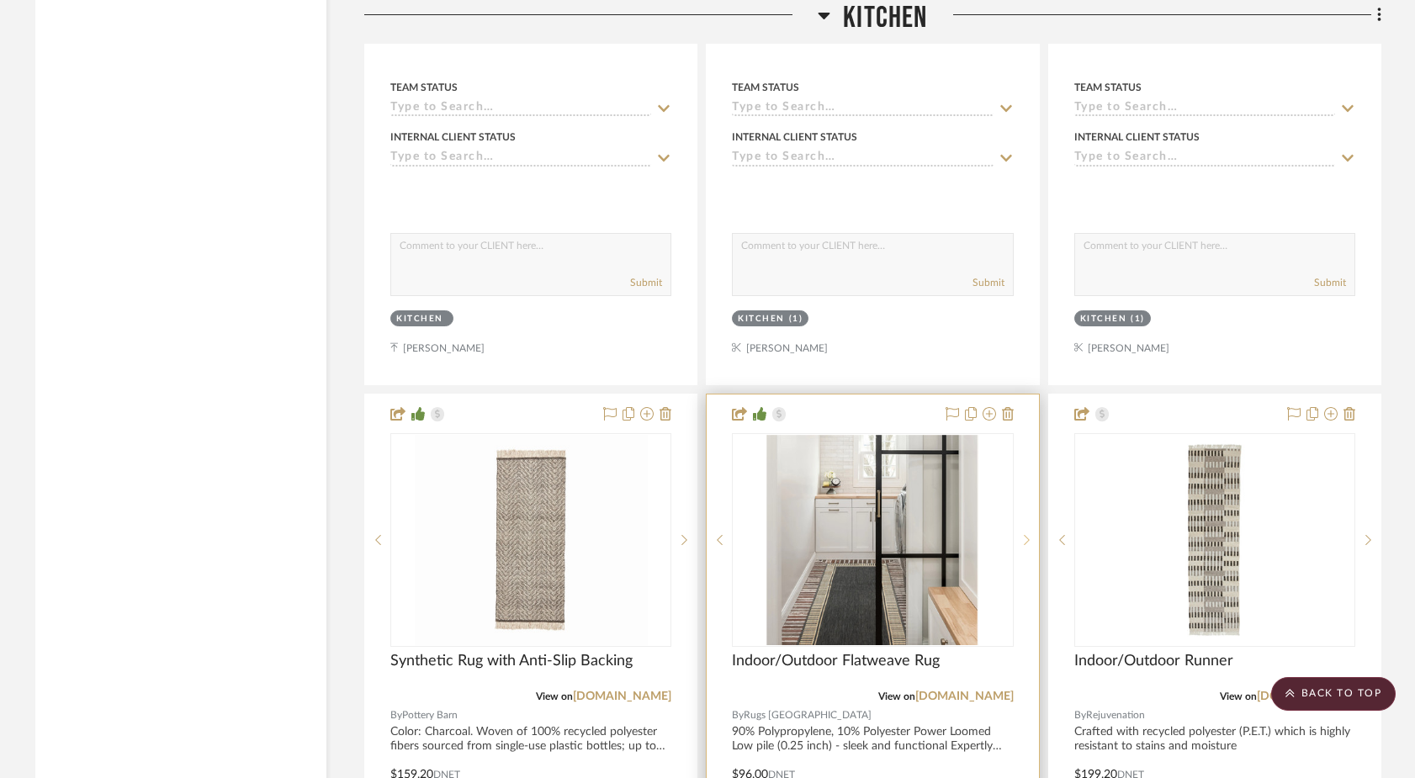
click at [1022, 534] on sr-next-btn at bounding box center [1025, 540] width 25 height 12
